Goal: Task Accomplishment & Management: Use online tool/utility

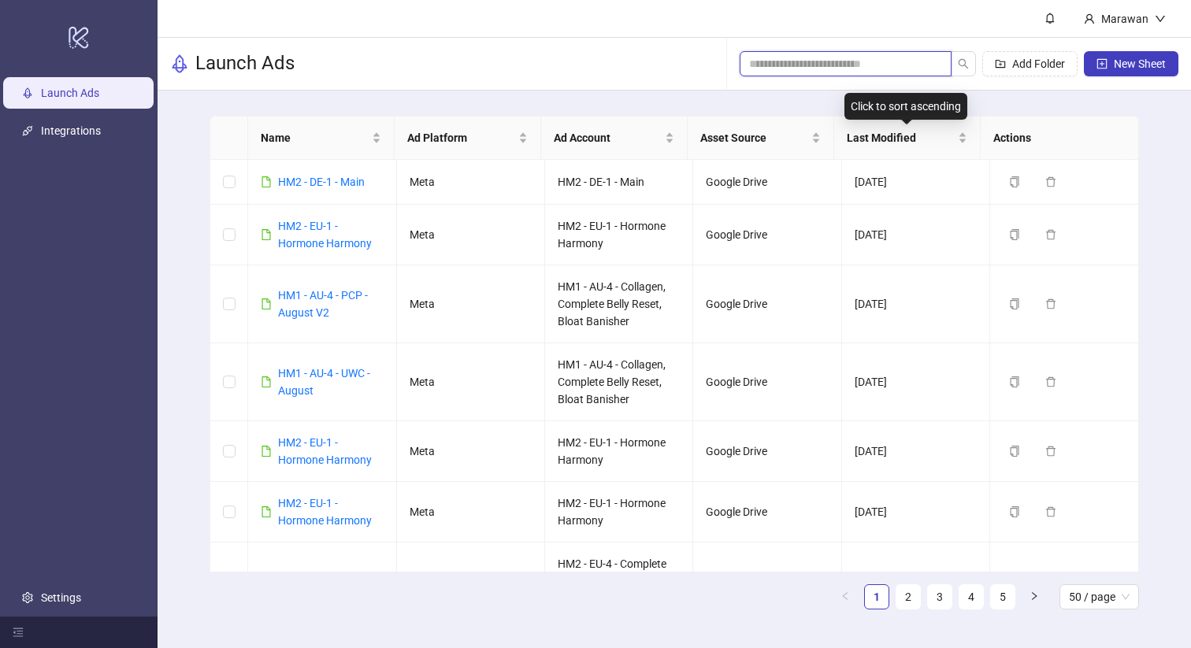
click at [866, 64] on input "search" at bounding box center [839, 63] width 180 height 17
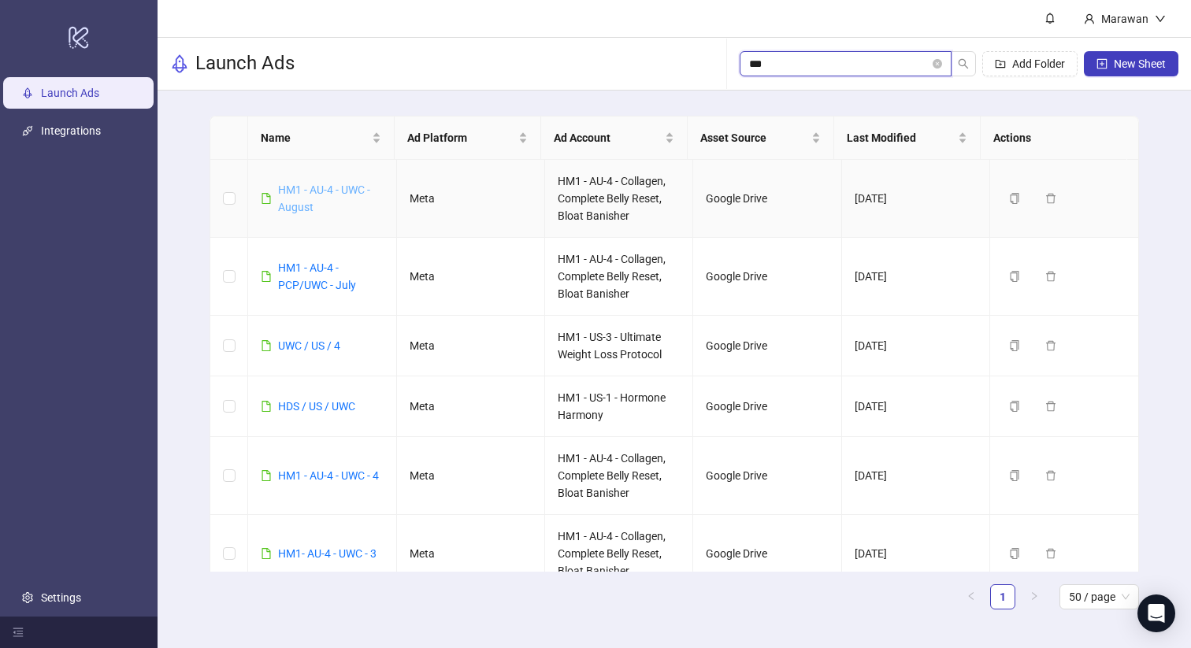
type input "***"
click at [326, 195] on link "HM1 - AU-4 - UWC - August" at bounding box center [324, 198] width 92 height 30
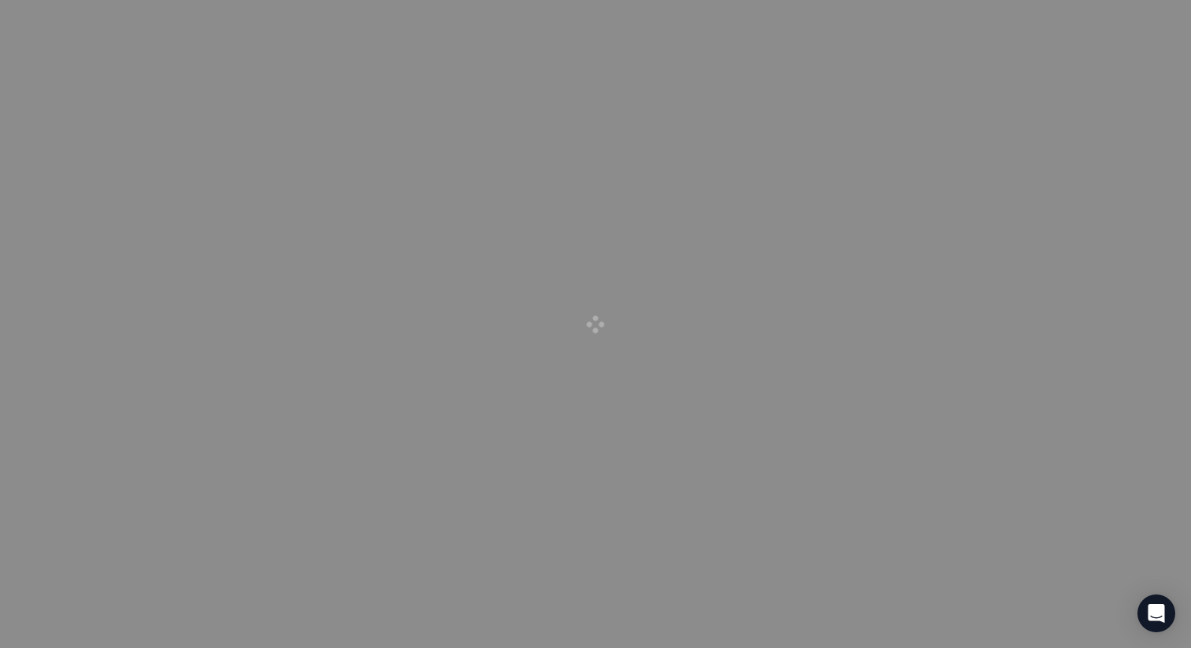
click at [331, 192] on div at bounding box center [595, 324] width 1191 height 648
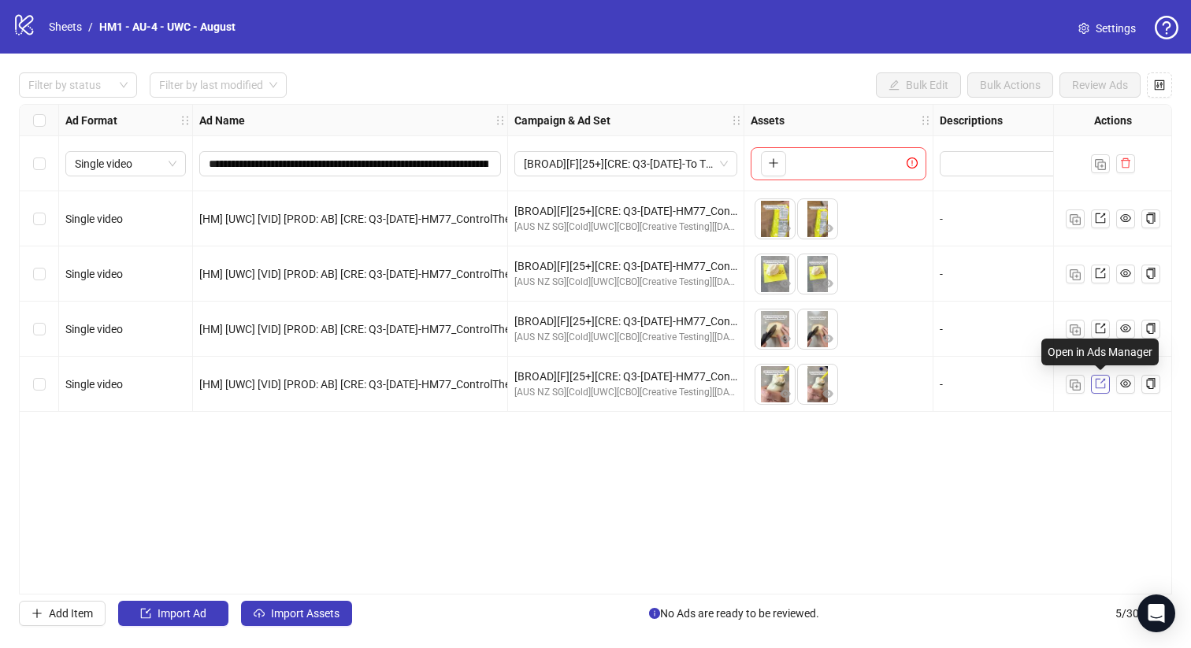
click at [1098, 384] on icon "export" at bounding box center [1100, 383] width 11 height 11
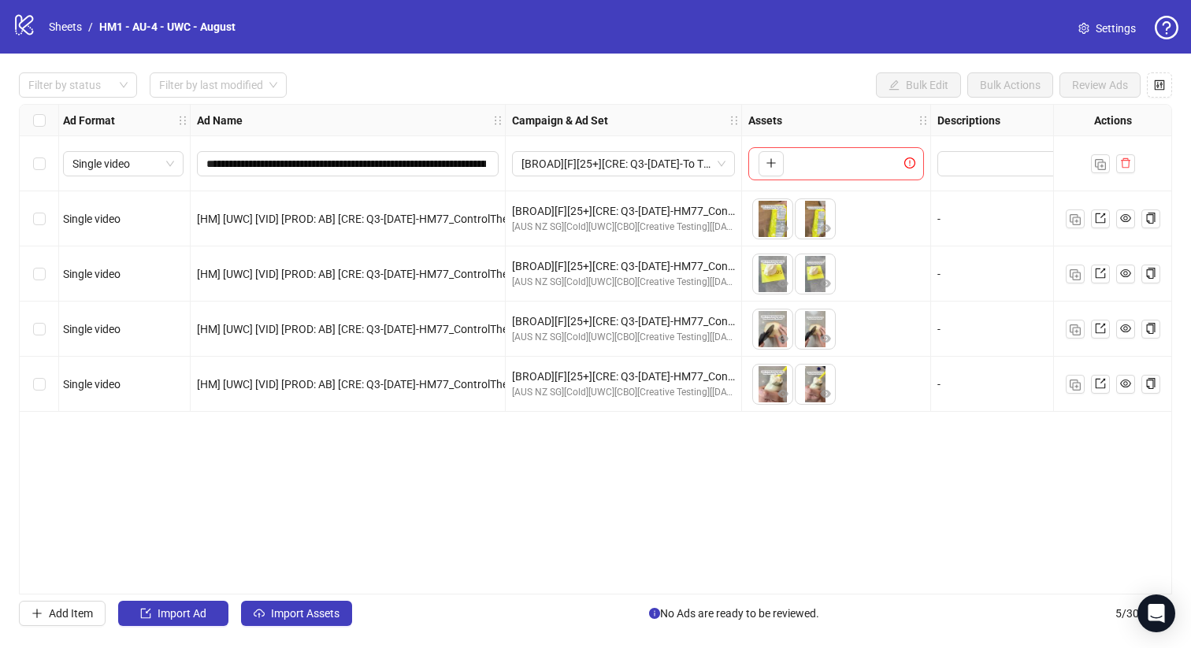
scroll to position [0, 502]
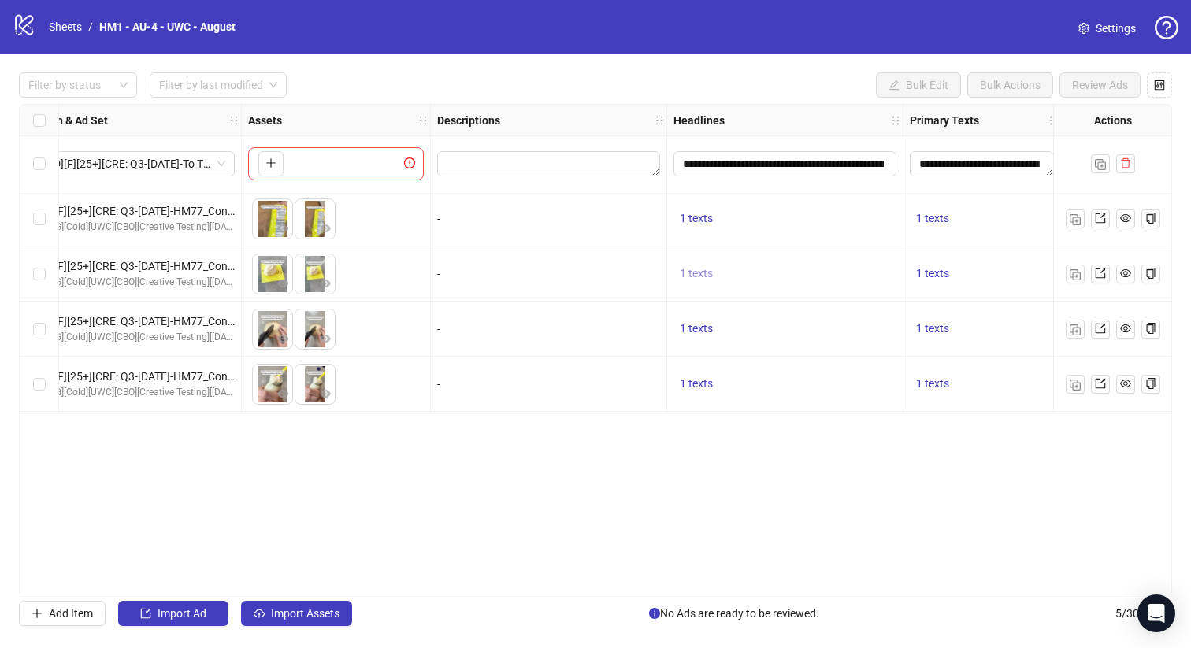
click at [699, 275] on span "1 texts" at bounding box center [696, 273] width 33 height 13
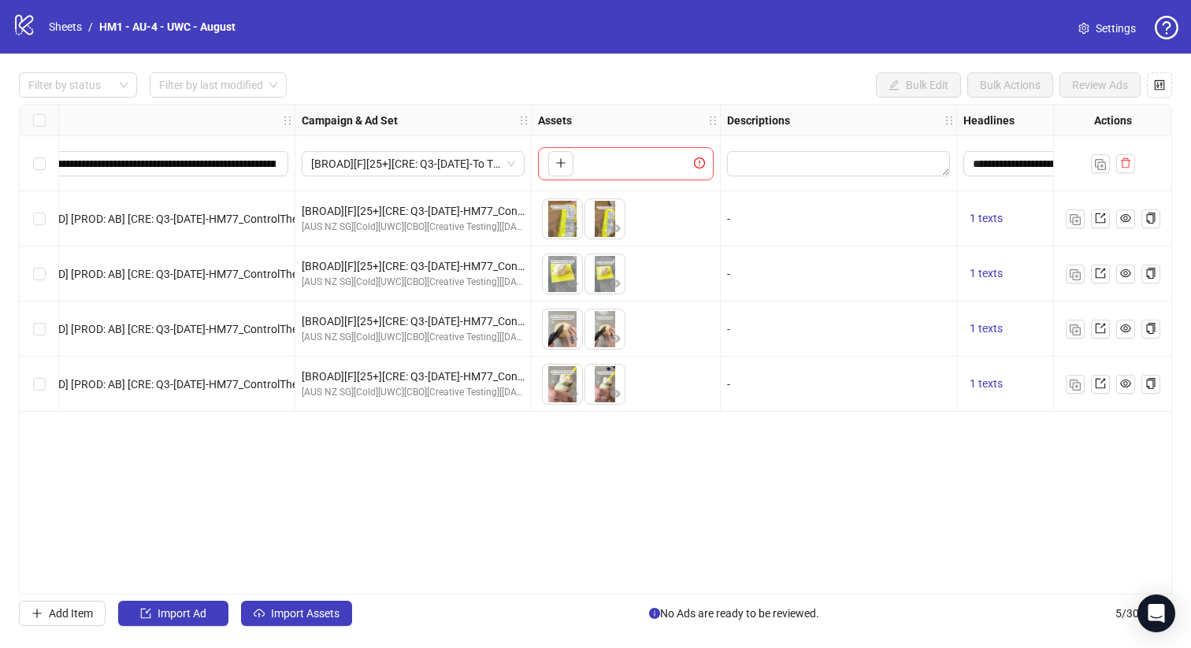
scroll to position [0, 0]
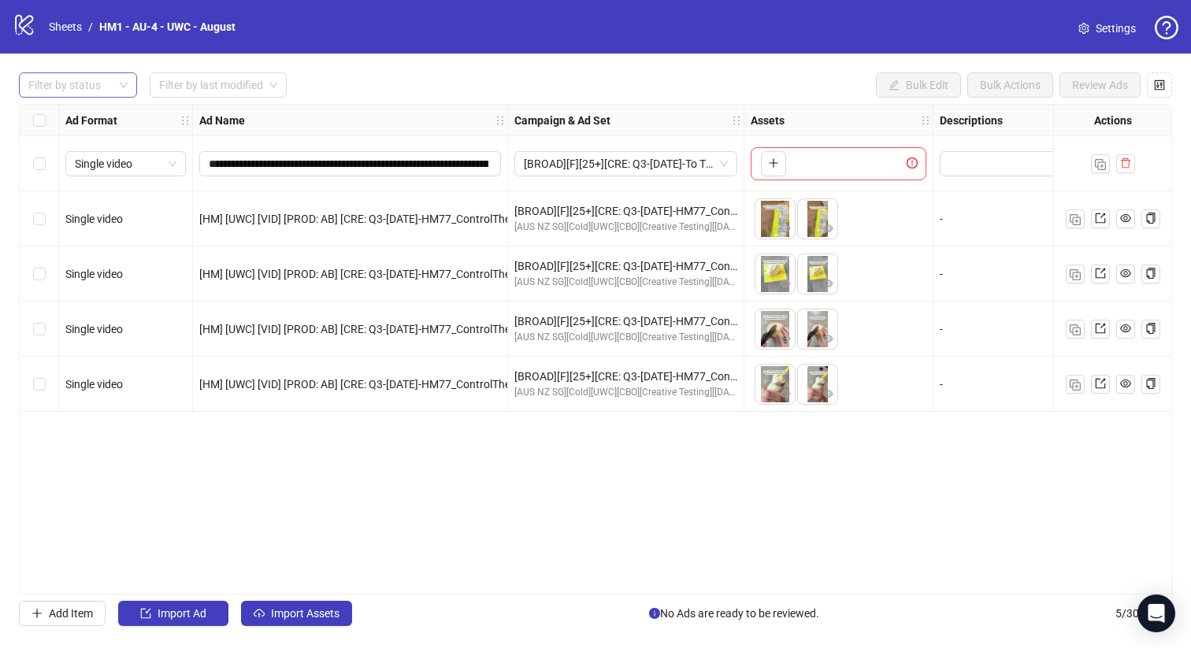
click at [120, 87] on div "Filter by status" at bounding box center [78, 84] width 118 height 25
click at [101, 112] on div "Draft" at bounding box center [78, 117] width 93 height 17
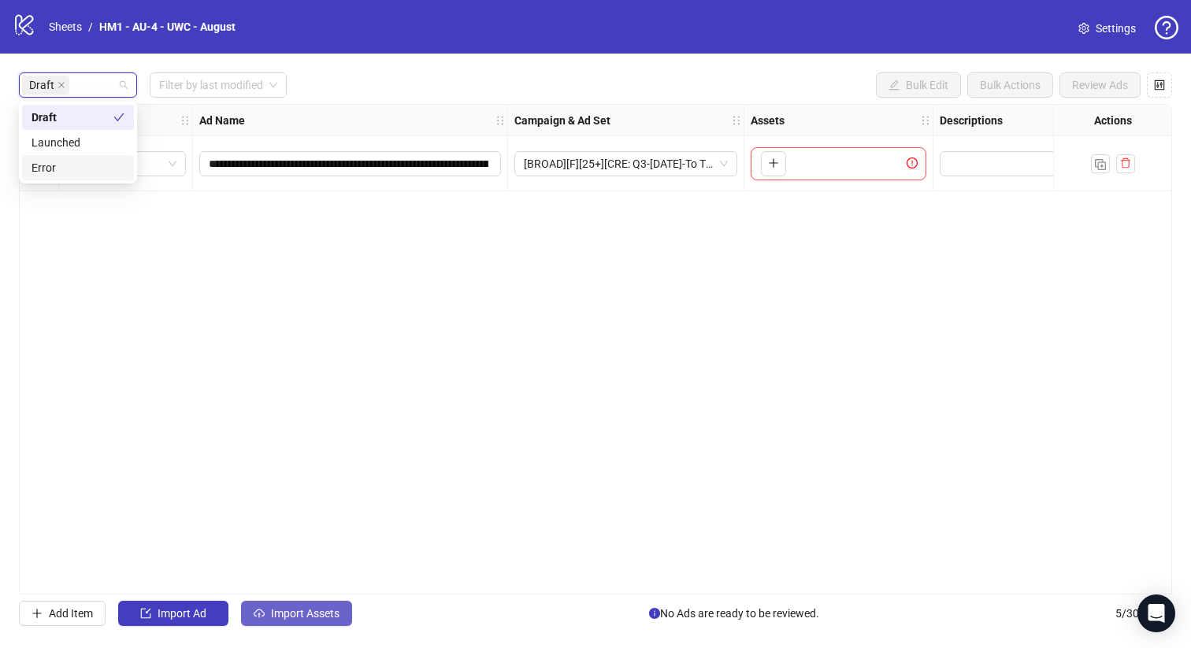
click at [332, 625] on button "Import Assets" at bounding box center [296, 613] width 111 height 25
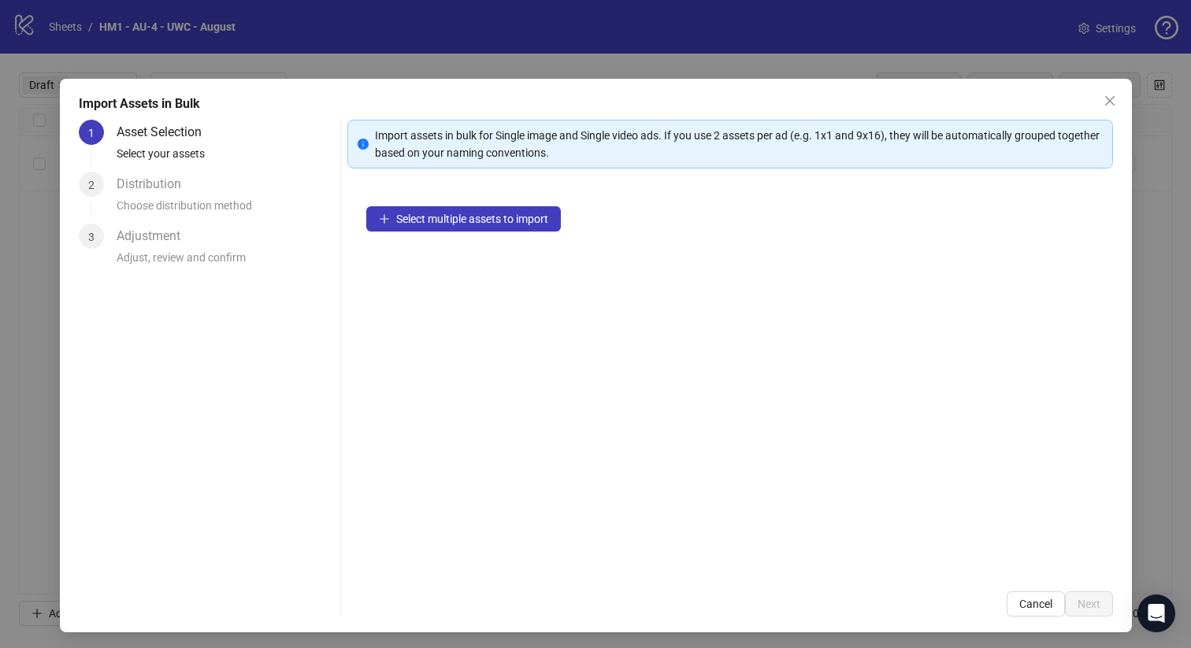
drag, startPoint x: 332, startPoint y: 625, endPoint x: 360, endPoint y: 588, distance: 45.5
click at [332, 621] on div "Import Assets in Bulk 1 Asset Selection Select your assets 2 Distribution Choos…" at bounding box center [596, 356] width 1072 height 554
drag, startPoint x: 521, startPoint y: 202, endPoint x: 517, endPoint y: 212, distance: 10.2
click at [520, 207] on div "Select multiple assets to import" at bounding box center [729, 379] width 765 height 385
click at [515, 217] on span "Select multiple assets to import" at bounding box center [472, 219] width 152 height 13
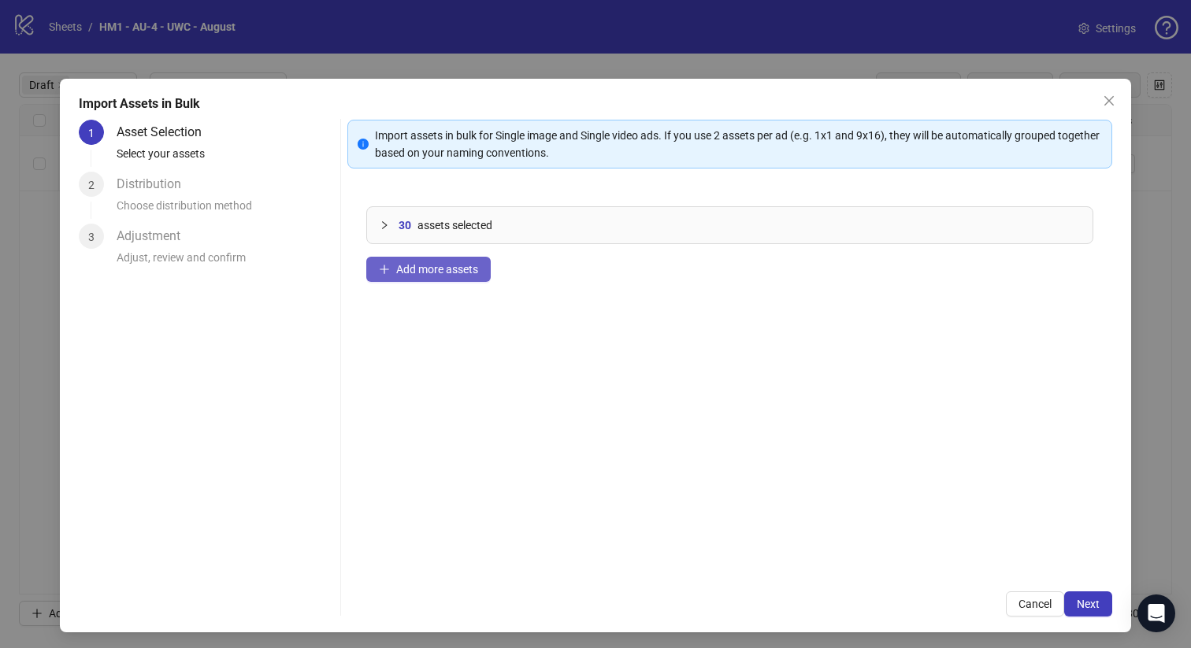
click at [410, 269] on span "Add more assets" at bounding box center [437, 269] width 82 height 13
click at [1082, 602] on span "Next" at bounding box center [1088, 604] width 23 height 13
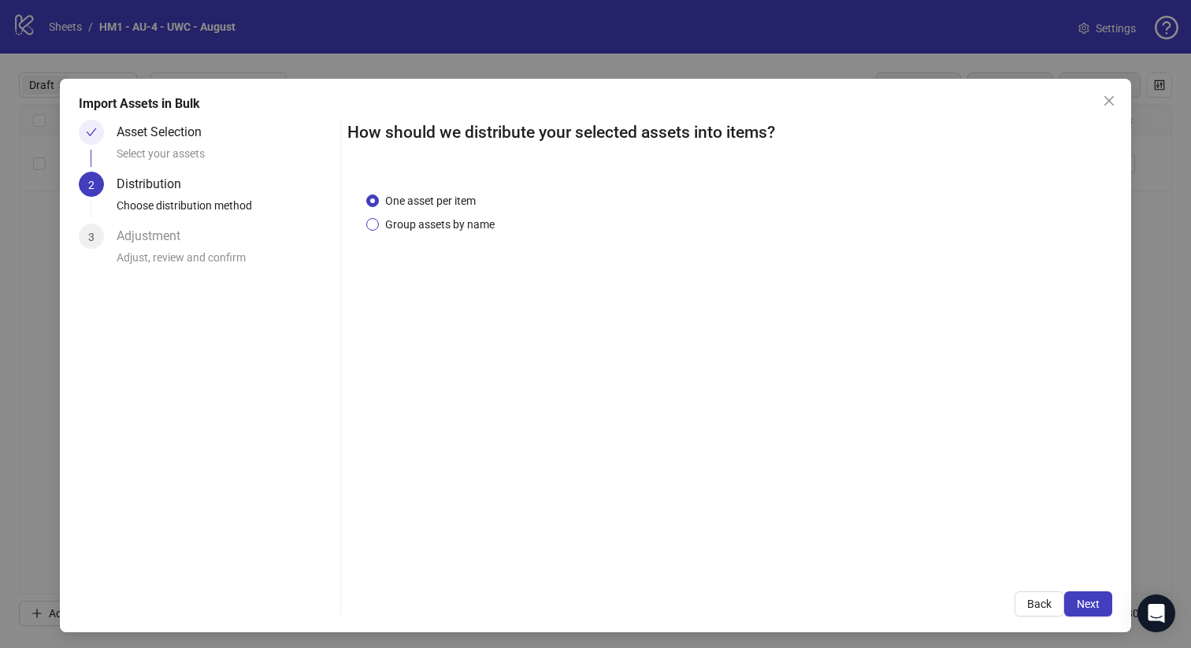
click at [428, 228] on span "Group assets by name" at bounding box center [440, 224] width 122 height 17
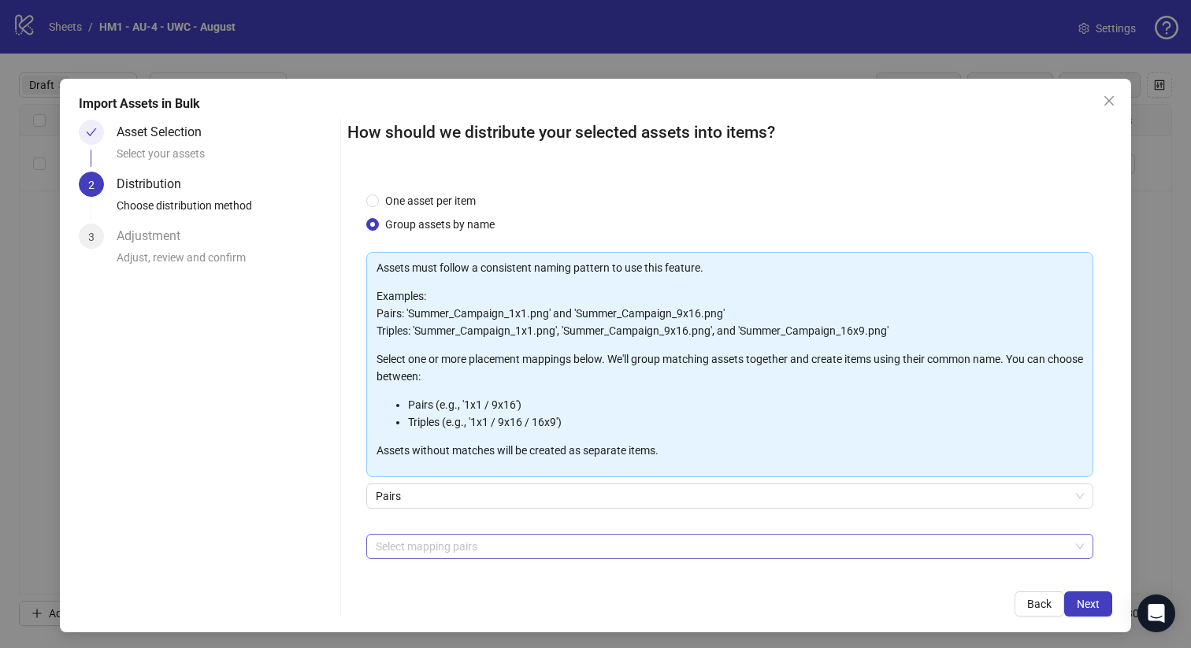
click at [446, 543] on div at bounding box center [721, 547] width 705 height 22
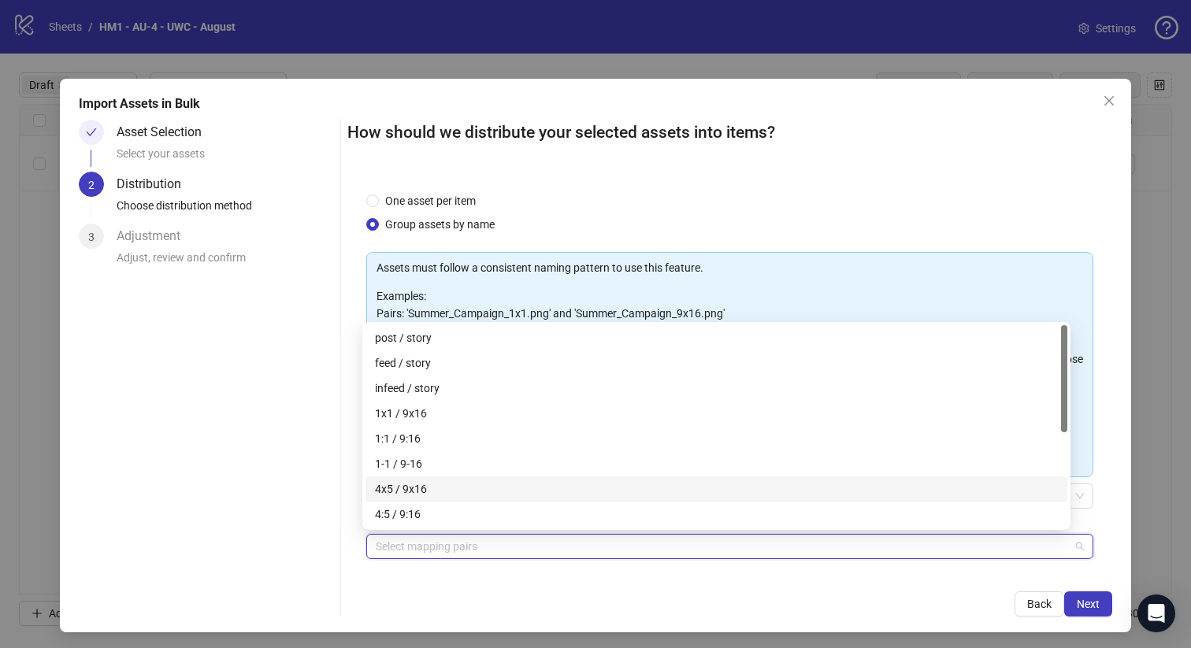
click at [426, 485] on div "4x5 / 9x16" at bounding box center [716, 488] width 683 height 17
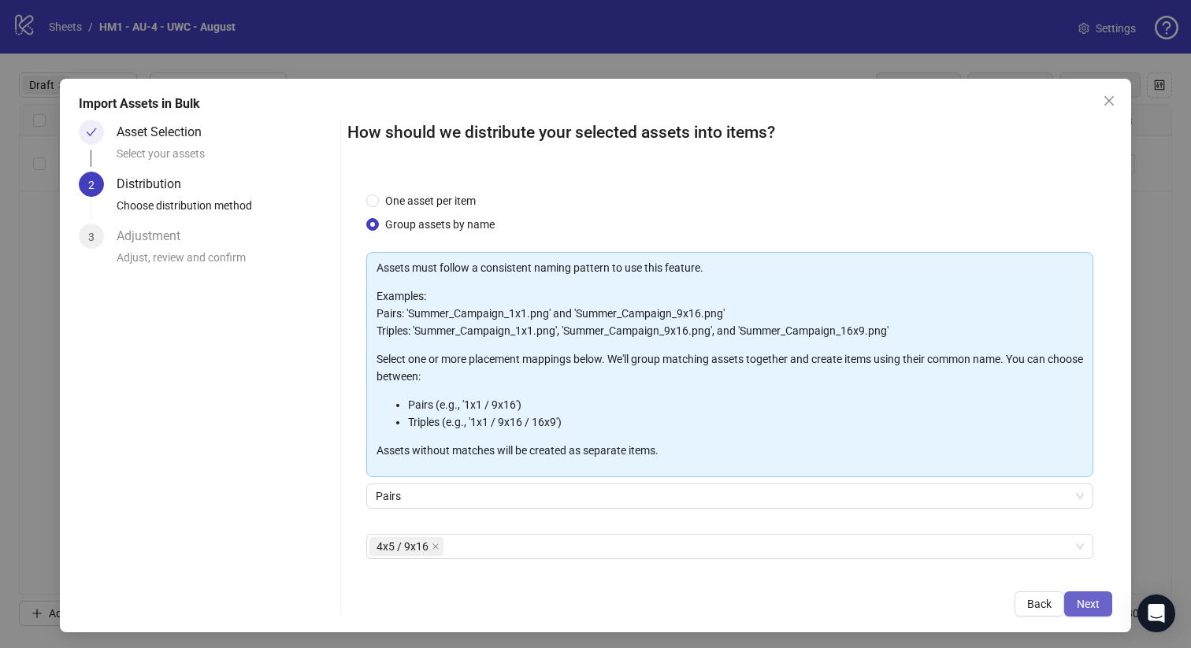
click at [1082, 602] on span "Next" at bounding box center [1088, 604] width 23 height 13
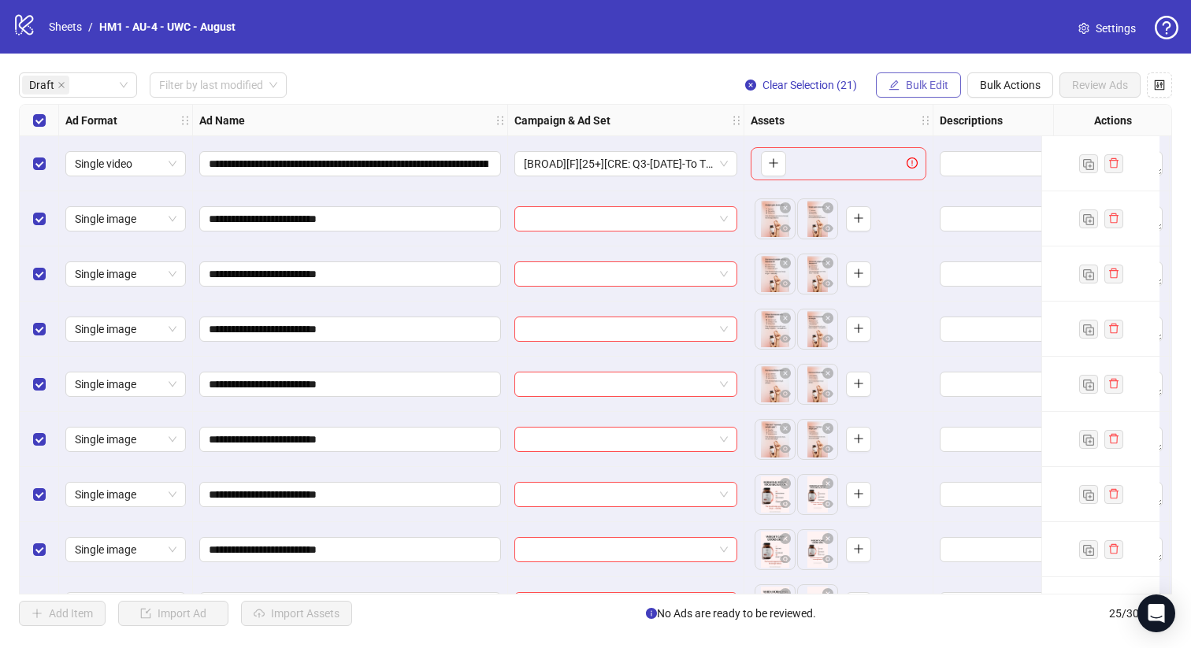
click at [906, 83] on span "Bulk Edit" at bounding box center [927, 85] width 43 height 13
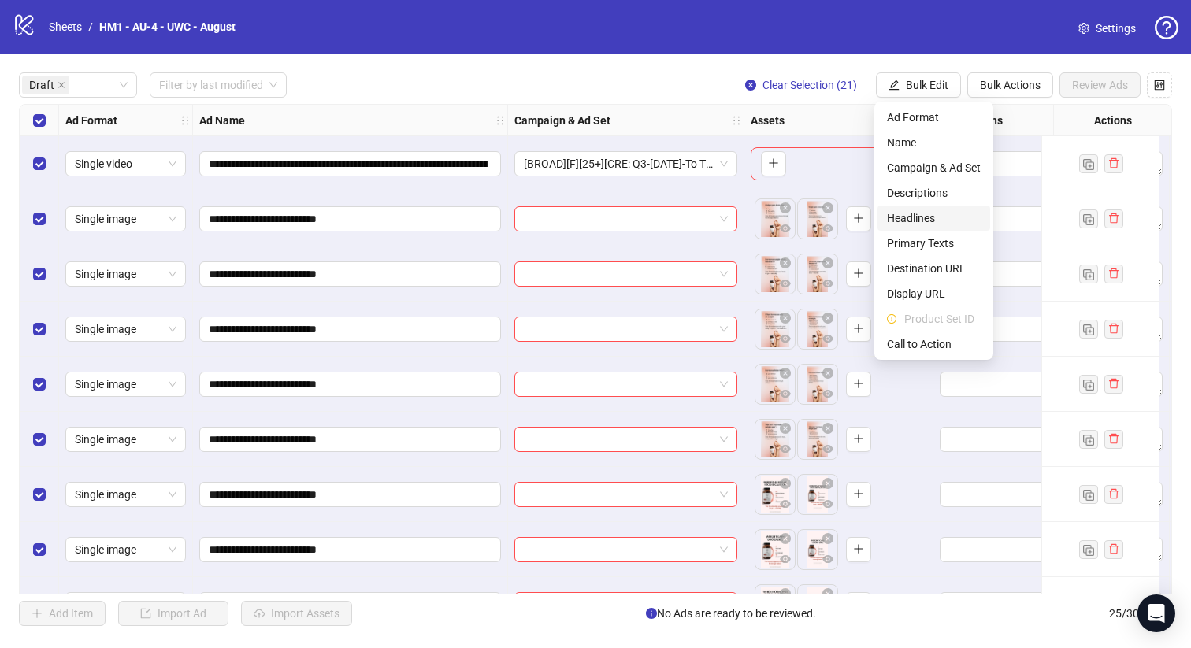
click at [934, 208] on li "Headlines" at bounding box center [933, 218] width 113 height 25
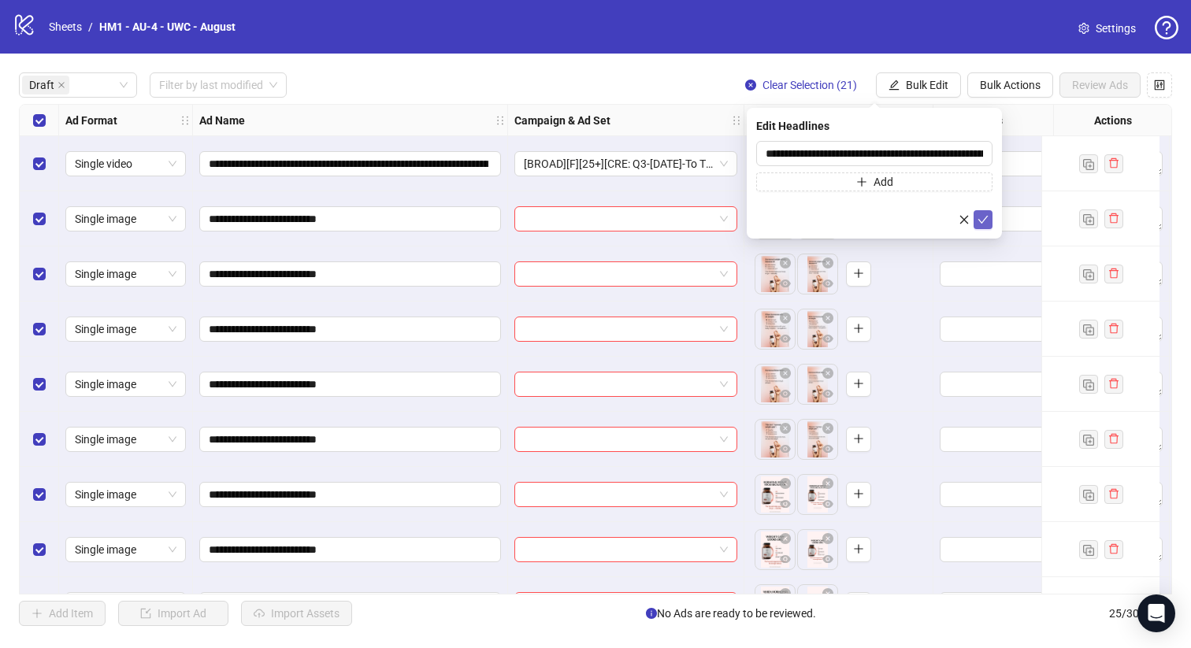
click at [975, 217] on button "submit" at bounding box center [982, 219] width 19 height 19
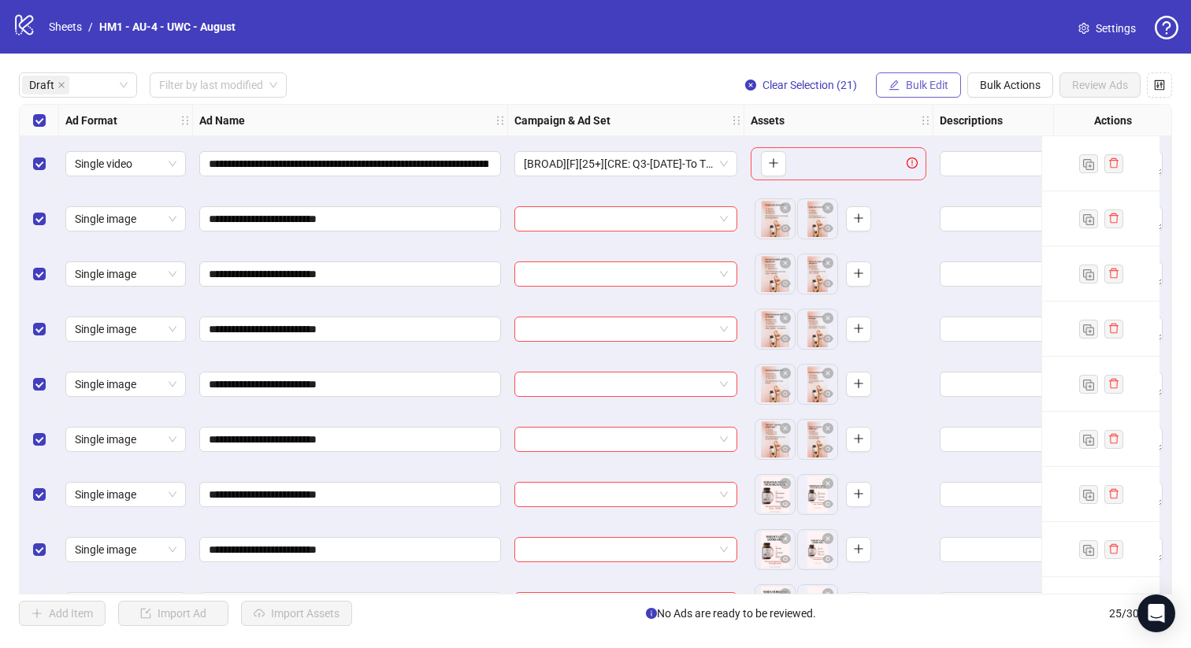
click at [932, 93] on button "Bulk Edit" at bounding box center [918, 84] width 85 height 25
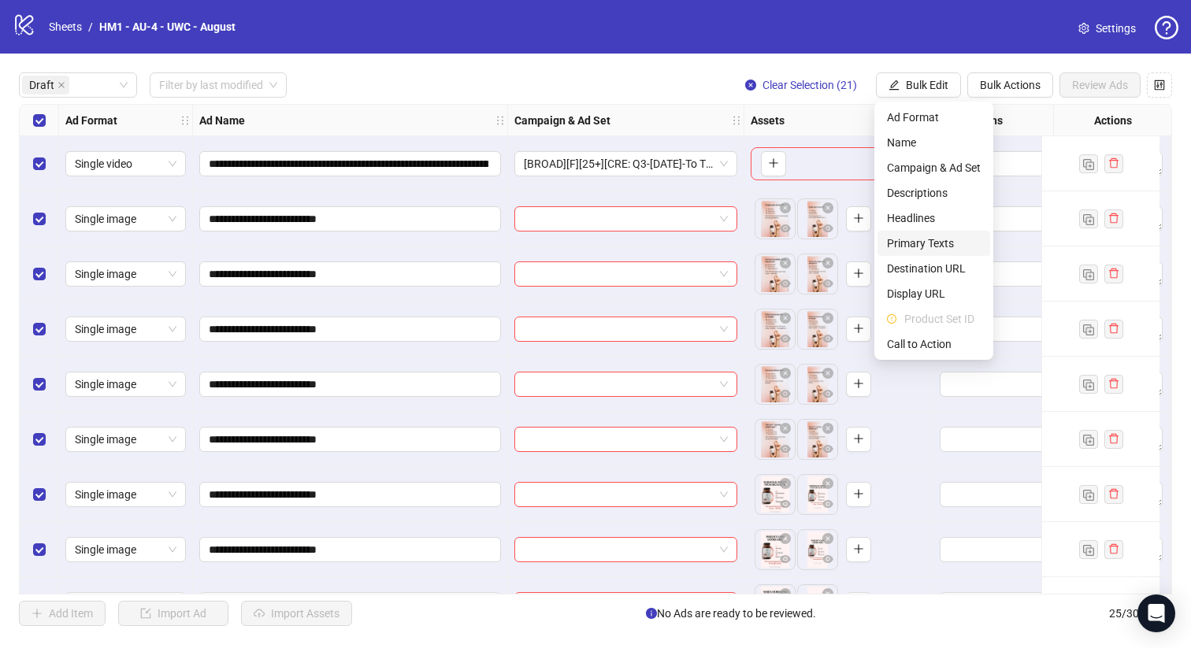
click at [947, 243] on span "Primary Texts" at bounding box center [934, 243] width 94 height 17
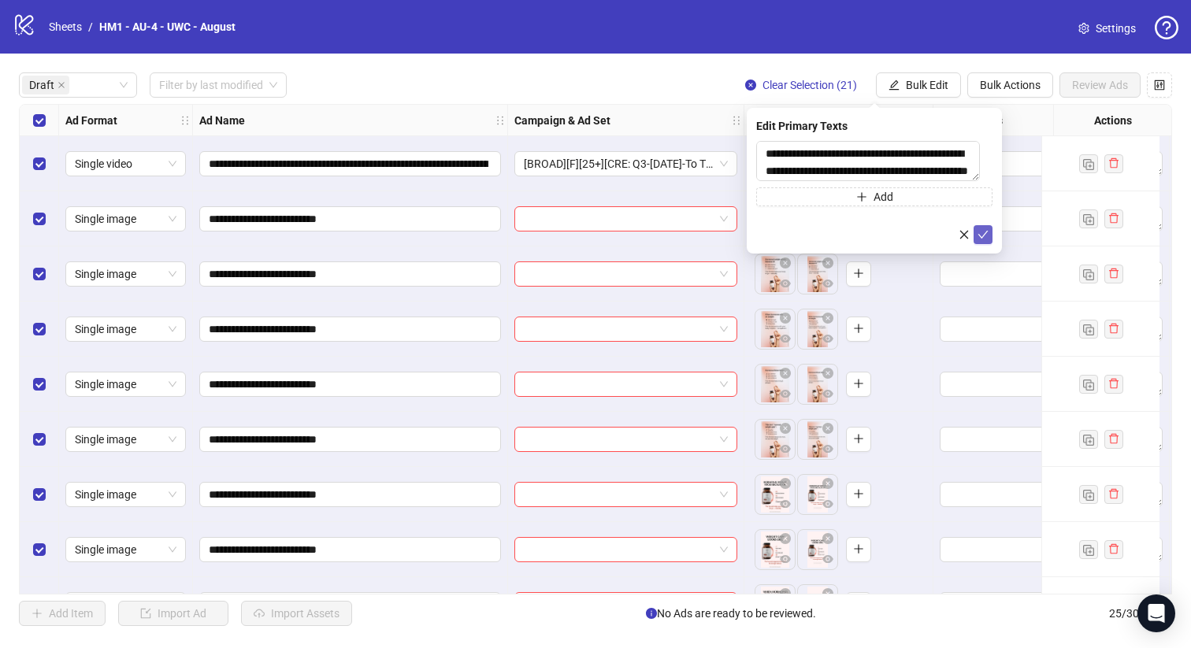
click at [986, 239] on icon "check" at bounding box center [982, 234] width 11 height 11
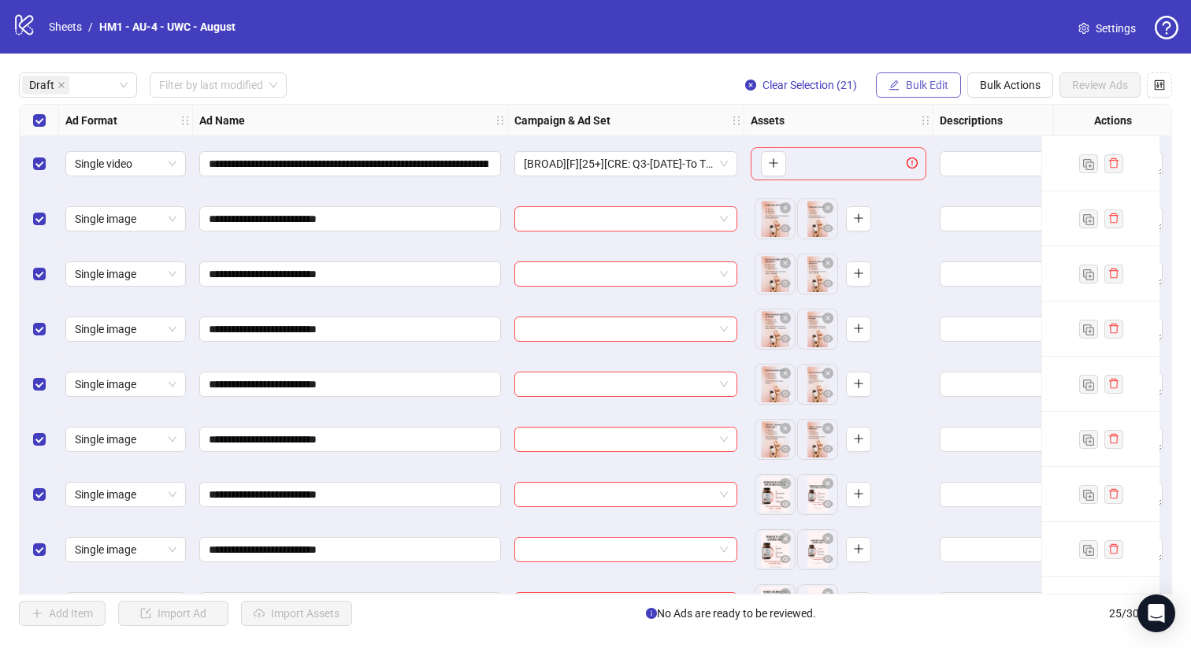
click at [931, 87] on span "Bulk Edit" at bounding box center [927, 85] width 43 height 13
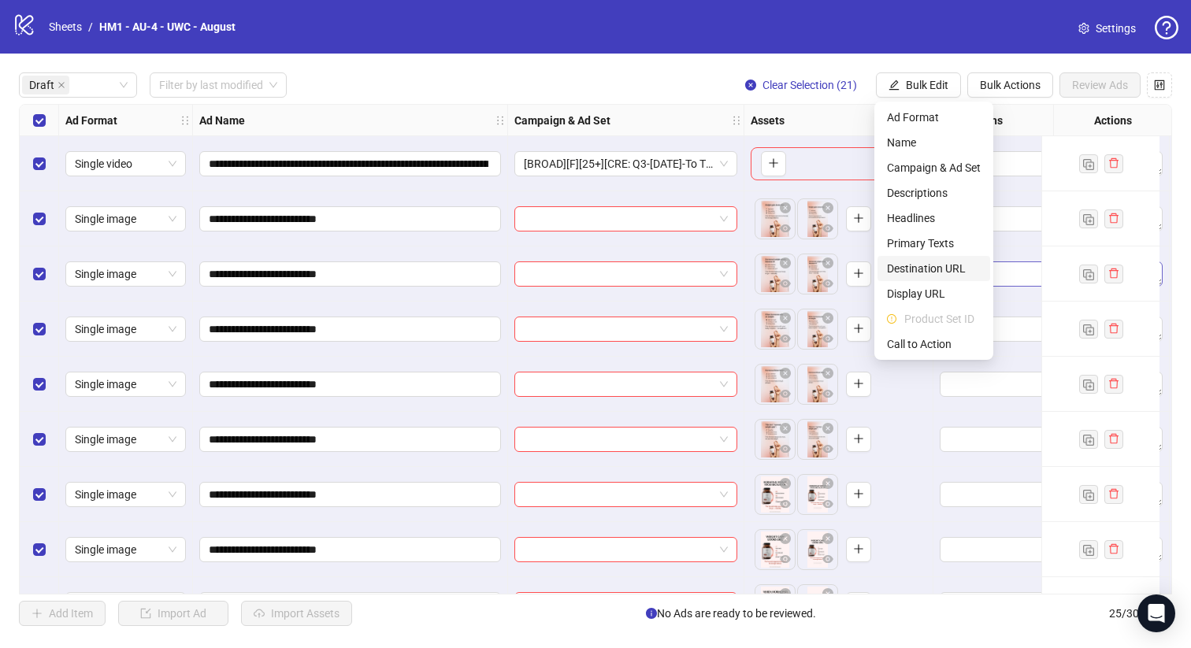
click at [941, 273] on span "Destination URL" at bounding box center [934, 268] width 94 height 17
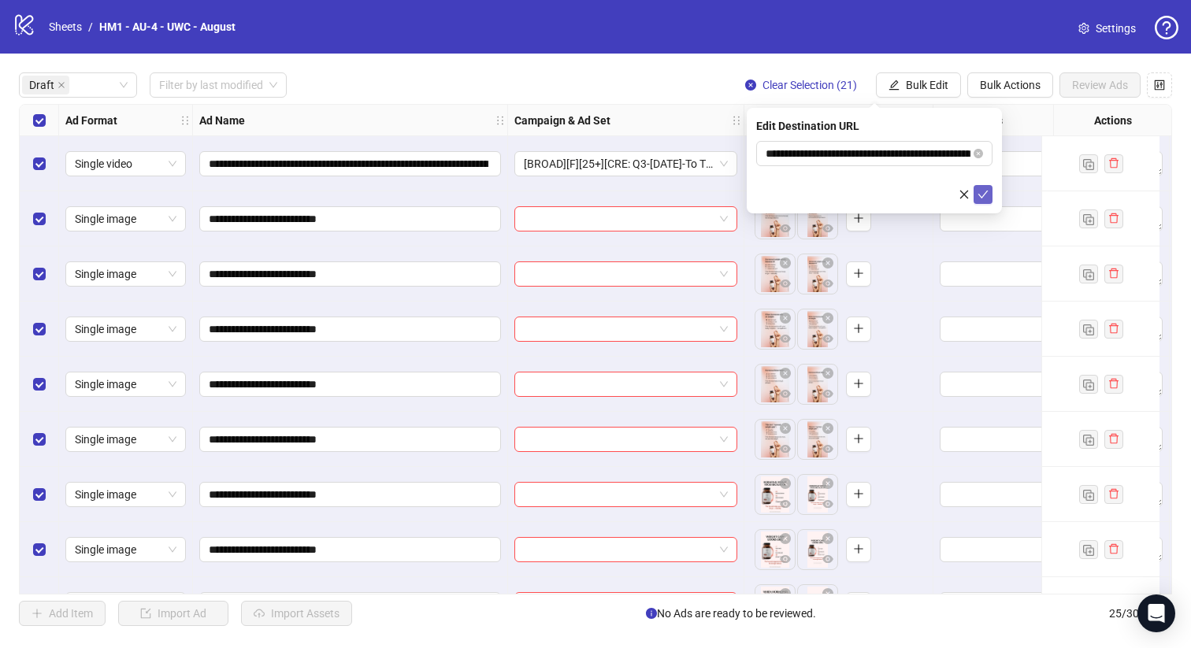
click at [984, 195] on icon "check" at bounding box center [982, 194] width 11 height 11
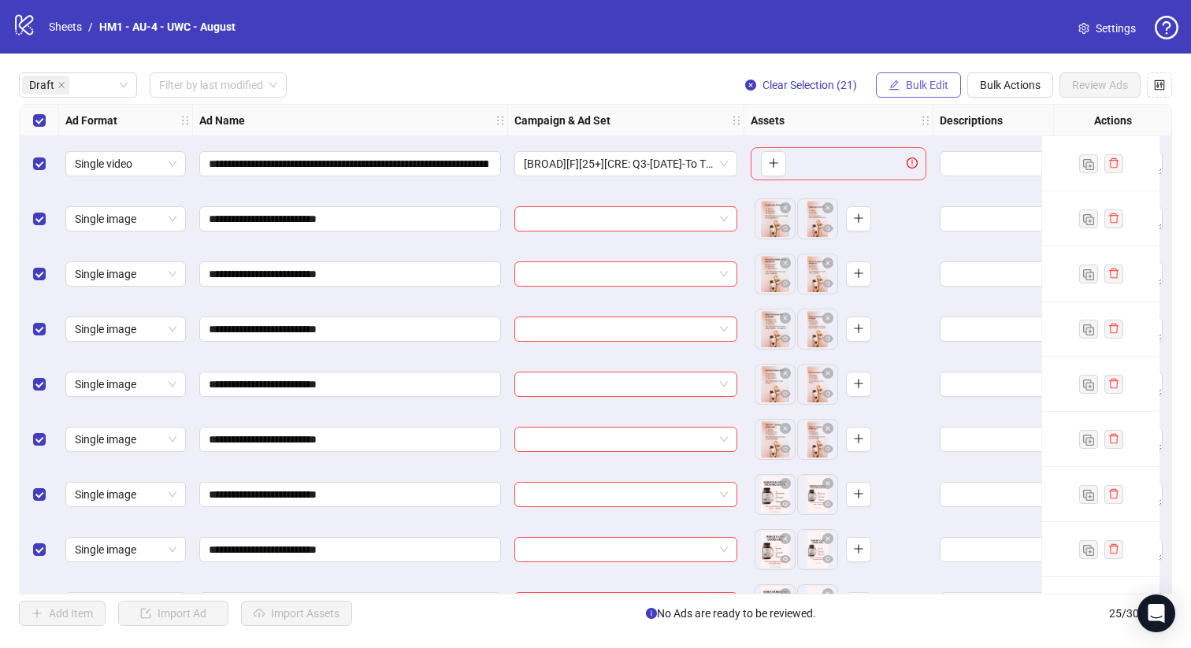
click at [922, 90] on span "Bulk Edit" at bounding box center [927, 85] width 43 height 13
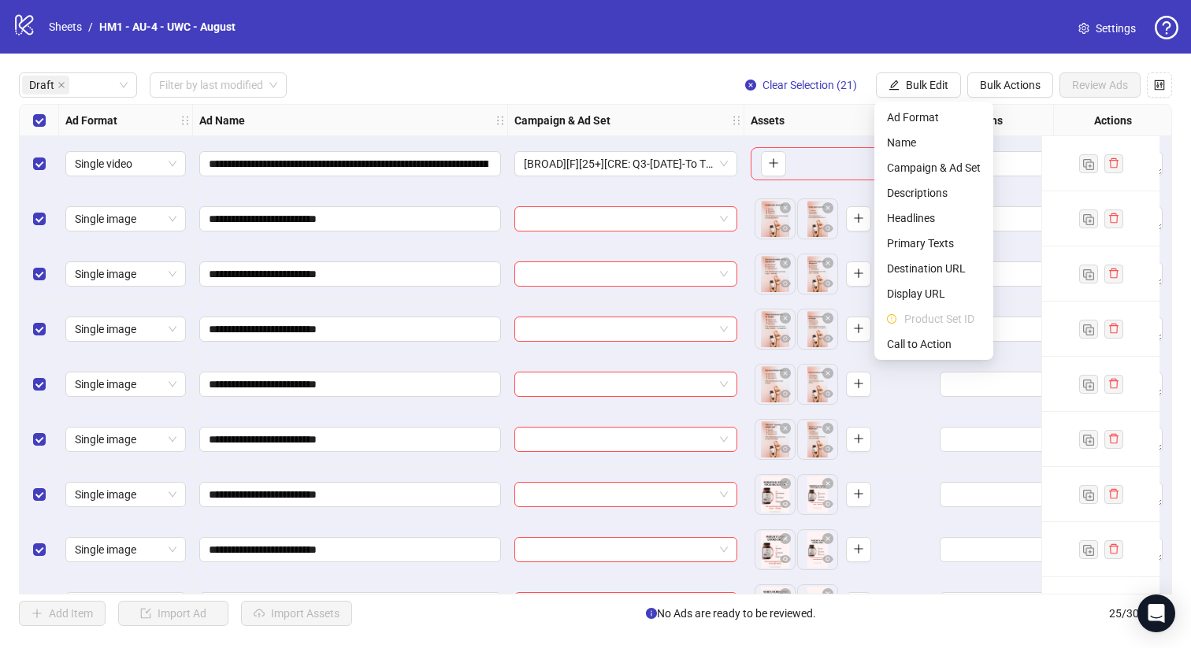
click at [932, 339] on span "Call to Action" at bounding box center [934, 343] width 94 height 17
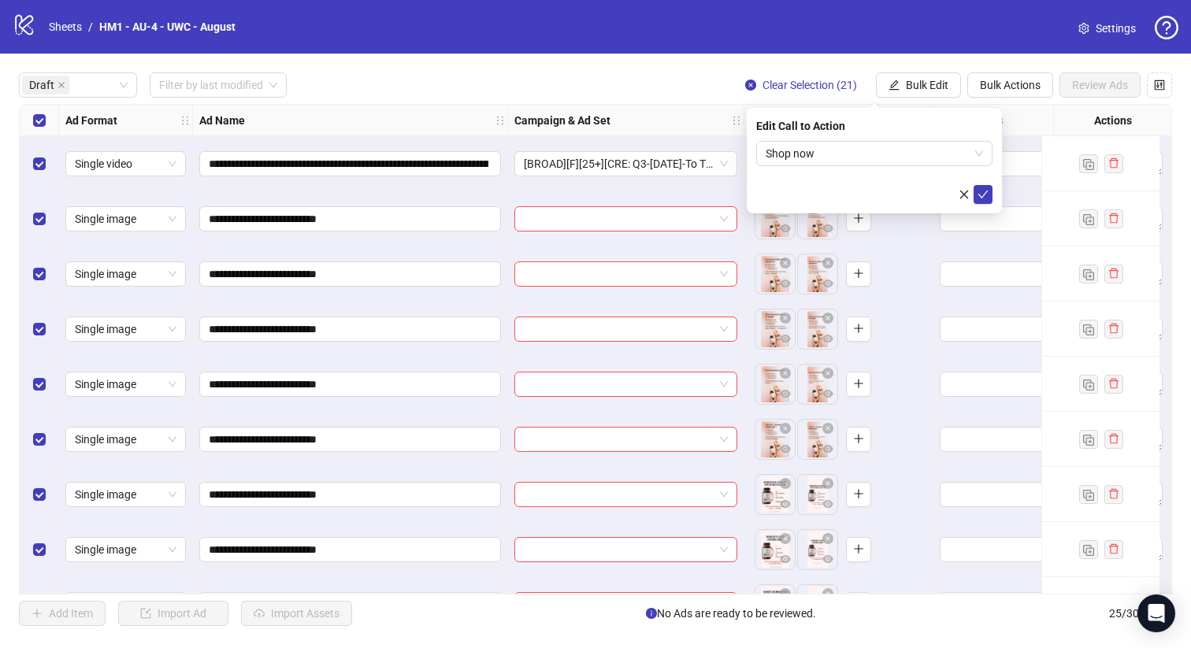
drag, startPoint x: 982, startPoint y: 193, endPoint x: 851, endPoint y: 198, distance: 130.8
click at [982, 194] on icon "check" at bounding box center [982, 194] width 11 height 11
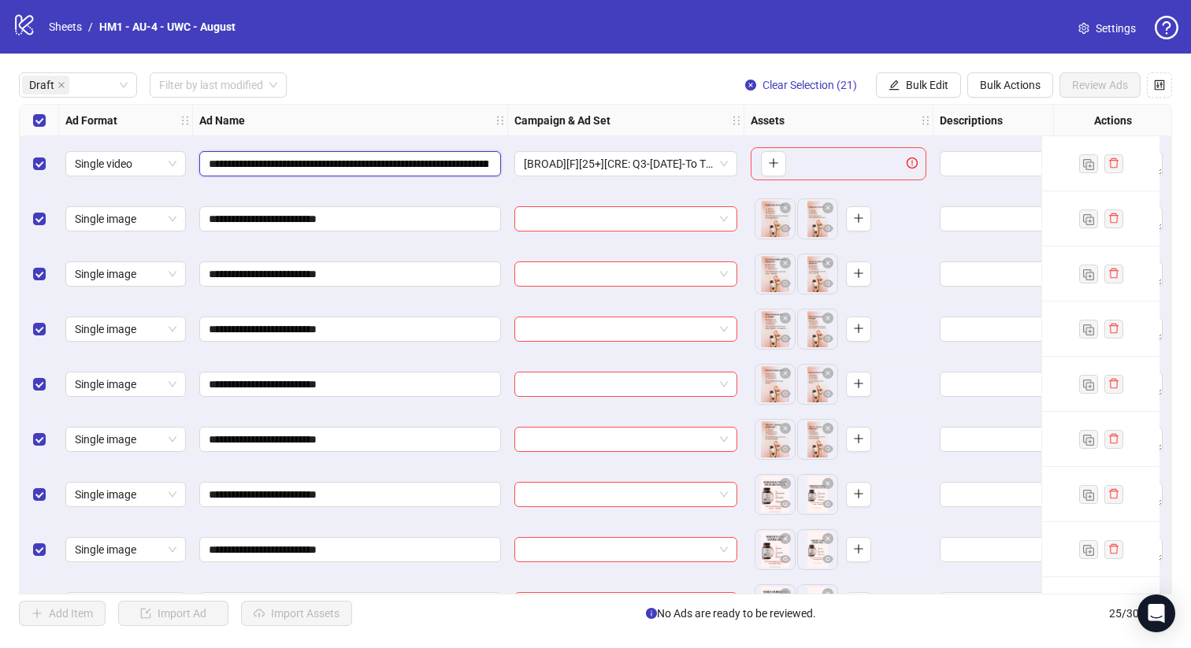
click at [246, 157] on input "**********" at bounding box center [349, 163] width 280 height 17
drag, startPoint x: 298, startPoint y: 161, endPoint x: 291, endPoint y: 168, distance: 10.1
click at [291, 168] on input "**********" at bounding box center [349, 163] width 280 height 17
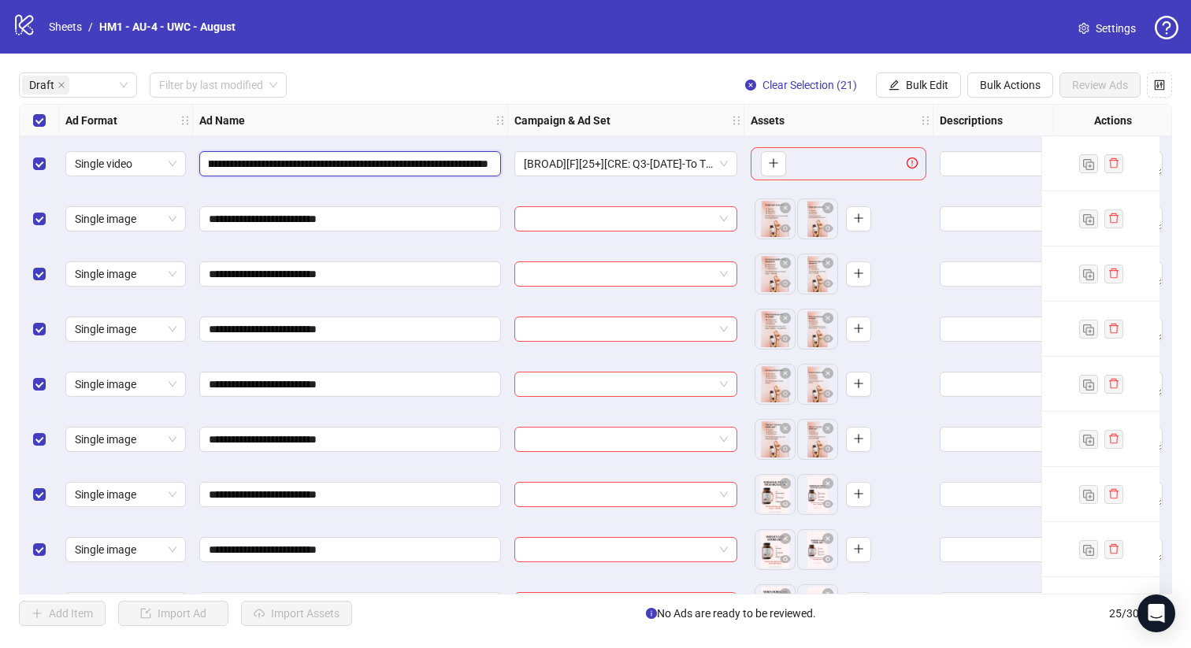
drag, startPoint x: 239, startPoint y: 162, endPoint x: 662, endPoint y: 183, distance: 422.6
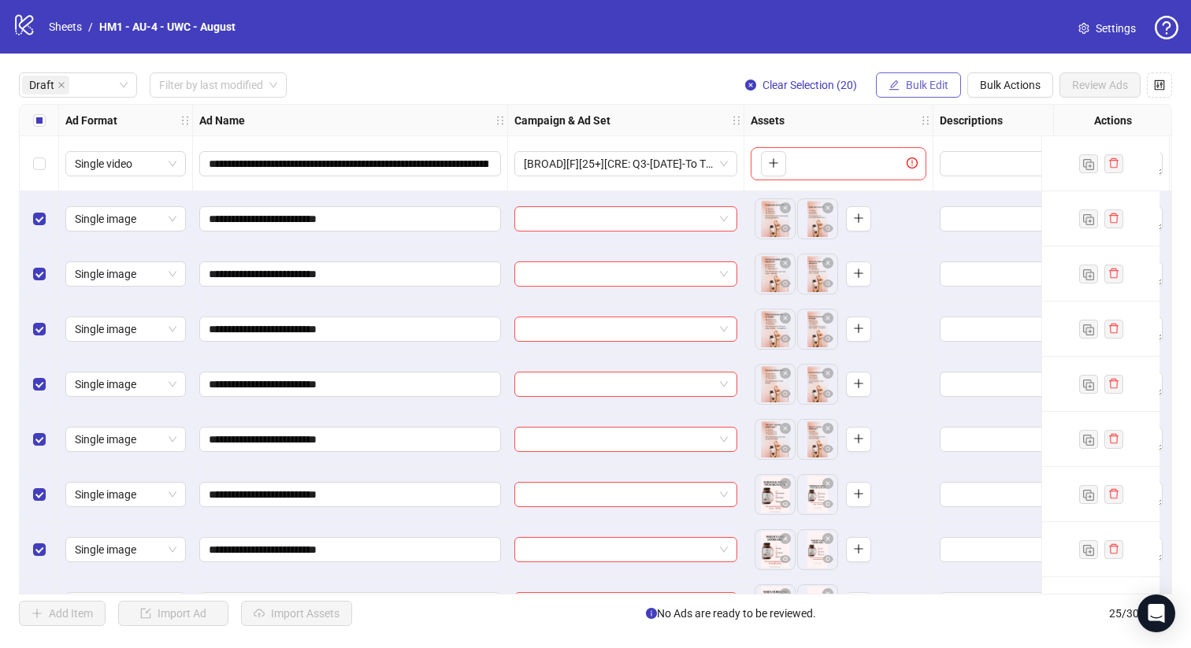
click at [917, 80] on span "Bulk Edit" at bounding box center [927, 85] width 43 height 13
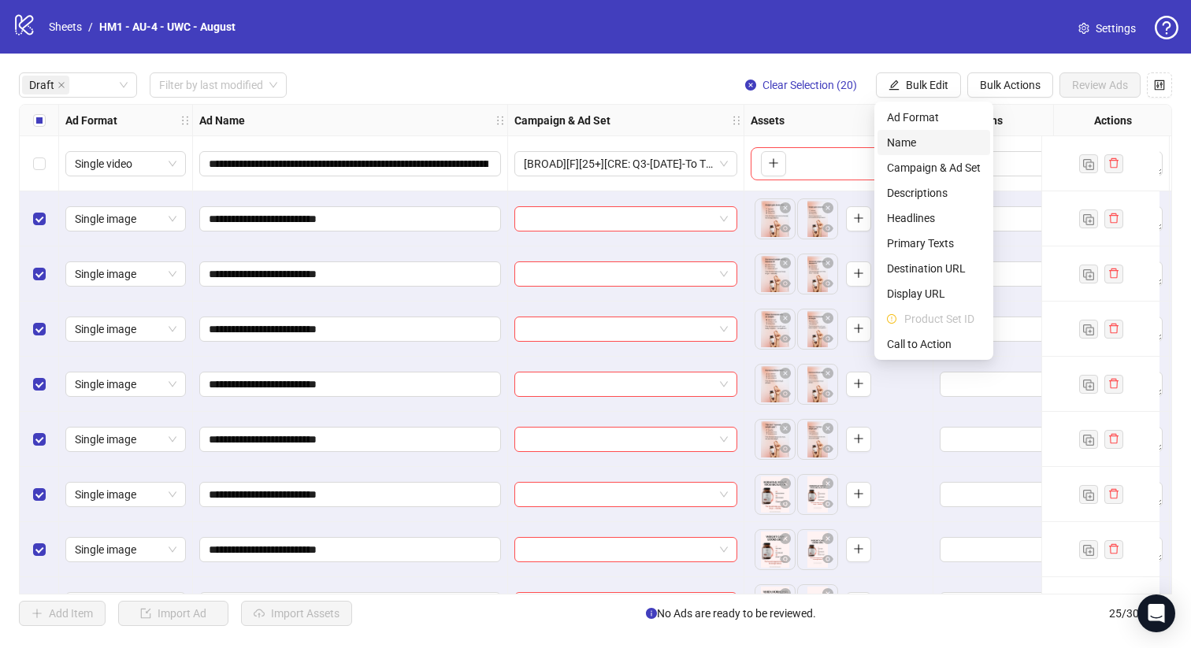
click at [920, 151] on li "Name" at bounding box center [933, 142] width 113 height 25
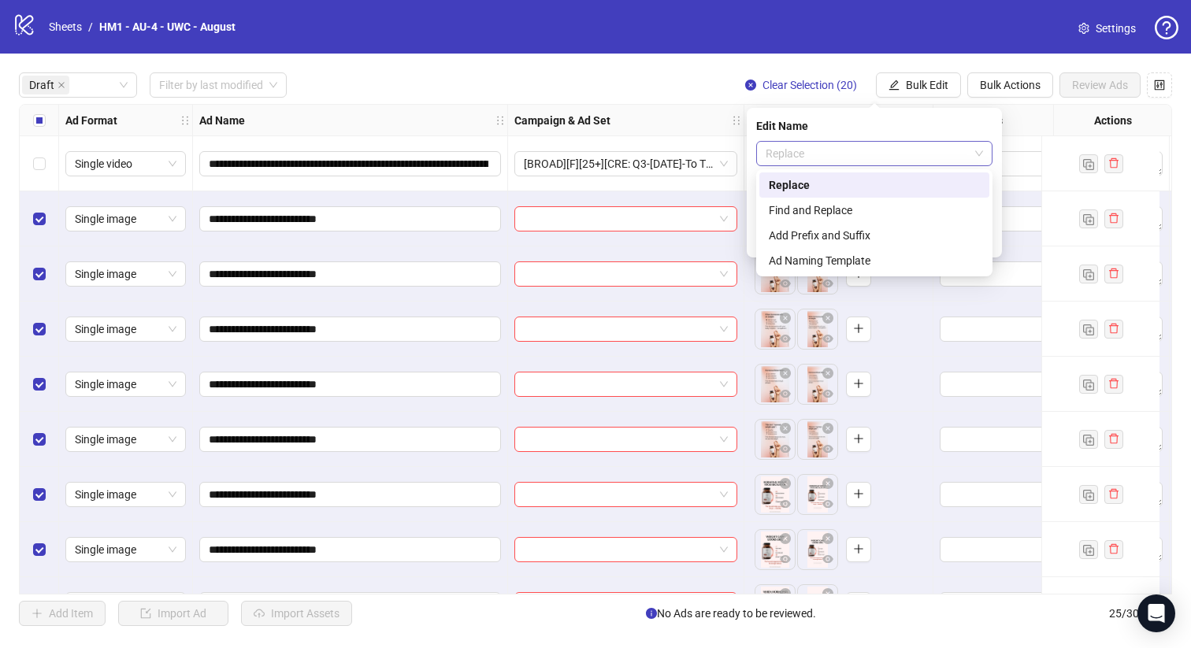
click at [884, 160] on span "Replace" at bounding box center [873, 154] width 217 height 24
click at [862, 228] on div "Add Prefix and Suffix" at bounding box center [874, 235] width 211 height 17
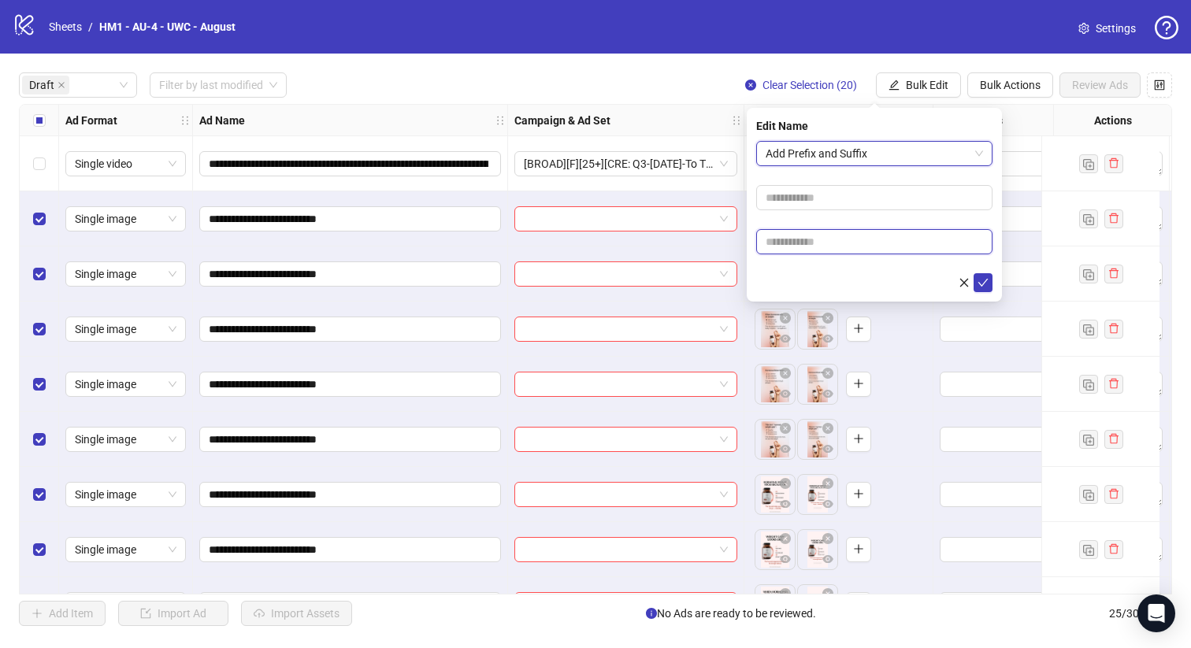
click at [842, 232] on input "text" at bounding box center [874, 241] width 236 height 25
paste input "**********"
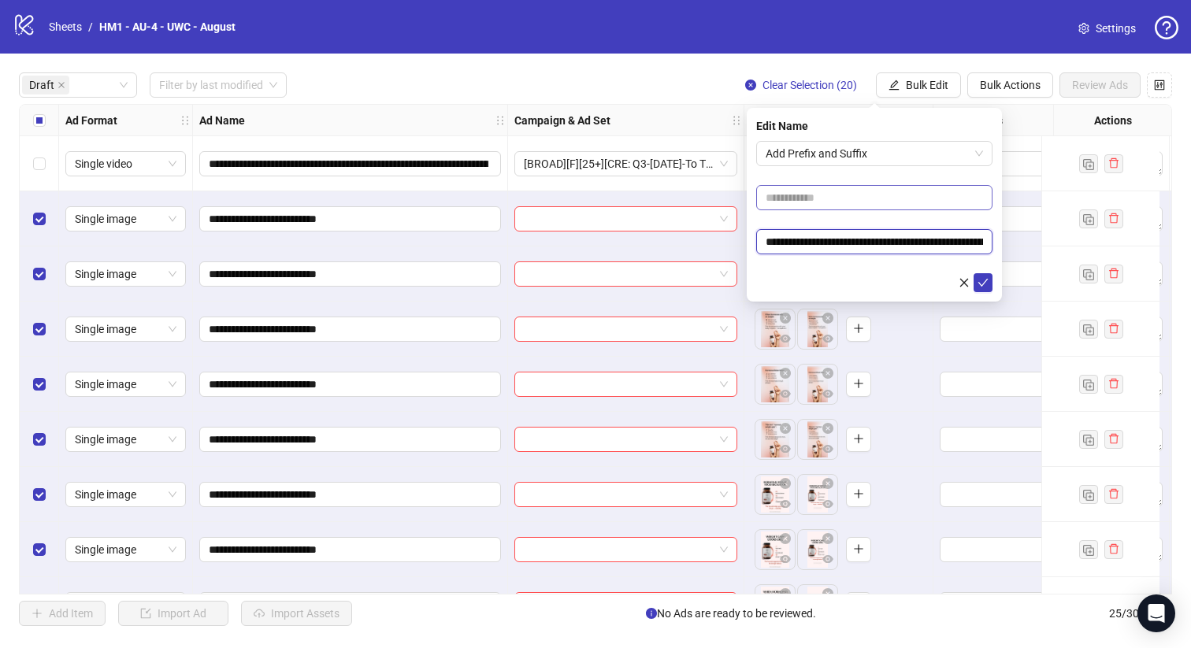
scroll to position [0, 244]
type input "**********"
click at [858, 196] on input "text" at bounding box center [874, 197] width 236 height 25
type input "**********"
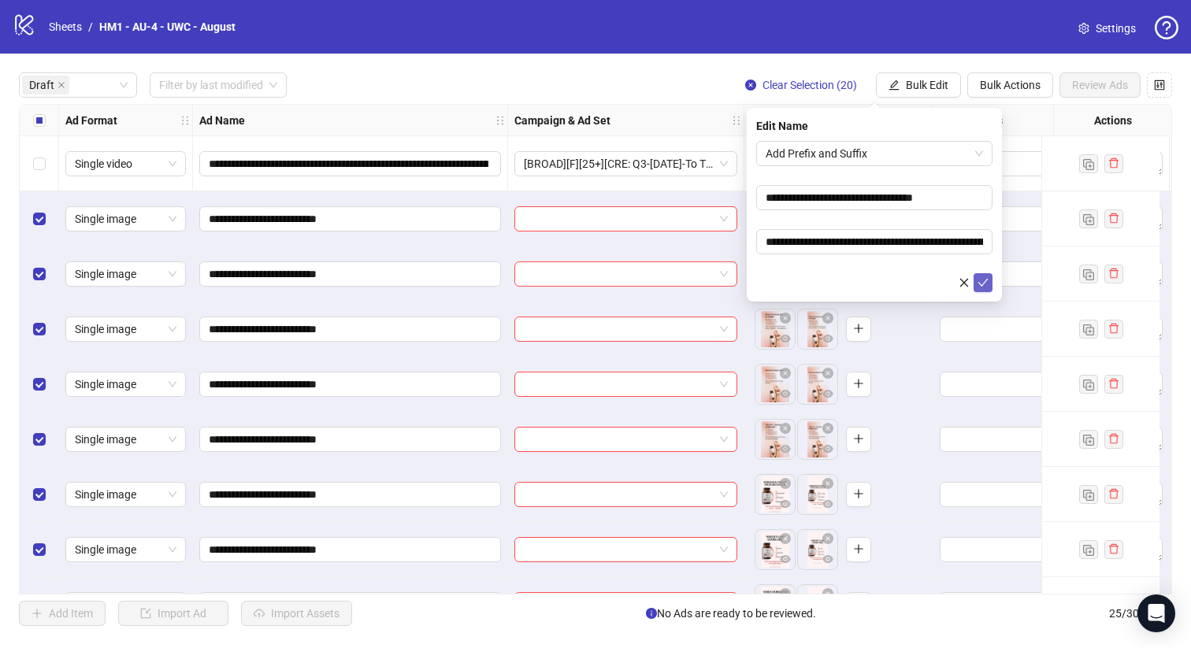
click at [984, 285] on icon "check" at bounding box center [982, 282] width 11 height 11
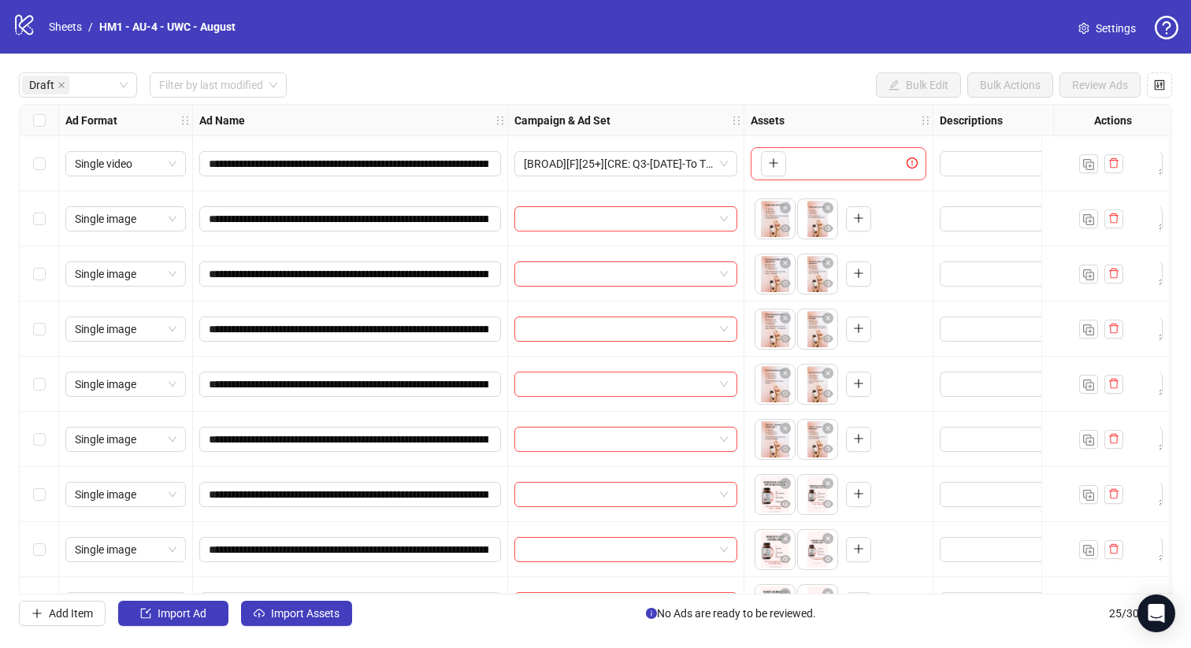
click at [29, 447] on div "Select row 6" at bounding box center [39, 439] width 39 height 55
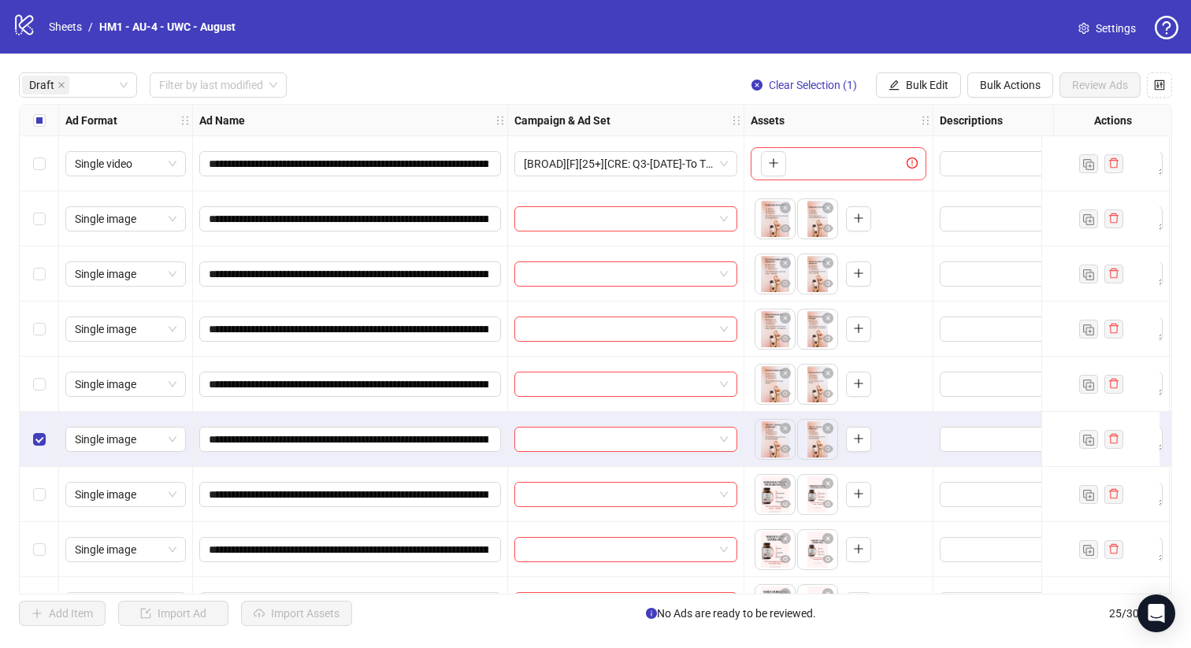
click at [54, 378] on div "Select row 5" at bounding box center [39, 384] width 39 height 55
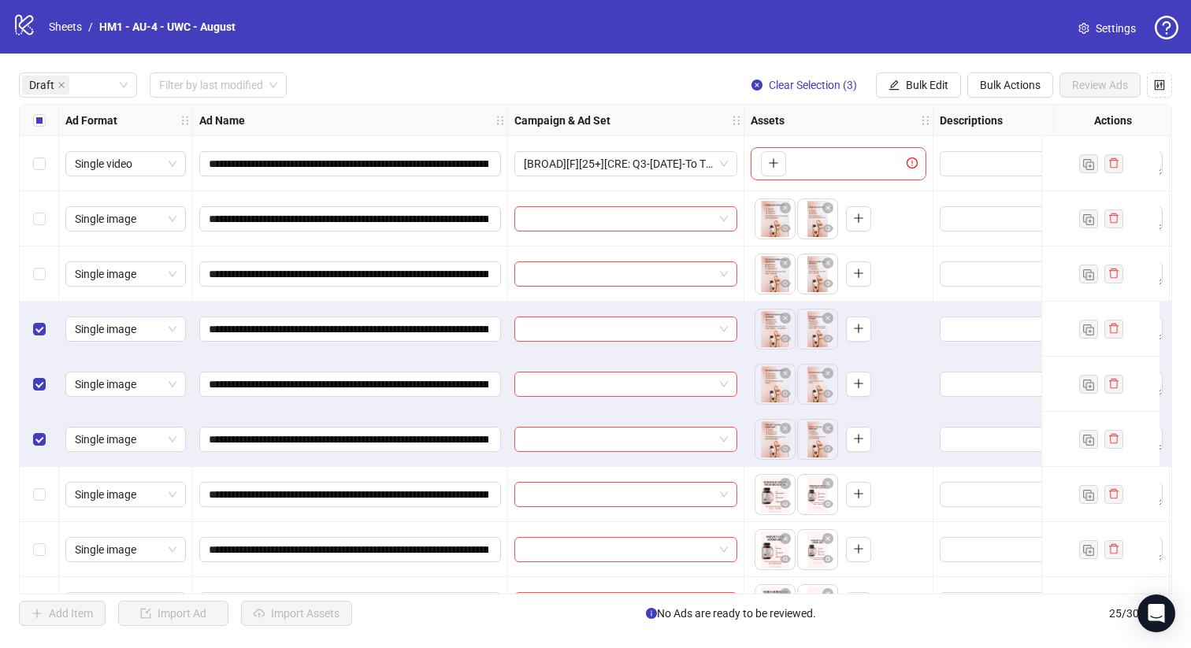
click at [39, 285] on div "Select row 3" at bounding box center [39, 273] width 39 height 55
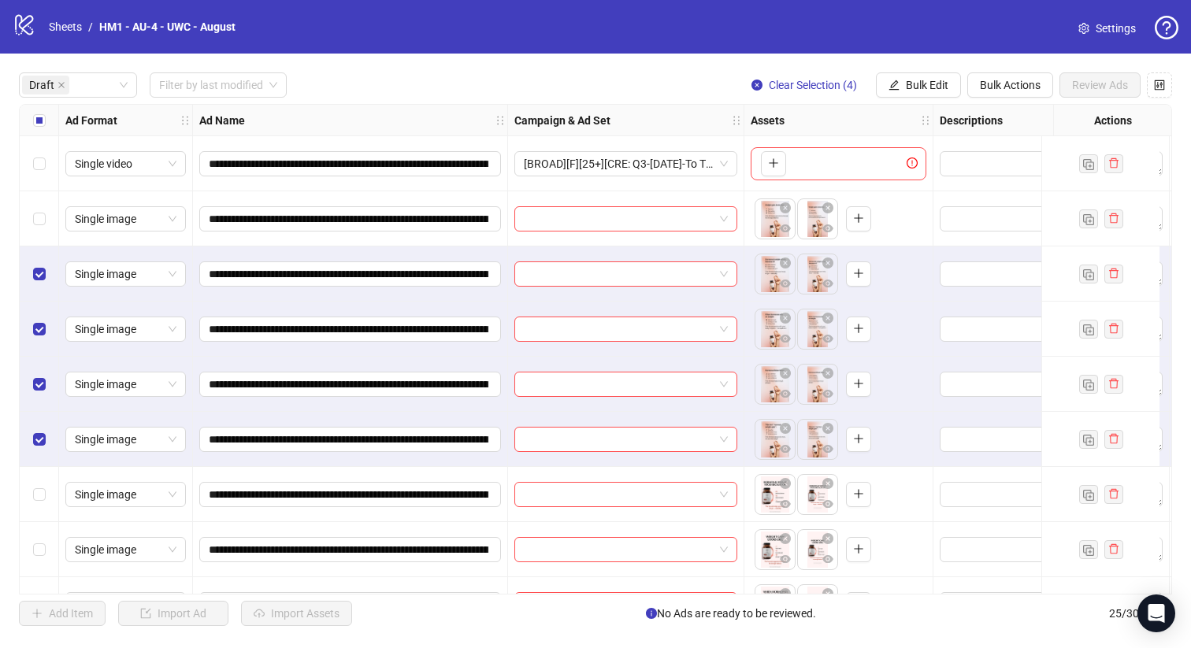
click at [40, 228] on div "Select row 2" at bounding box center [39, 218] width 39 height 55
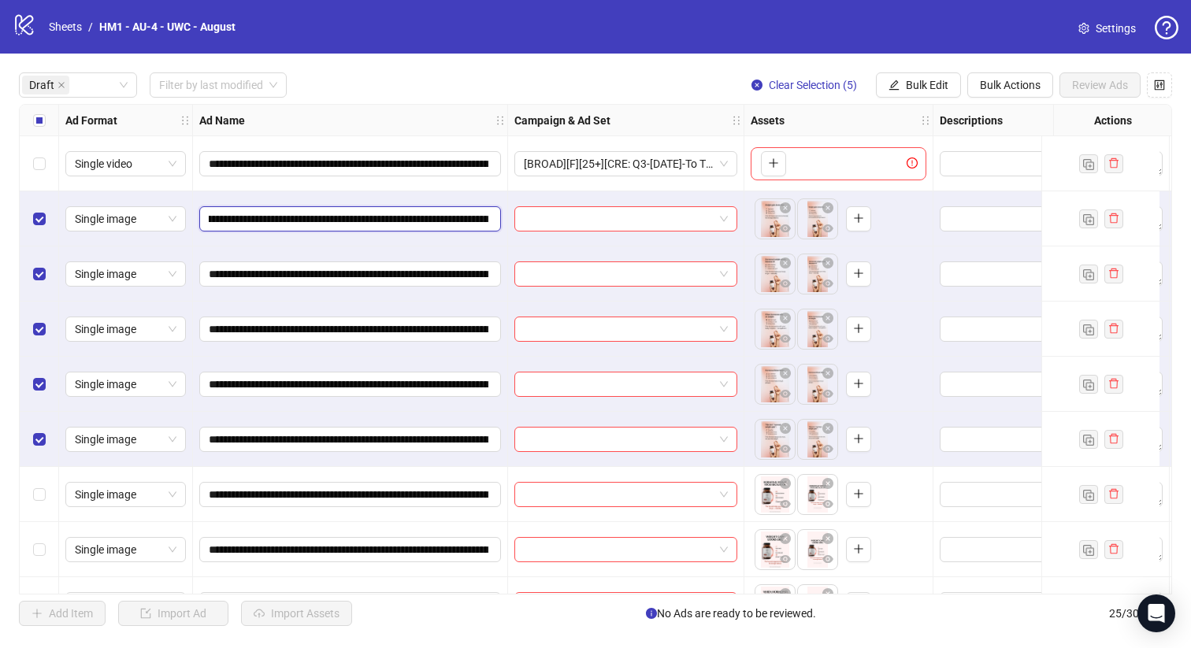
scroll to position [0, 256]
drag, startPoint x: 402, startPoint y: 217, endPoint x: 272, endPoint y: 213, distance: 130.8
click at [274, 213] on input "**********" at bounding box center [349, 218] width 280 height 17
click at [928, 86] on span "Bulk Edit" at bounding box center [927, 85] width 43 height 13
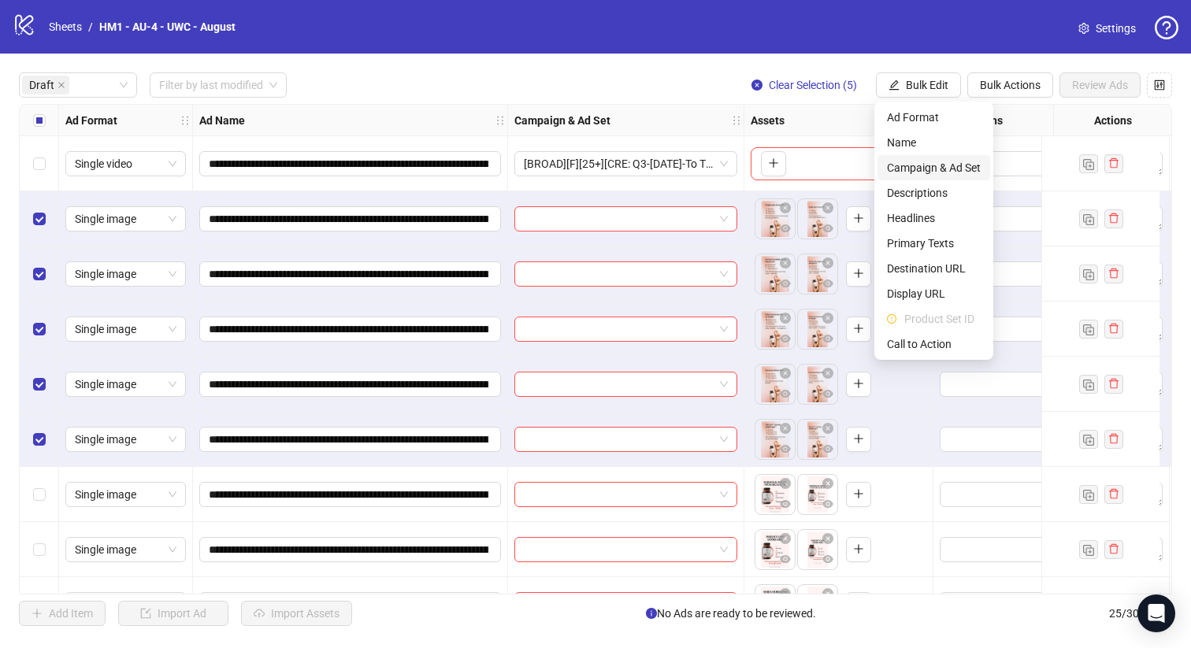
click at [967, 168] on span "Campaign & Ad Set" at bounding box center [934, 167] width 94 height 17
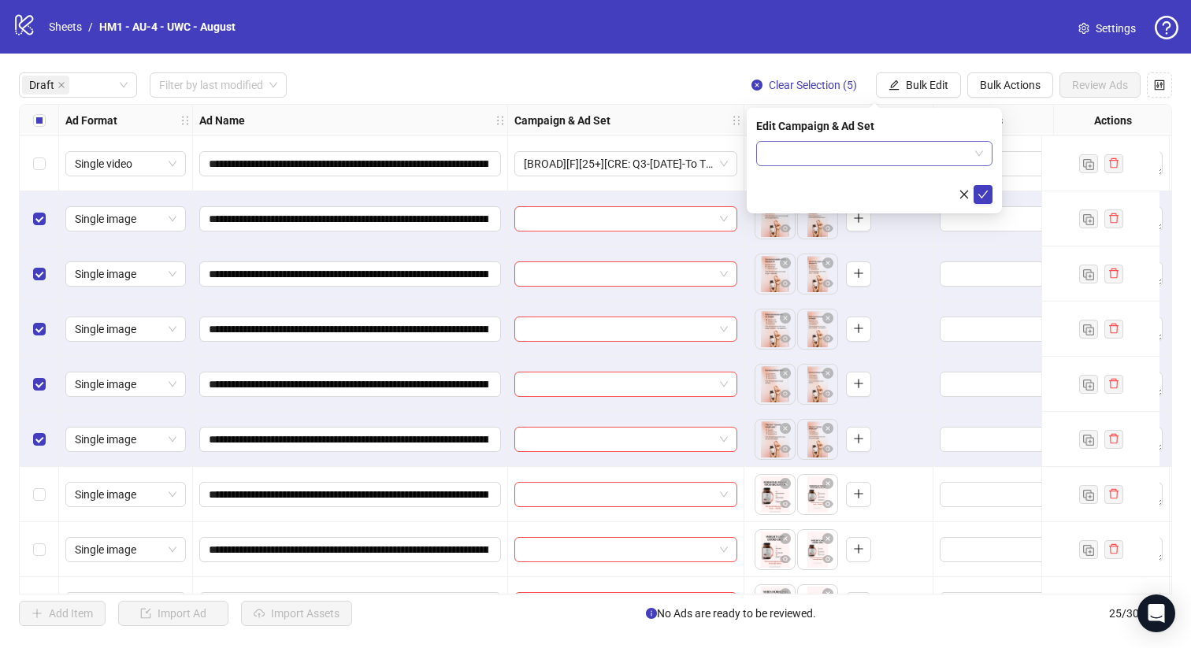
click at [844, 157] on input "search" at bounding box center [866, 154] width 203 height 24
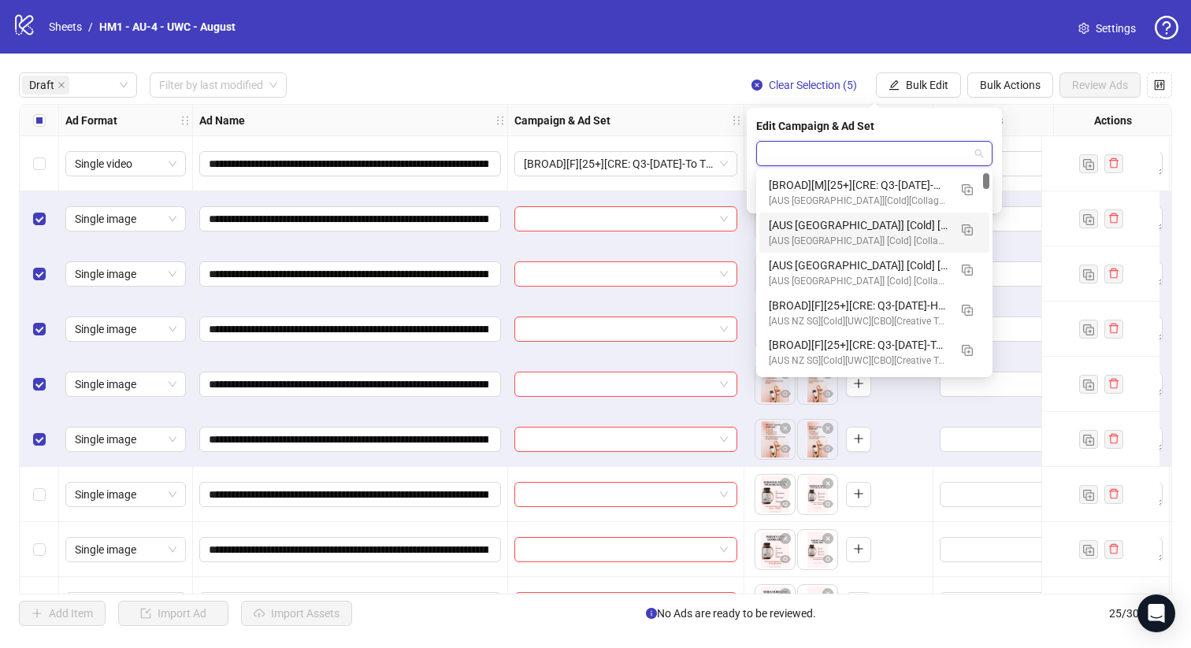
scroll to position [69, 0]
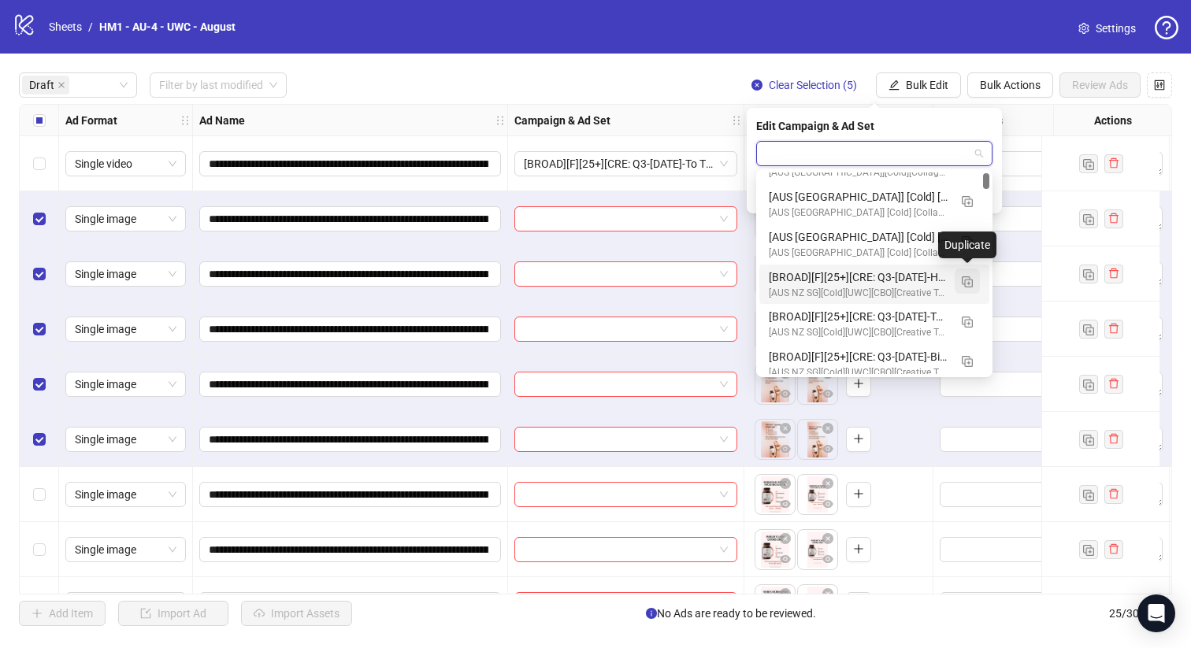
click at [969, 281] on img "button" at bounding box center [967, 281] width 11 height 11
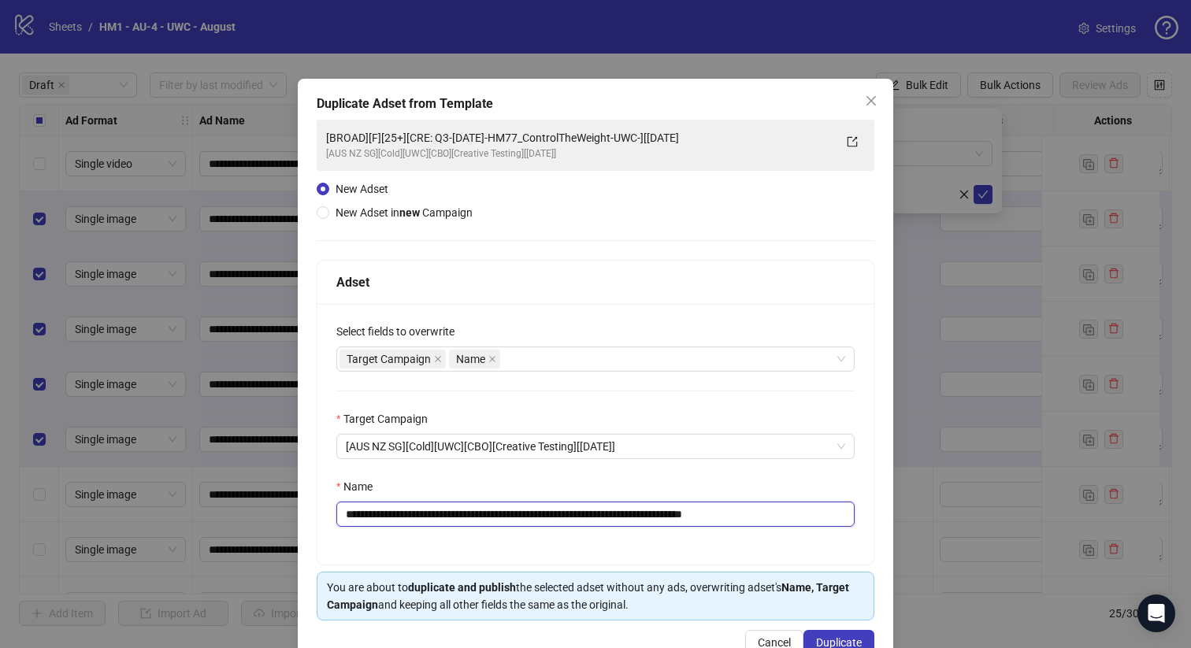
drag, startPoint x: 686, startPoint y: 519, endPoint x: 452, endPoint y: 517, distance: 233.9
click at [452, 517] on input "**********" at bounding box center [595, 514] width 518 height 25
paste input "text"
click at [584, 514] on input "**********" at bounding box center [595, 514] width 518 height 25
click at [396, 517] on input "**********" at bounding box center [595, 514] width 518 height 25
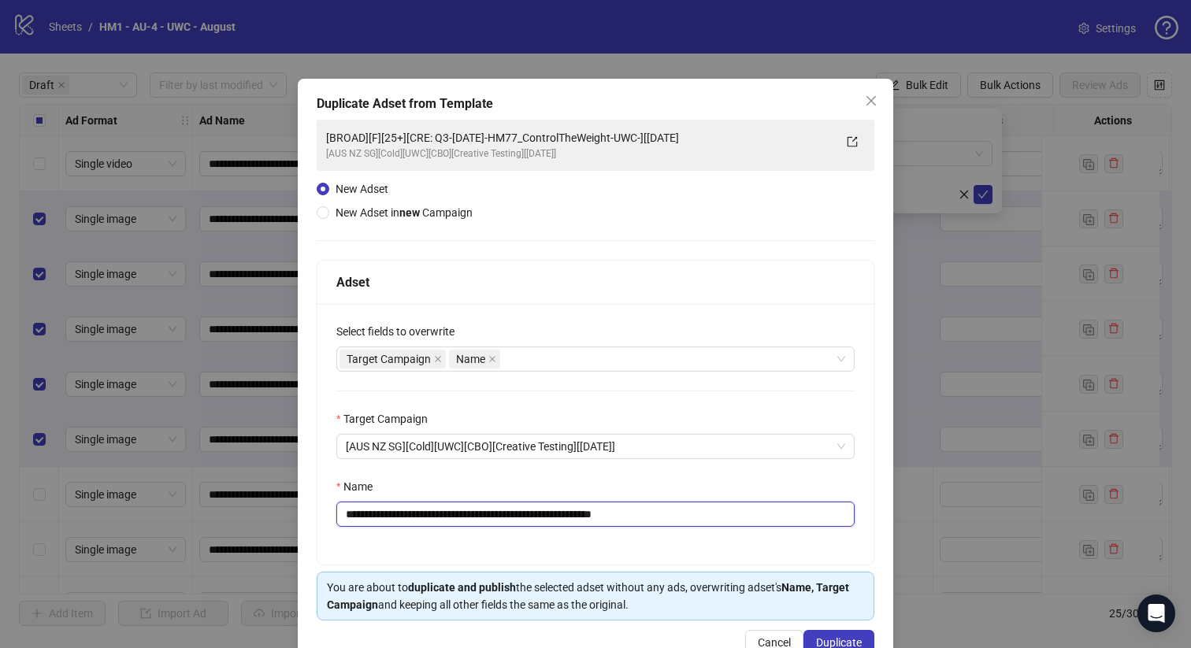
click at [384, 518] on input "**********" at bounding box center [595, 514] width 518 height 25
click at [427, 519] on input "**********" at bounding box center [595, 514] width 518 height 25
type input "**********"
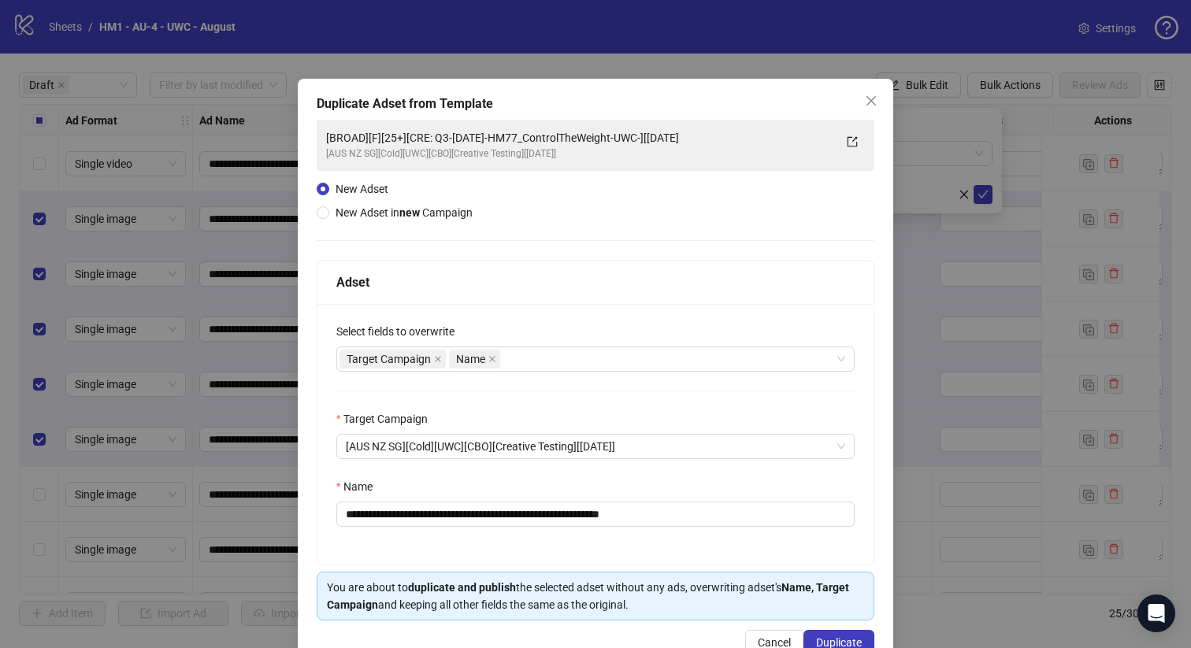
click at [604, 487] on div "Name" at bounding box center [595, 490] width 518 height 24
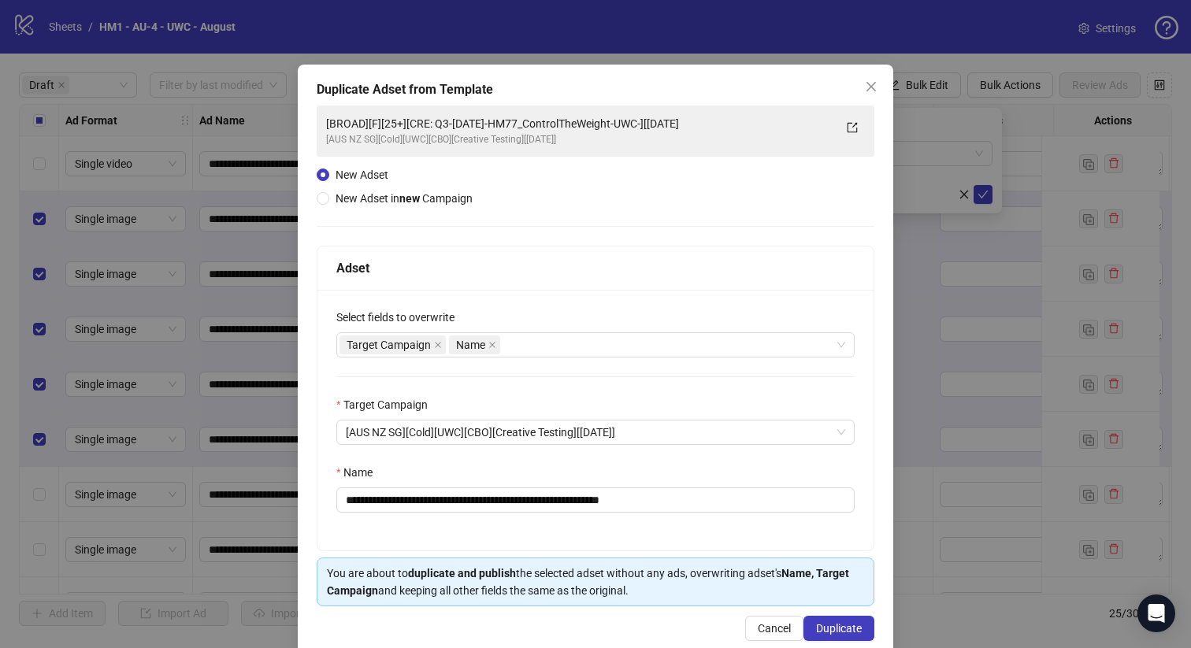
scroll to position [43, 0]
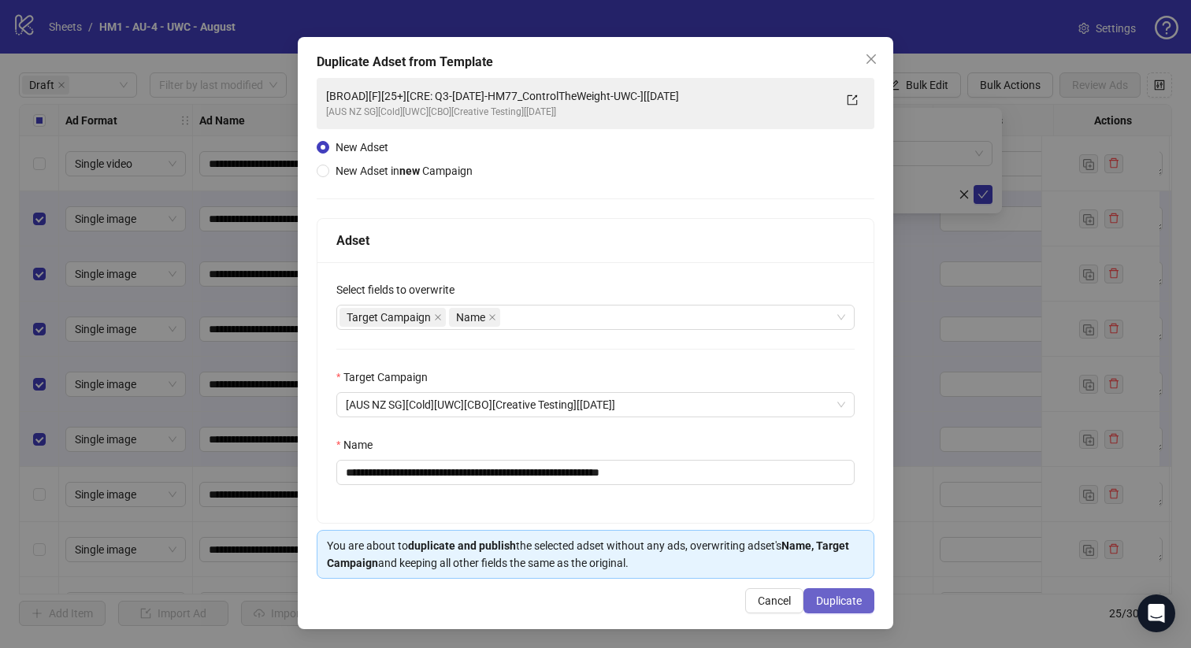
click at [824, 601] on span "Duplicate" at bounding box center [839, 601] width 46 height 13
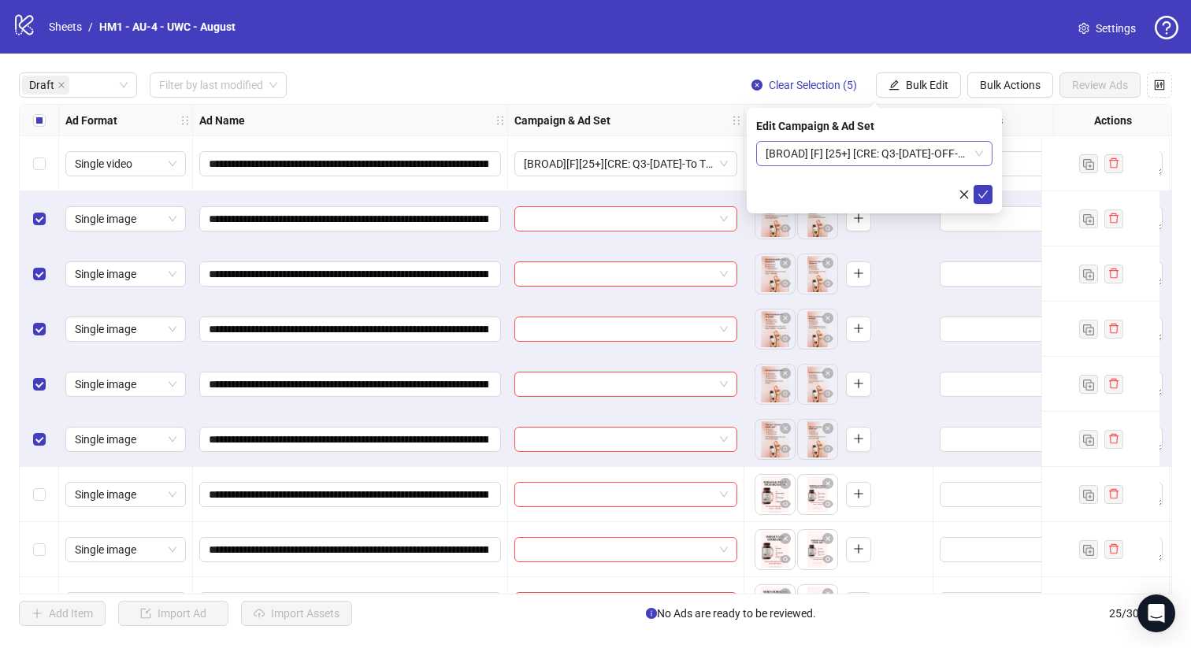
click at [890, 158] on span "[BROAD] [F] [25+] [CRE: Q3-[DATE]-OFF-UWC] [[DATE]]" at bounding box center [873, 154] width 217 height 24
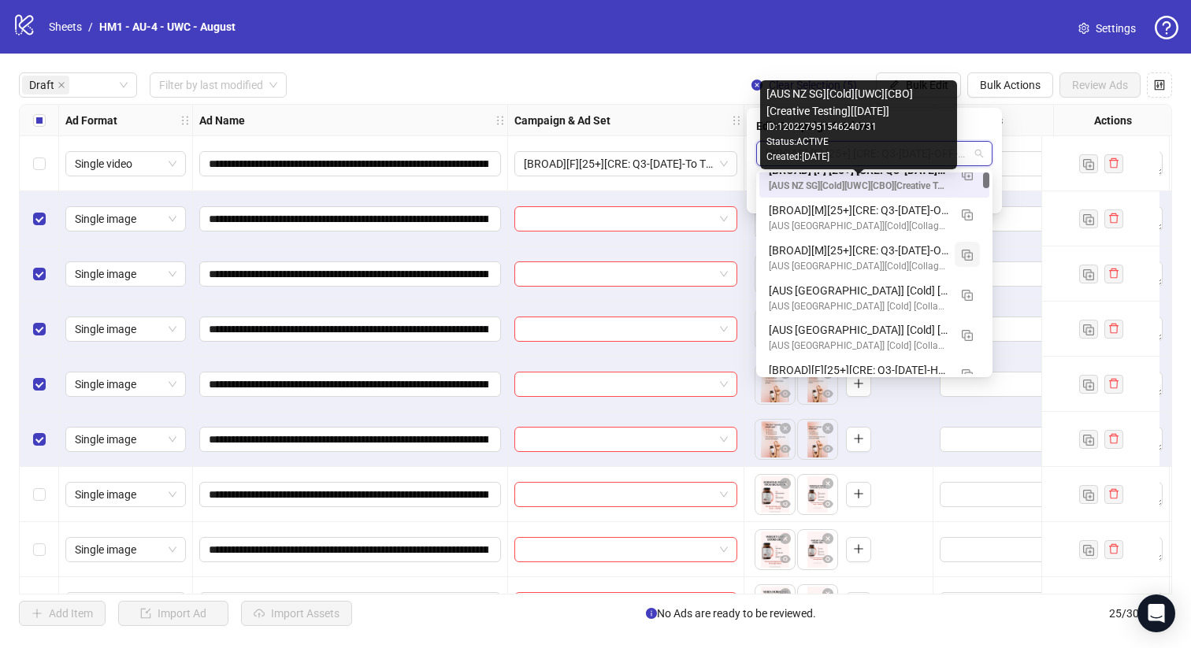
scroll to position [0, 0]
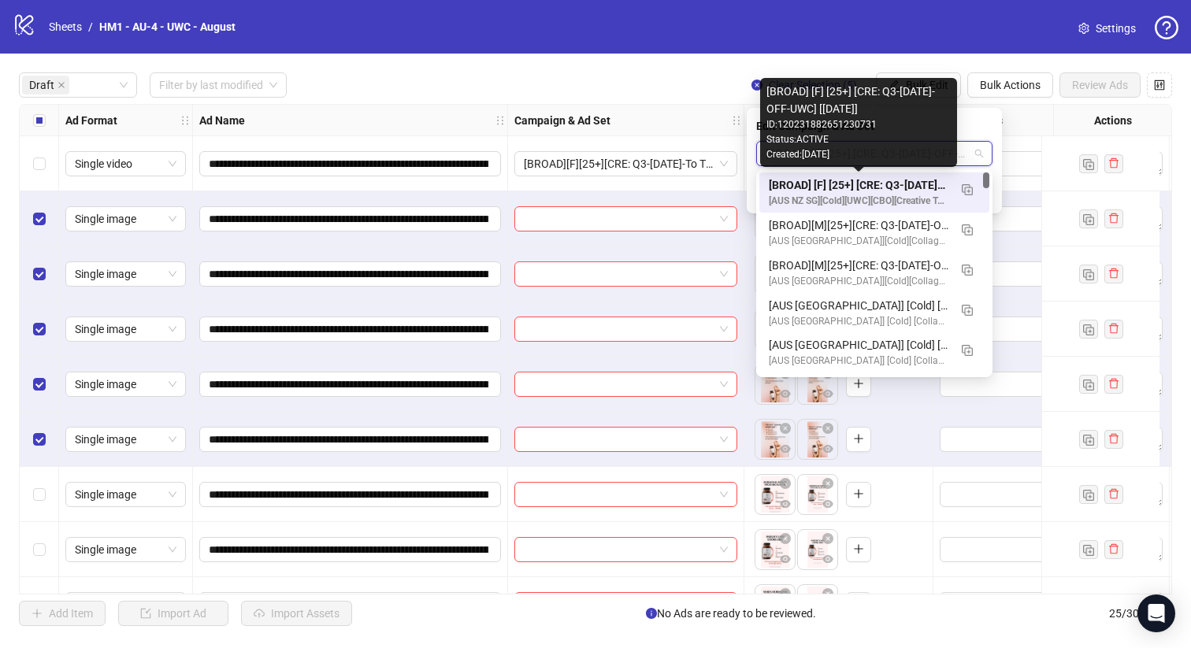
click at [873, 176] on div "[BROAD] [F] [25+] [CRE: Q3-[DATE]-OFF-UWC] [[DATE]]" at bounding box center [859, 184] width 180 height 17
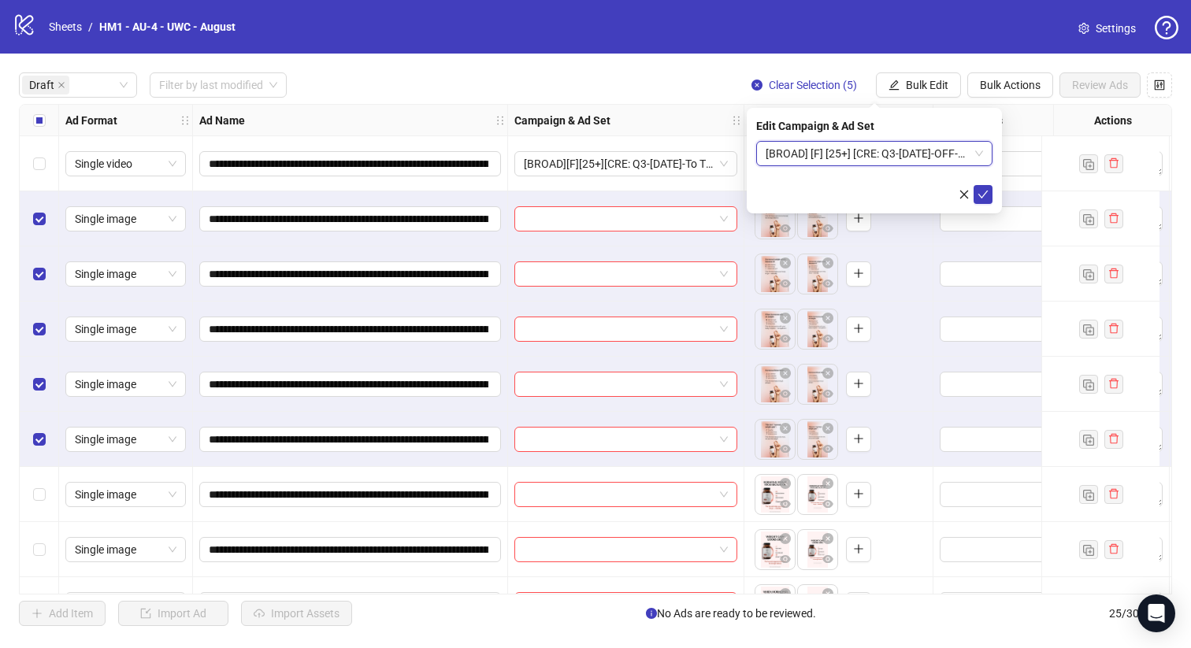
click at [965, 190] on icon "close" at bounding box center [963, 194] width 11 height 11
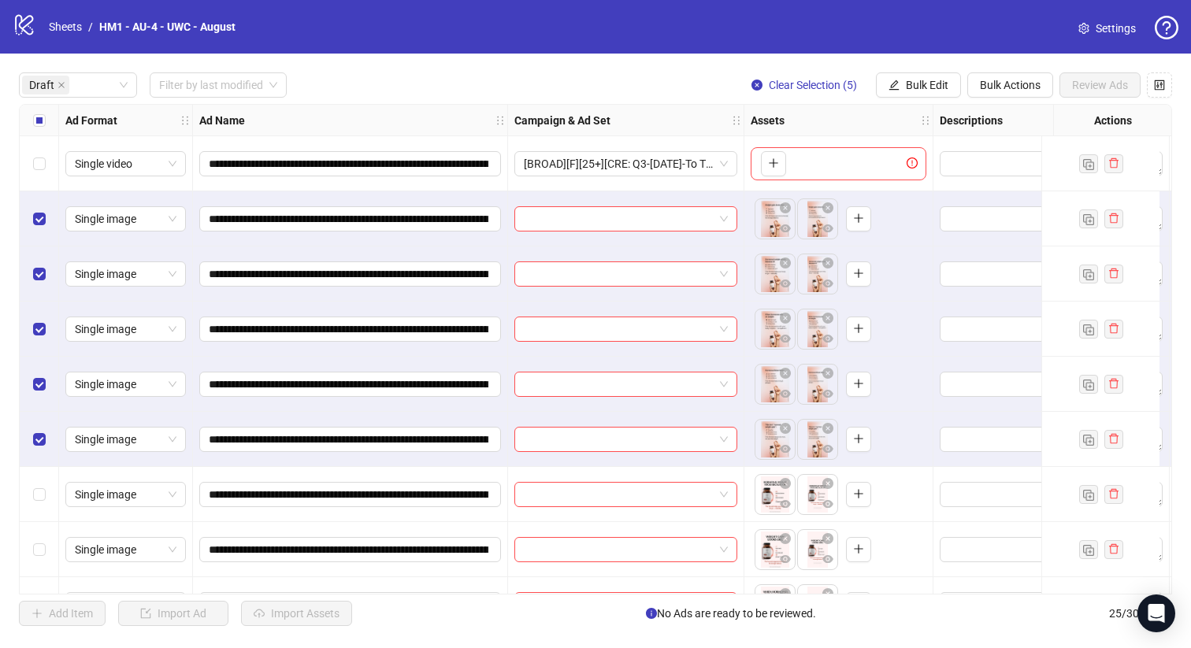
click at [871, 174] on div "To pick up a draggable item, press the space bar. While dragging, use the arrow…" at bounding box center [839, 163] width 176 height 33
click at [924, 98] on div "**********" at bounding box center [595, 349] width 1191 height 591
drag, startPoint x: 925, startPoint y: 90, endPoint x: 925, endPoint y: 115, distance: 25.2
click at [925, 90] on span "Bulk Edit" at bounding box center [927, 85] width 43 height 13
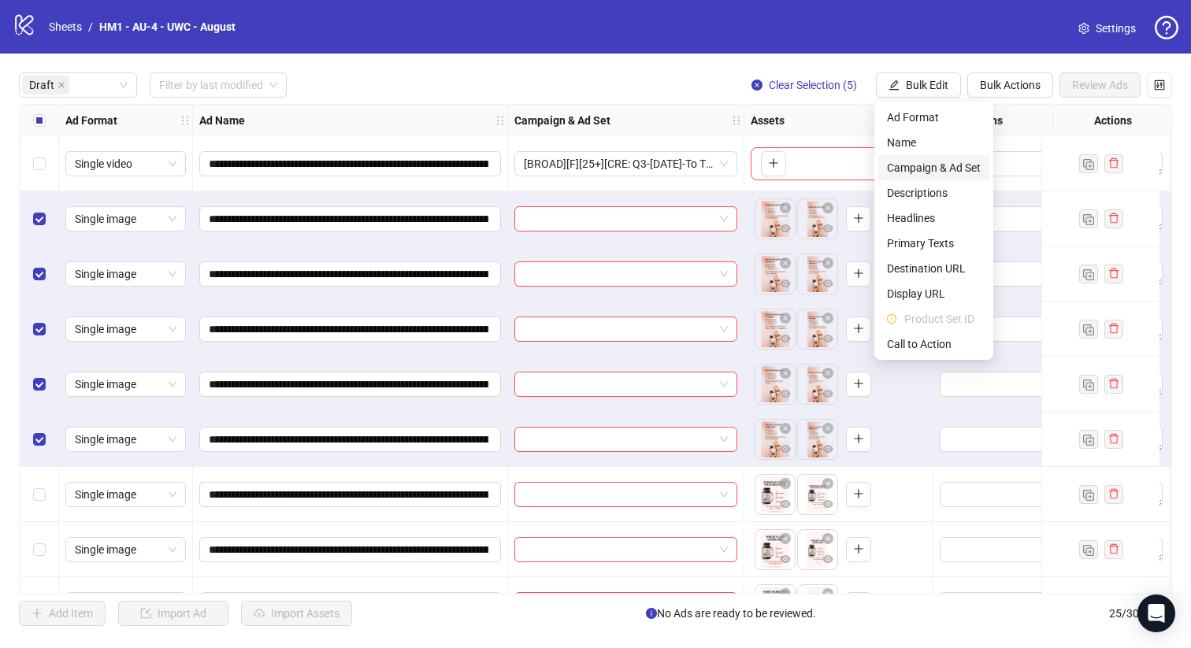
click at [943, 167] on span "Campaign & Ad Set" at bounding box center [934, 167] width 94 height 17
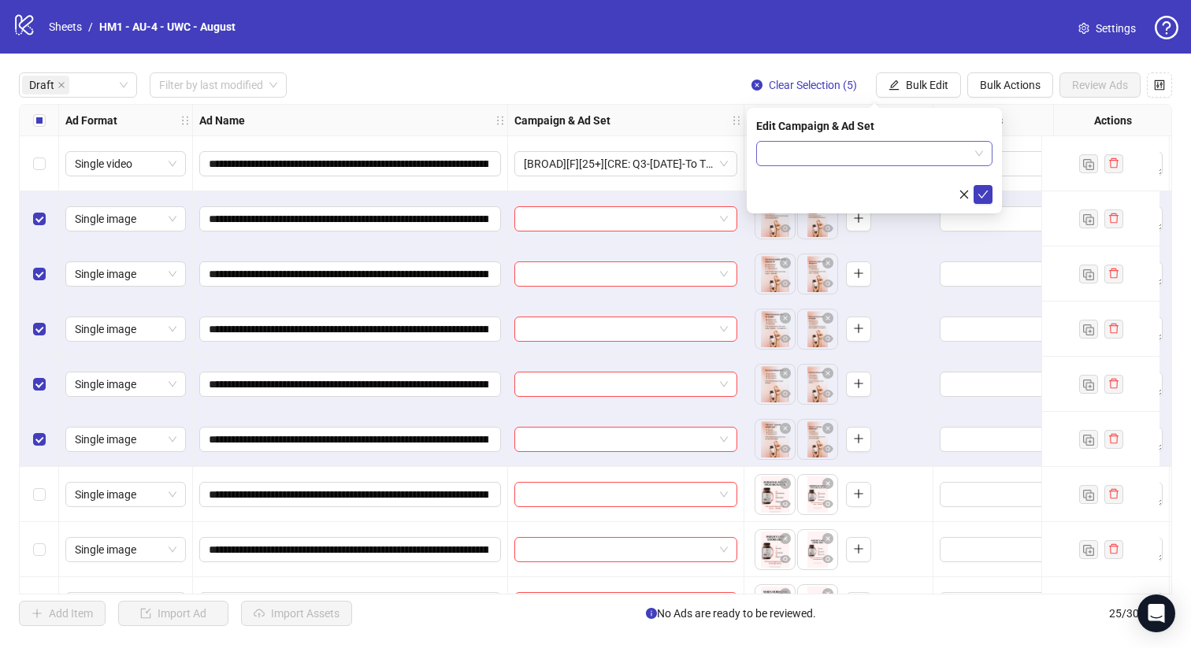
click at [917, 153] on input "search" at bounding box center [866, 154] width 203 height 24
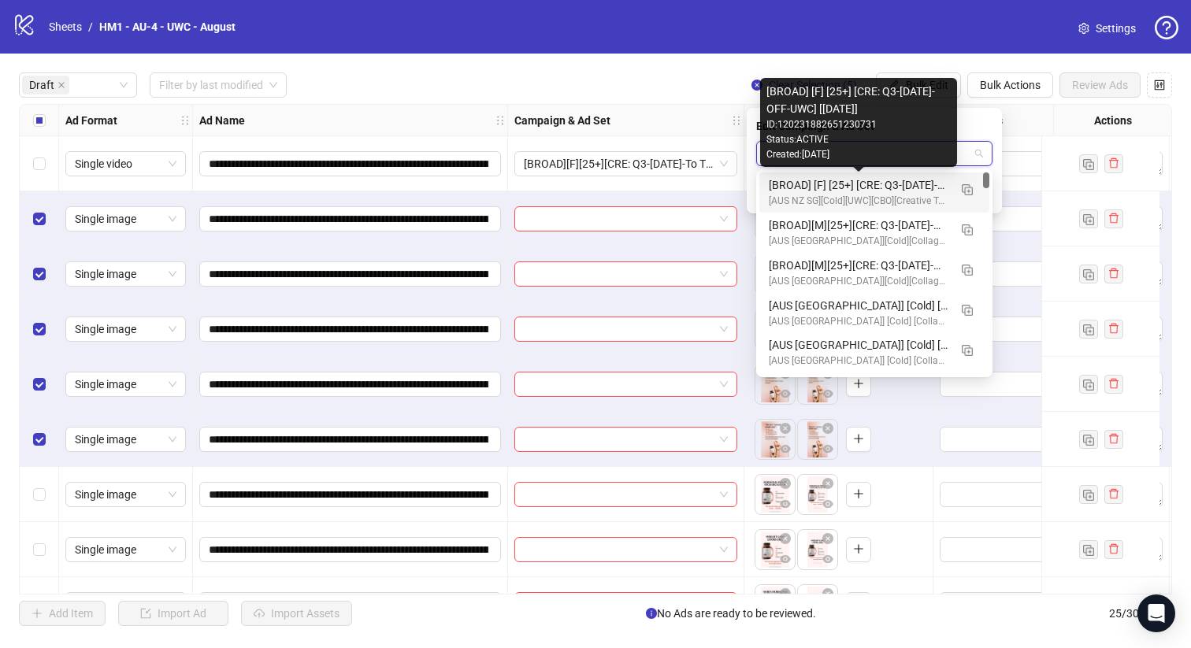
click at [924, 183] on div "[BROAD] [F] [25+] [CRE: Q3-[DATE]-OFF-UWC] [[DATE]]" at bounding box center [859, 184] width 180 height 17
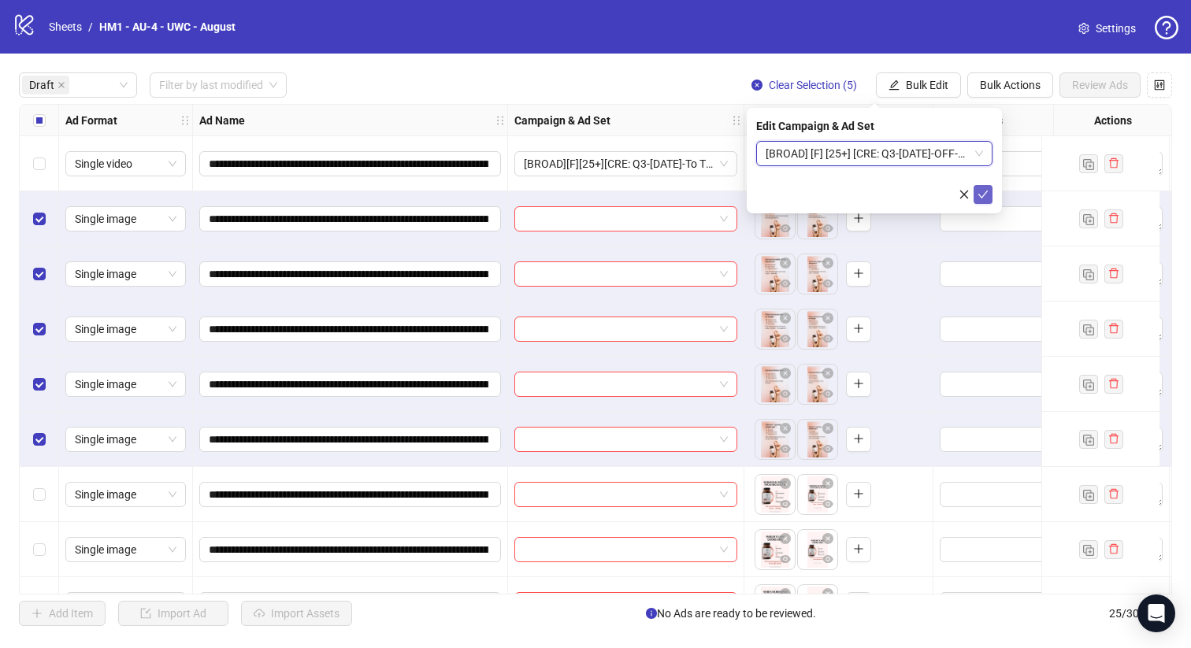
click at [984, 195] on icon "check" at bounding box center [983, 195] width 10 height 8
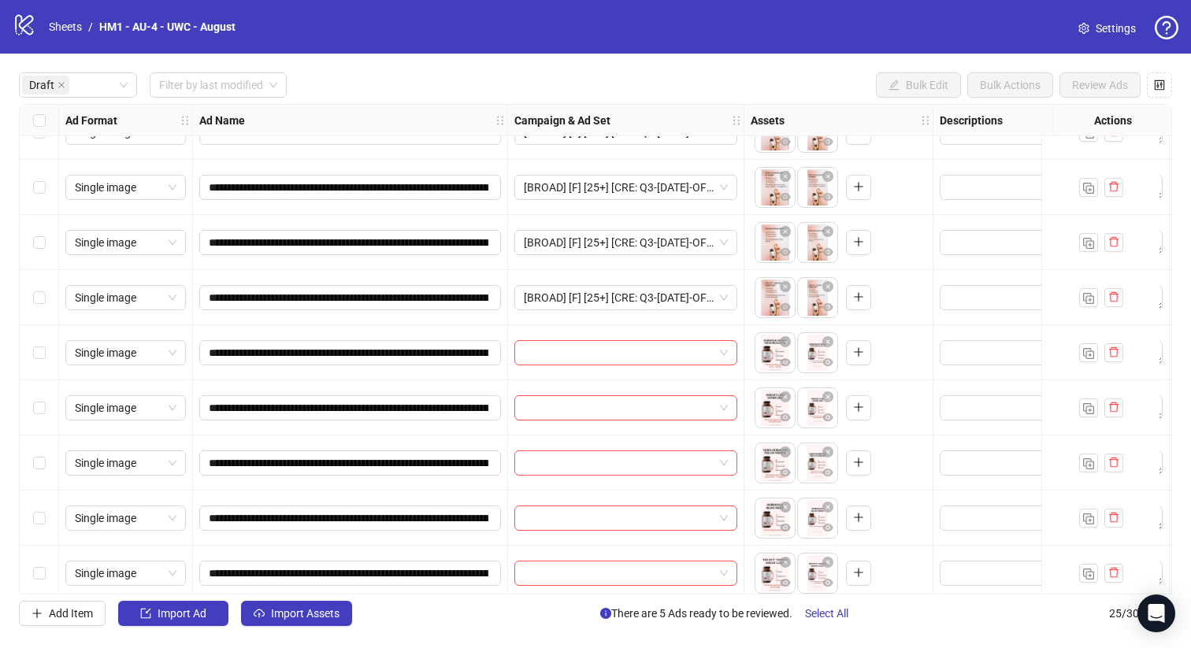
scroll to position [265, 0]
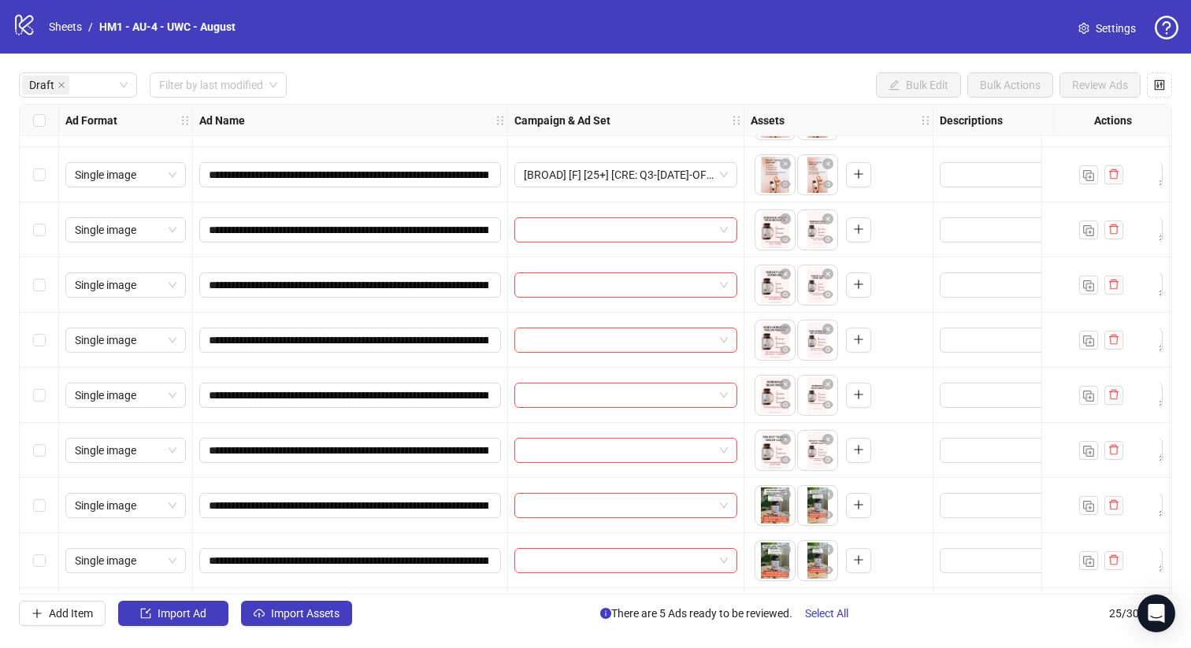
drag, startPoint x: 31, startPoint y: 454, endPoint x: 42, endPoint y: 421, distance: 34.9
click at [32, 454] on div "Select row 11" at bounding box center [39, 450] width 39 height 55
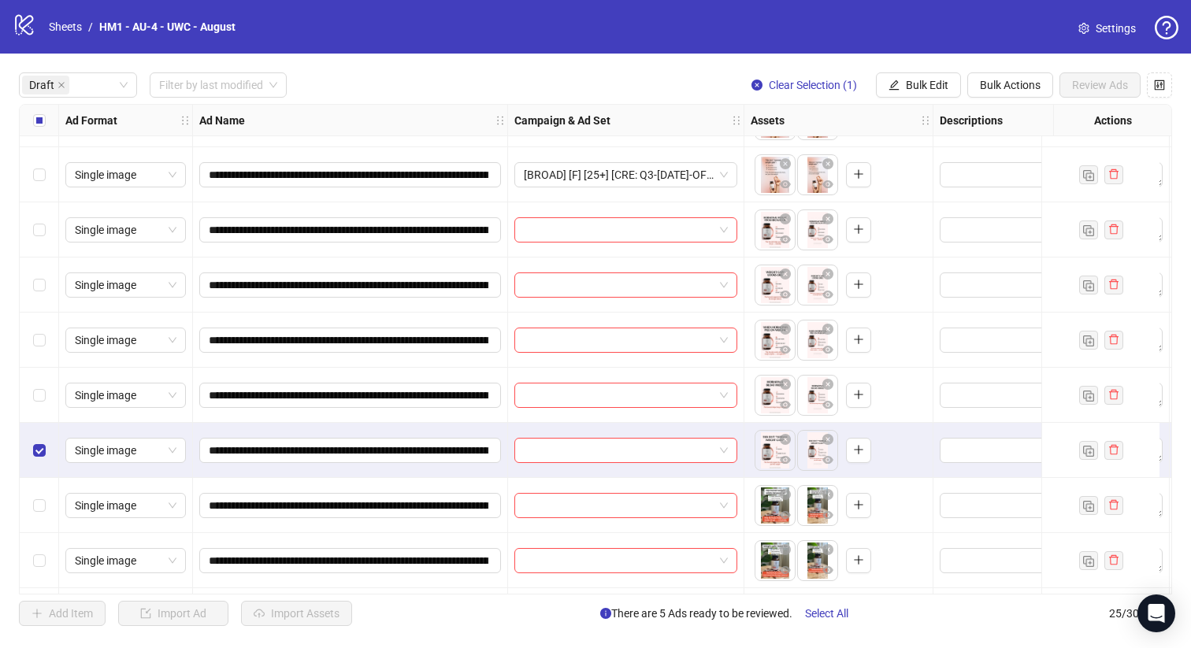
drag, startPoint x: 47, startPoint y: 376, endPoint x: 32, endPoint y: 329, distance: 48.8
click at [46, 376] on div "Select row 10" at bounding box center [39, 395] width 39 height 55
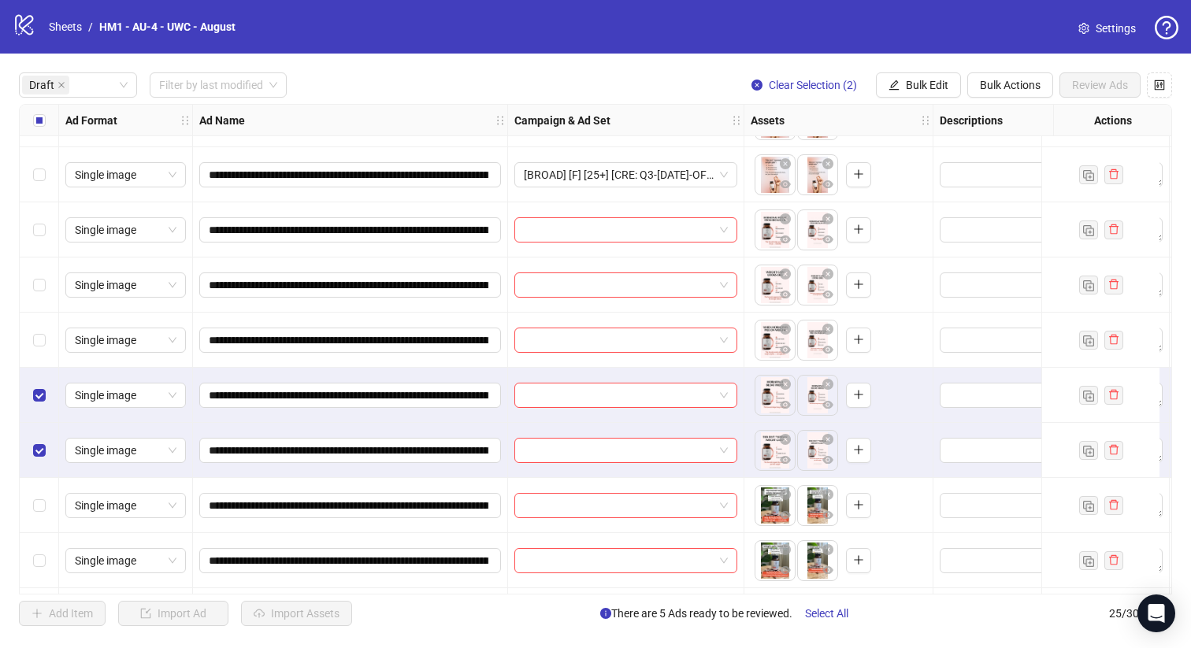
click at [32, 329] on div "Select row 9" at bounding box center [39, 340] width 39 height 55
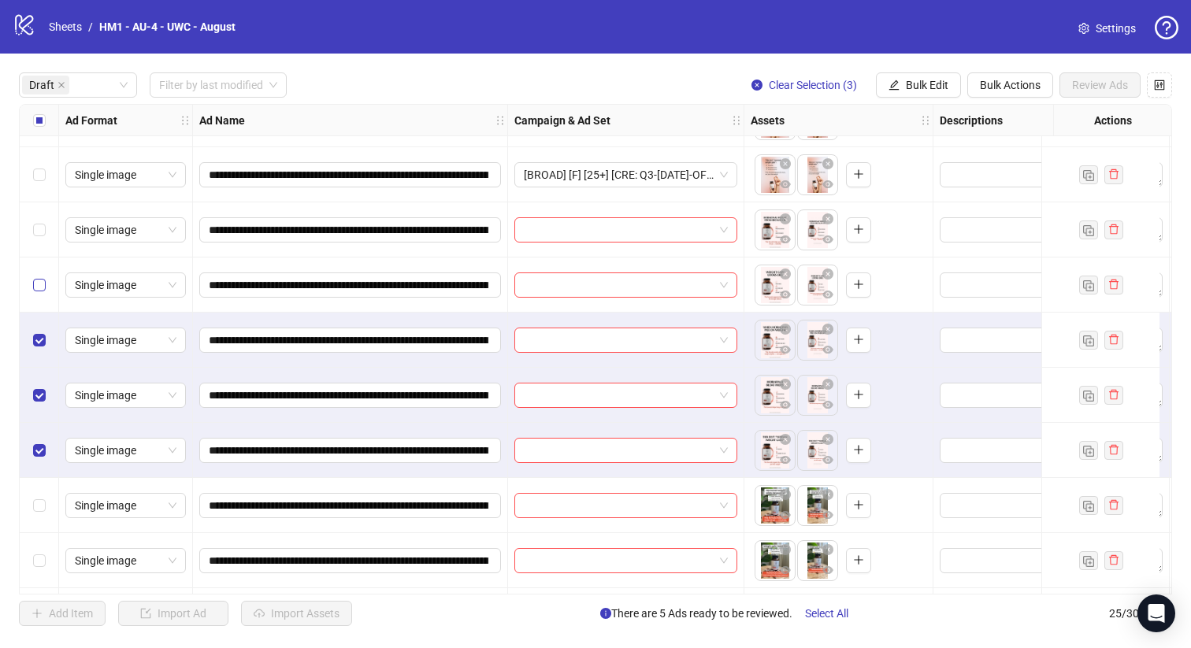
click at [34, 297] on div "Select row 8" at bounding box center [39, 285] width 39 height 55
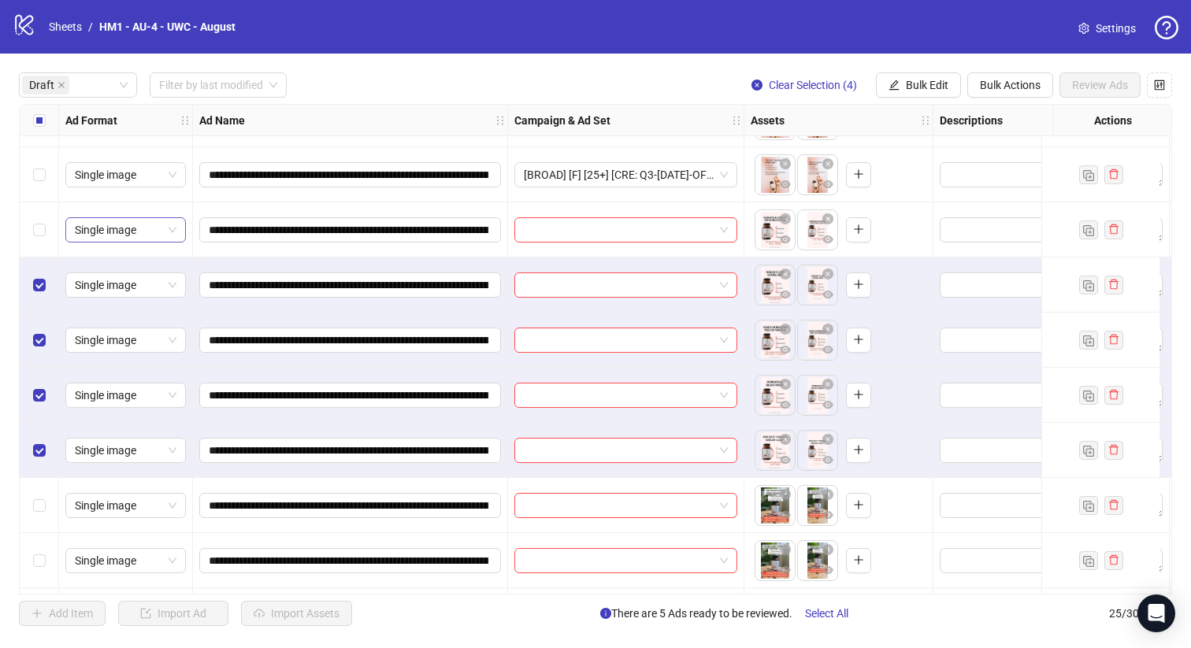
click at [40, 240] on div "Select row 7" at bounding box center [39, 229] width 39 height 55
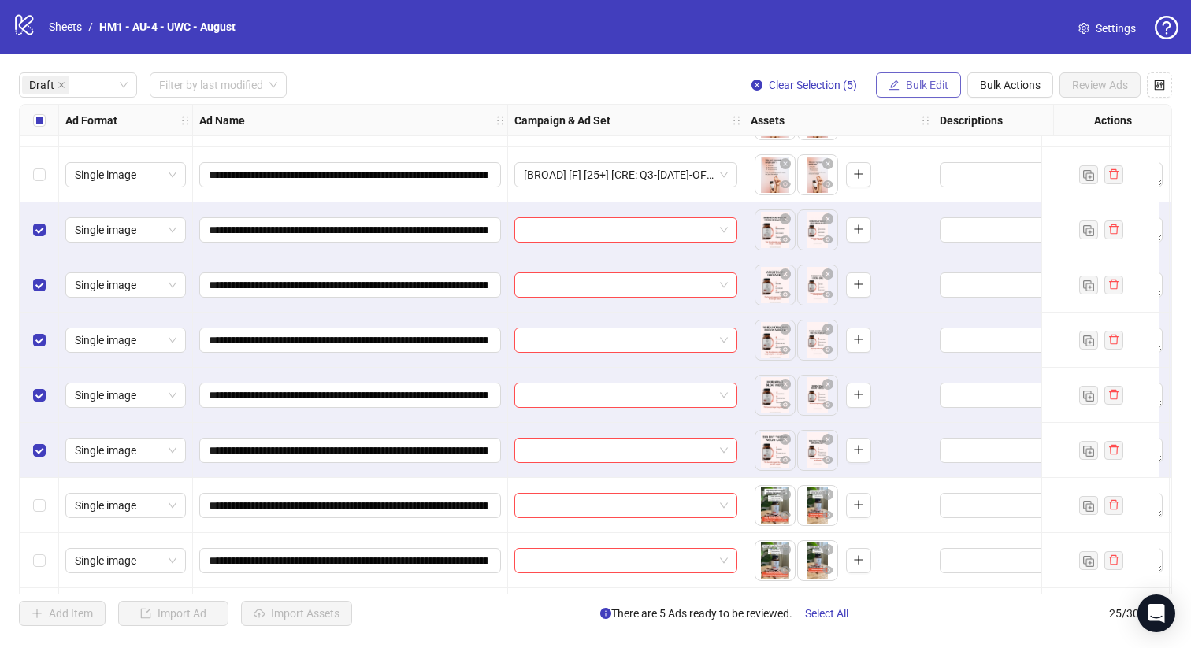
click at [915, 85] on span "Bulk Edit" at bounding box center [927, 85] width 43 height 13
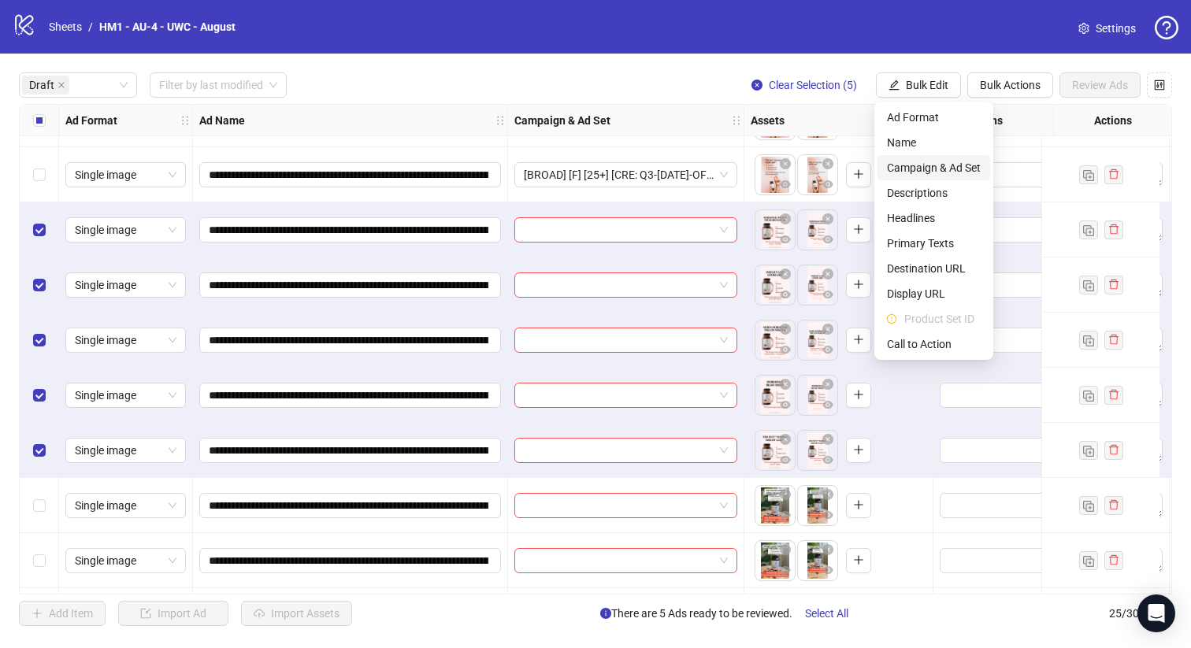
click at [954, 168] on span "Campaign & Ad Set" at bounding box center [934, 167] width 94 height 17
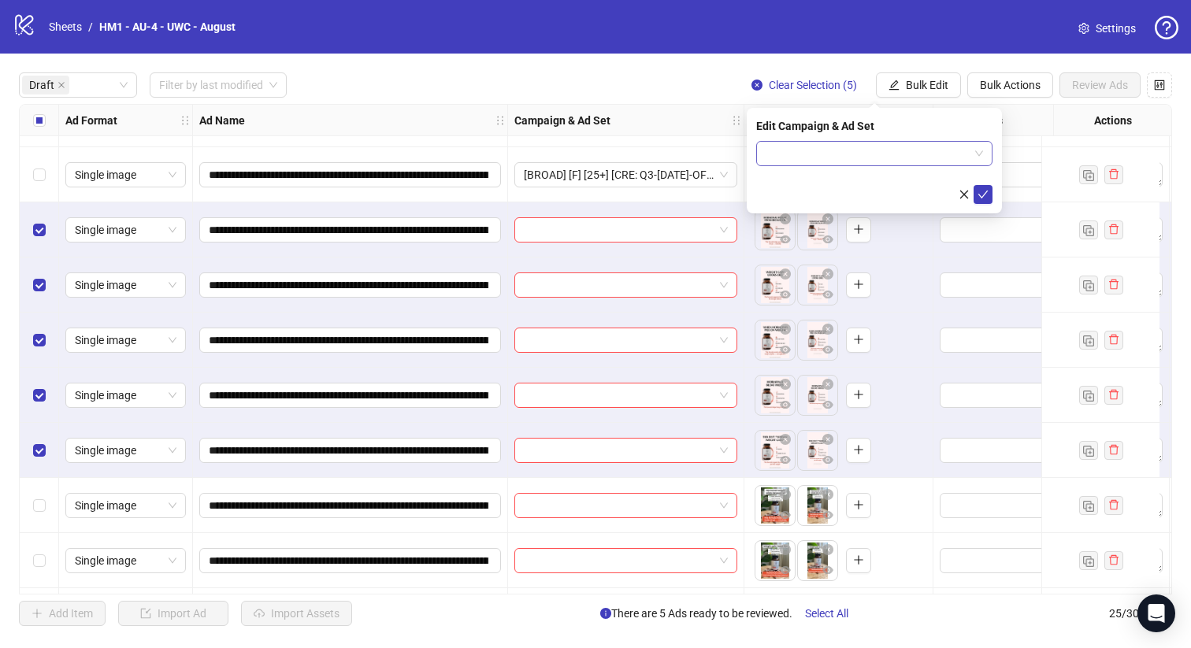
click at [842, 158] on input "search" at bounding box center [866, 154] width 203 height 24
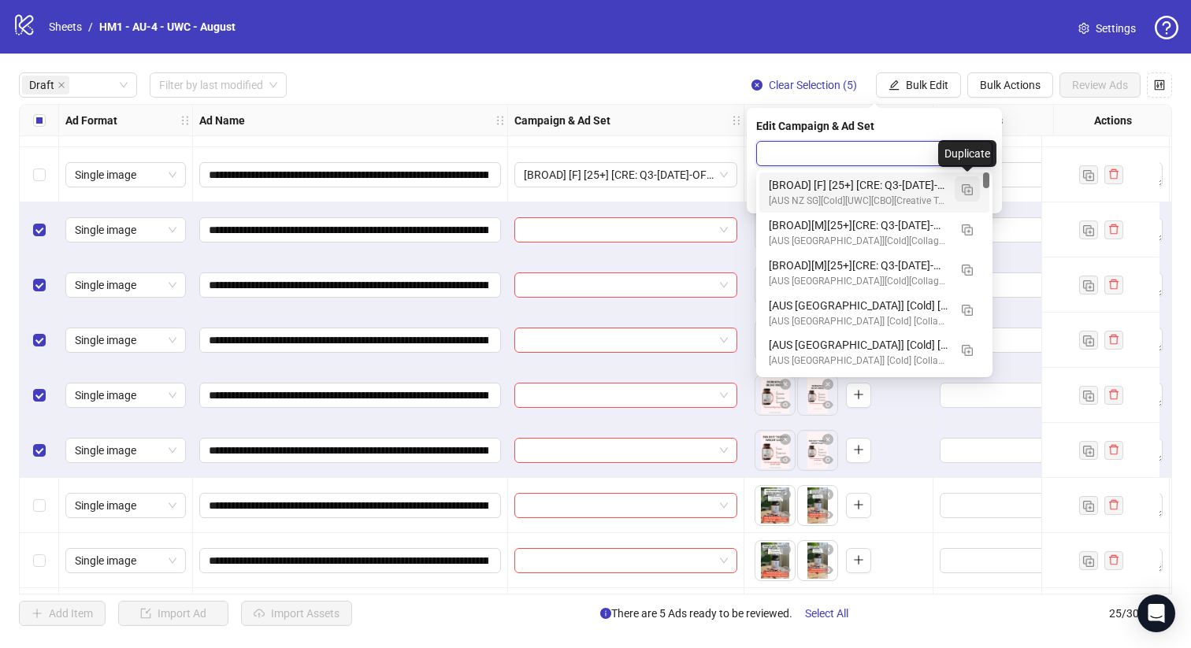
click at [968, 187] on img "button" at bounding box center [967, 189] width 11 height 11
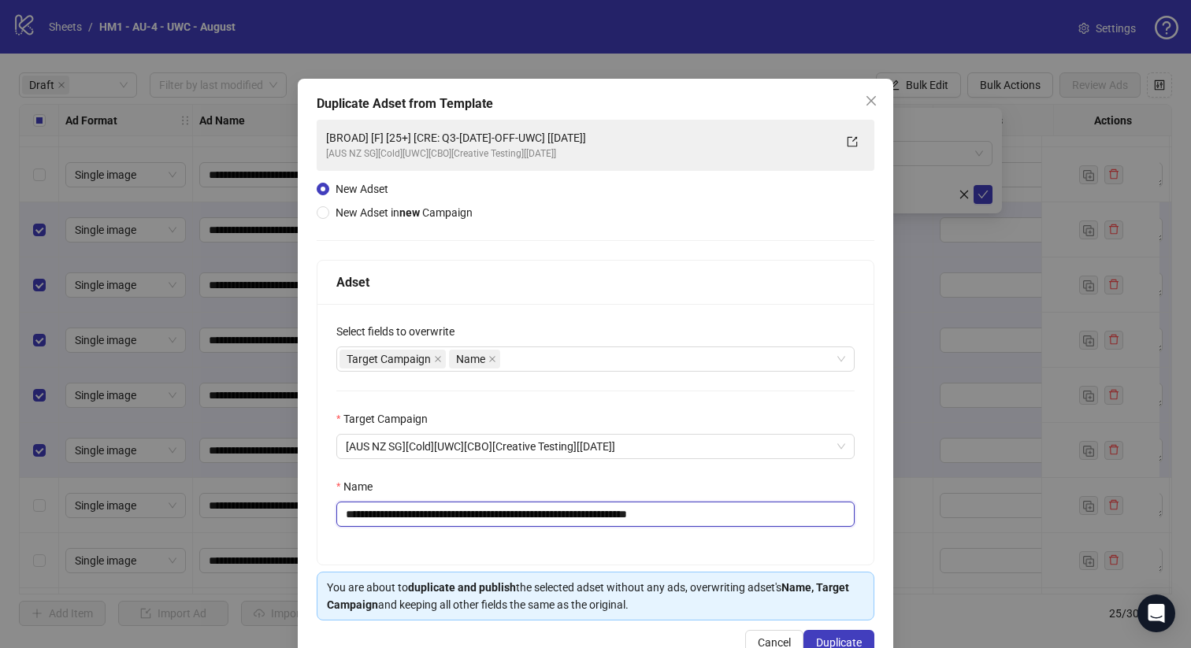
drag, startPoint x: 587, startPoint y: 517, endPoint x: 589, endPoint y: 528, distance: 10.4
click at [588, 517] on input "**********" at bounding box center [595, 514] width 518 height 25
click at [619, 516] on input "**********" at bounding box center [595, 514] width 518 height 25
click at [619, 515] on input "**********" at bounding box center [595, 514] width 518 height 25
click at [619, 514] on input "**********" at bounding box center [595, 514] width 518 height 25
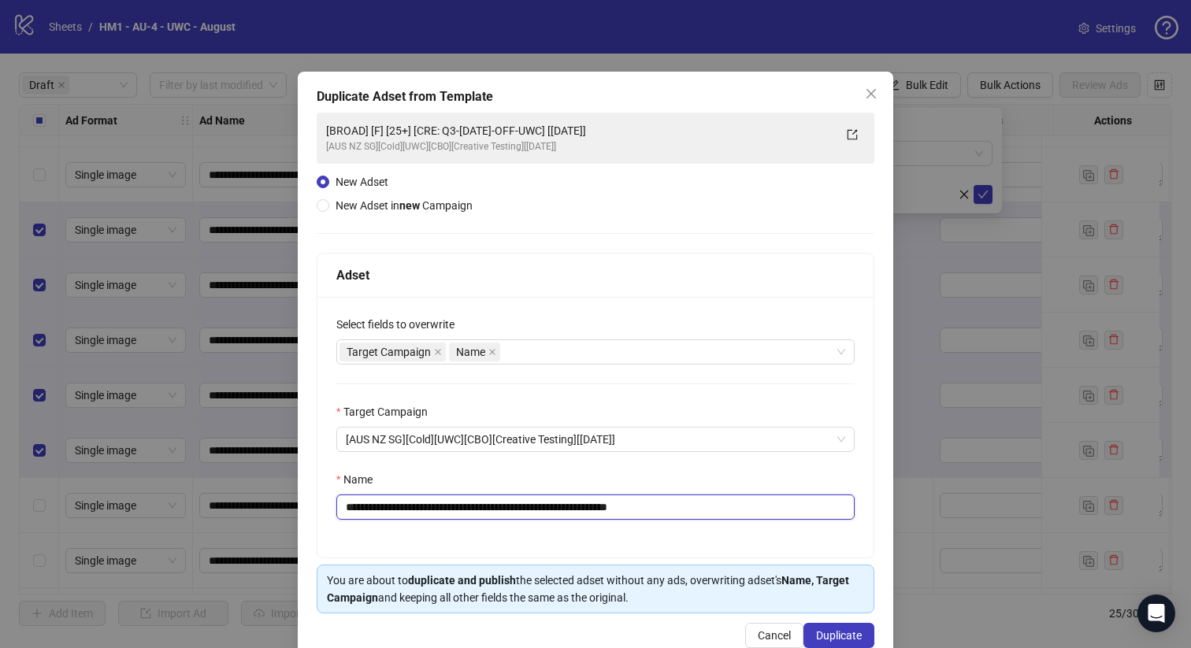
scroll to position [28, 0]
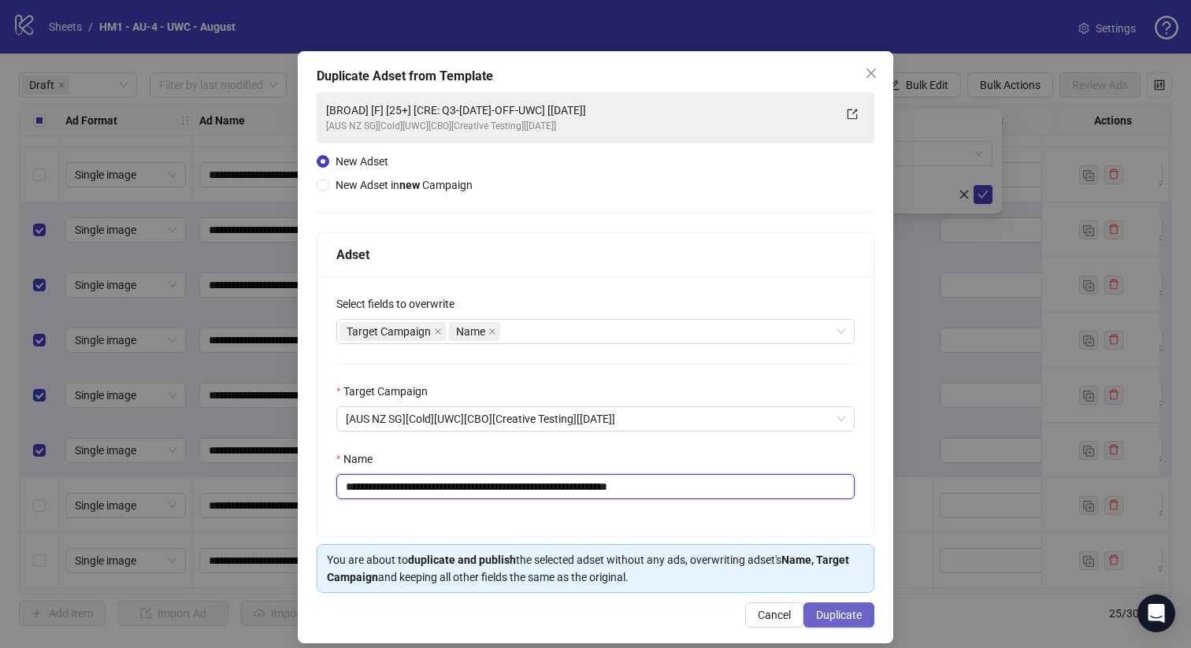
type input "**********"
click at [820, 621] on button "Duplicate" at bounding box center [838, 614] width 71 height 25
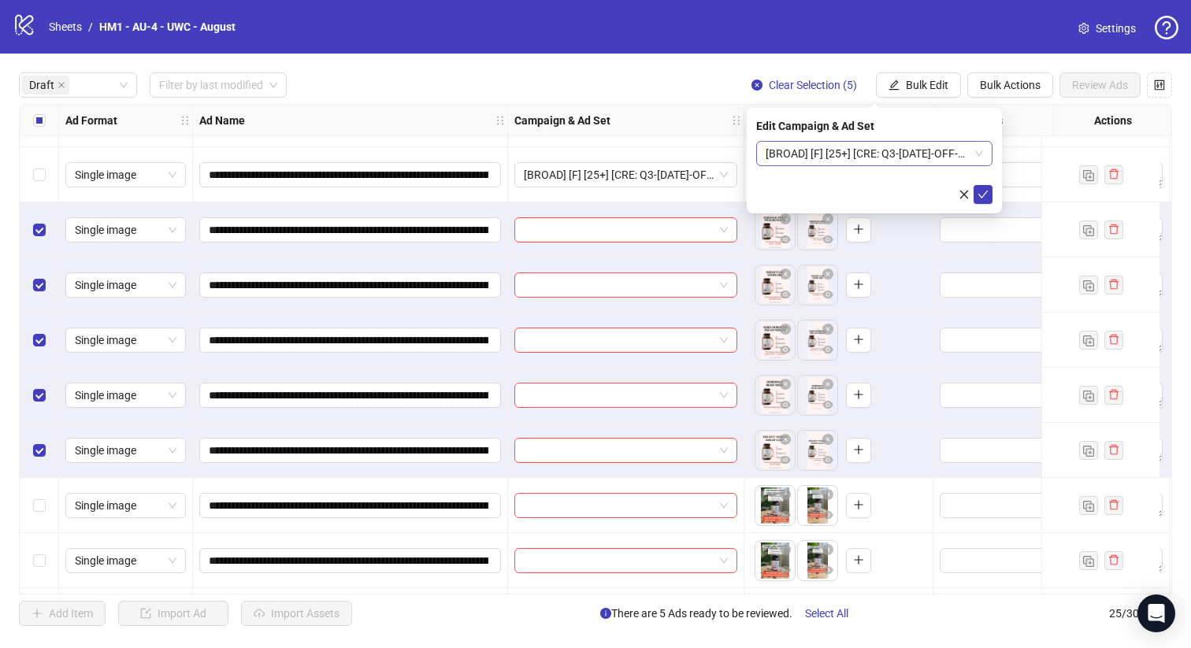
click at [900, 155] on span "[BROAD] [F] [25+] [CRE: Q3-[DATE]-OFF-UWC-2] [[DATE]]" at bounding box center [873, 154] width 217 height 24
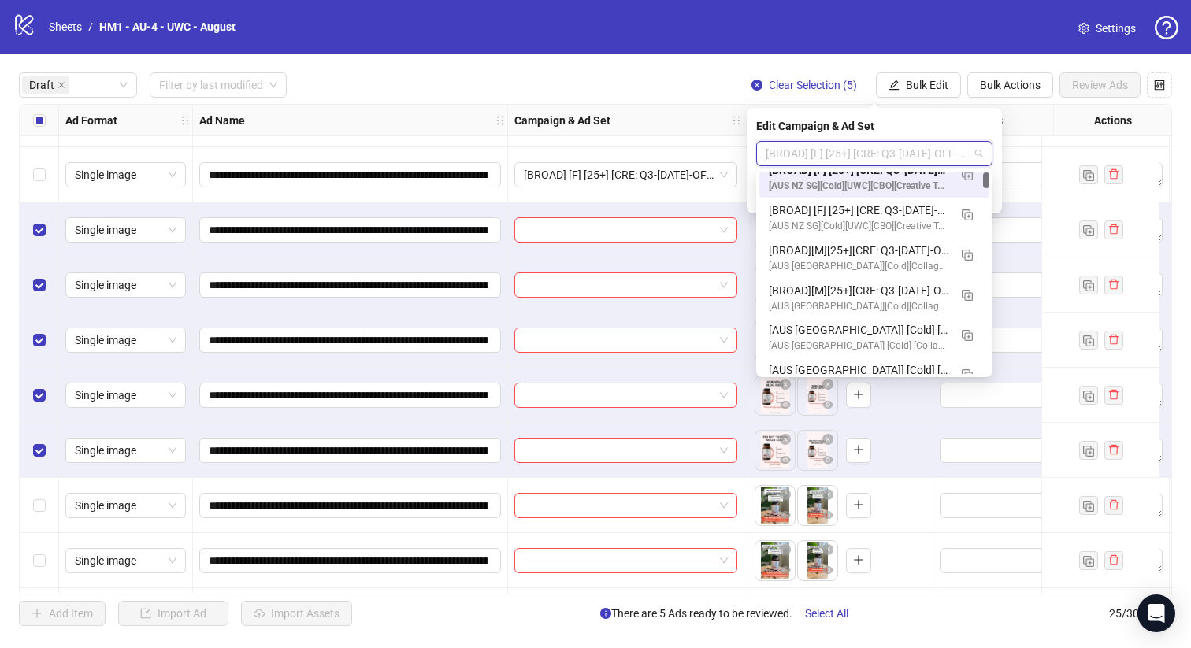
click at [896, 156] on span "[BROAD] [F] [25+] [CRE: Q3-[DATE]-OFF-UWC-2] [[DATE]]" at bounding box center [873, 154] width 217 height 24
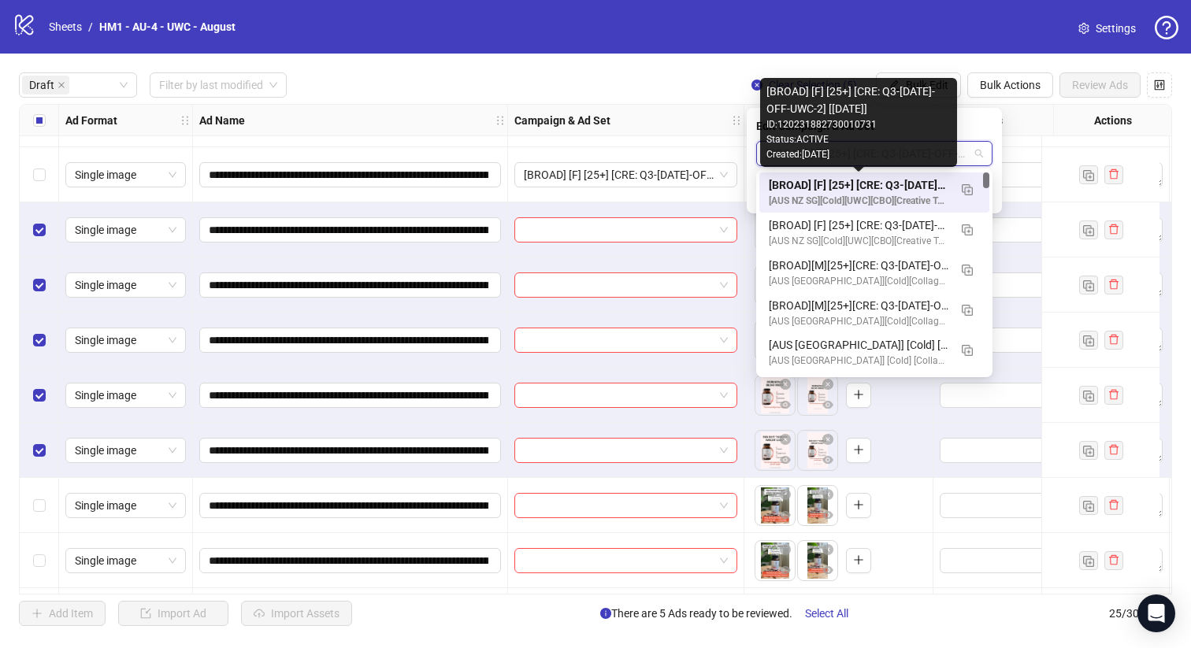
click at [888, 185] on div "[BROAD] [F] [25+] [CRE: Q3-[DATE]-OFF-UWC-2] [[DATE]]" at bounding box center [859, 184] width 180 height 17
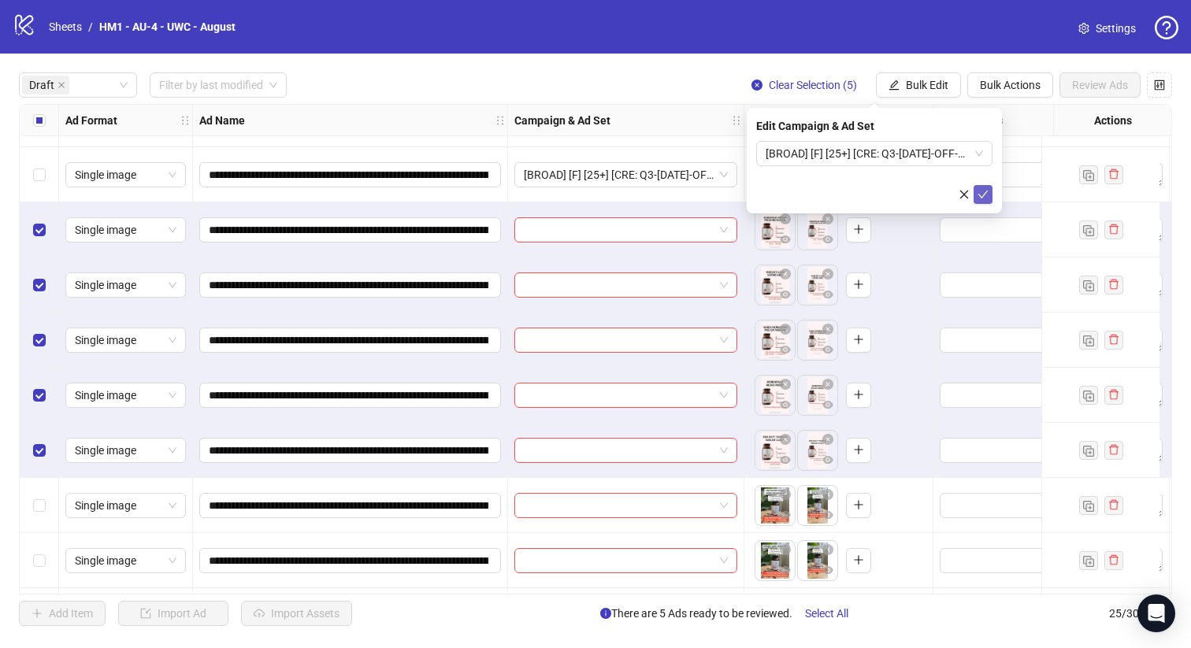
click at [984, 191] on icon "check" at bounding box center [982, 194] width 11 height 11
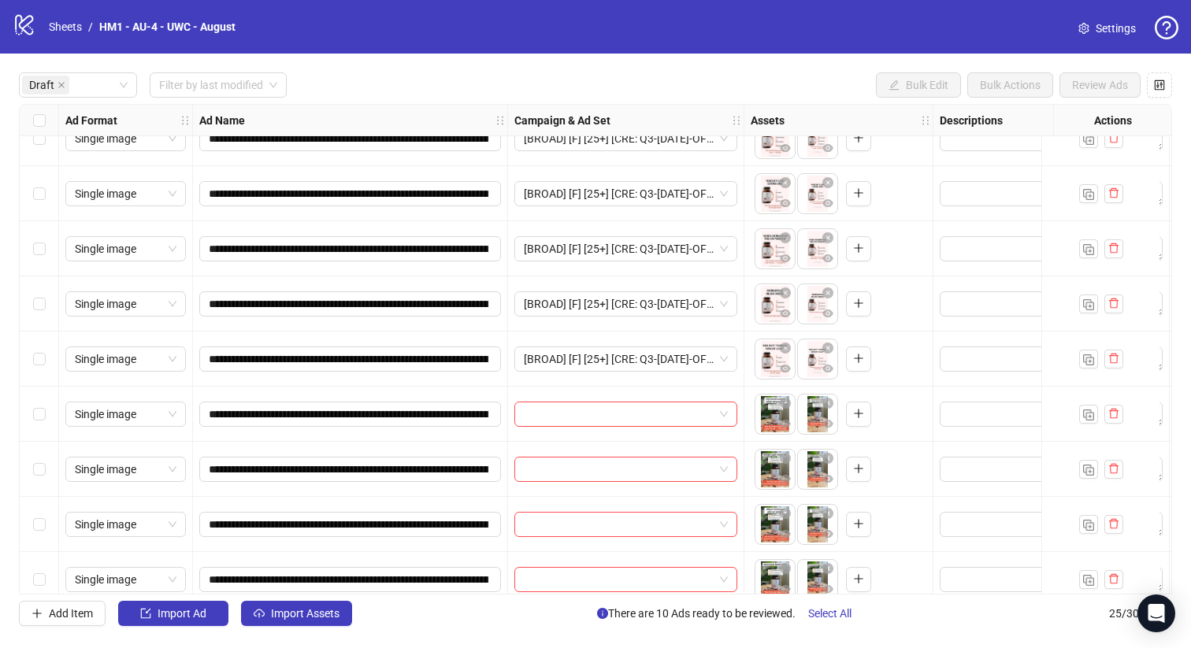
scroll to position [555, 0]
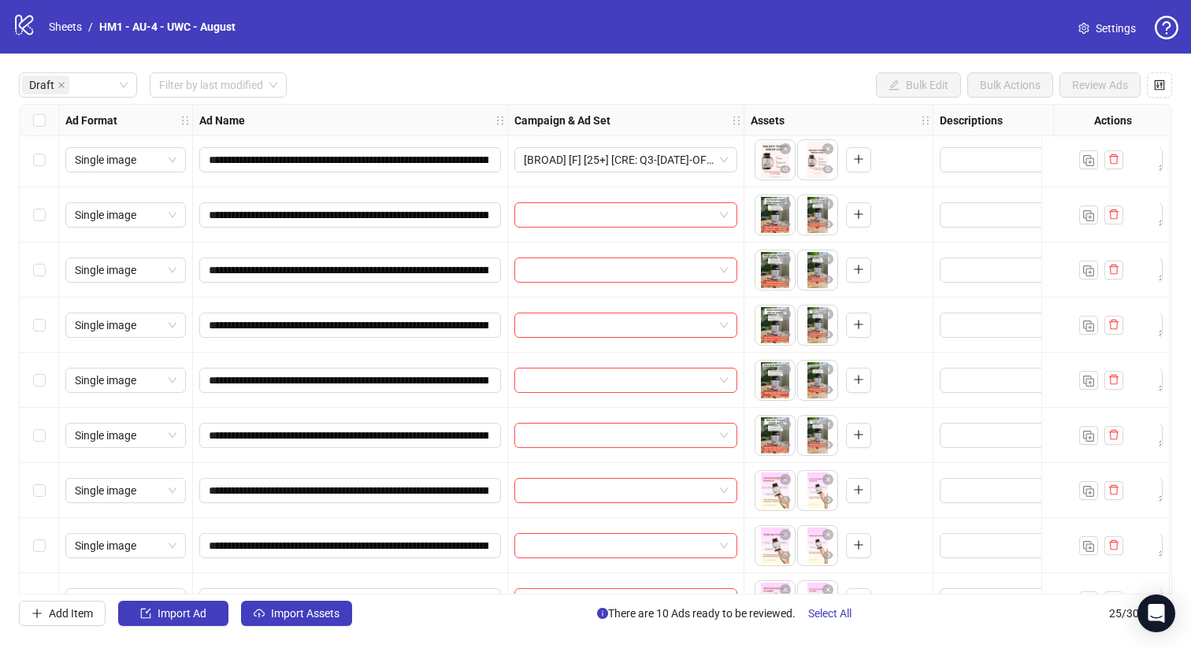
click at [30, 432] on div "Select row 16" at bounding box center [39, 435] width 39 height 55
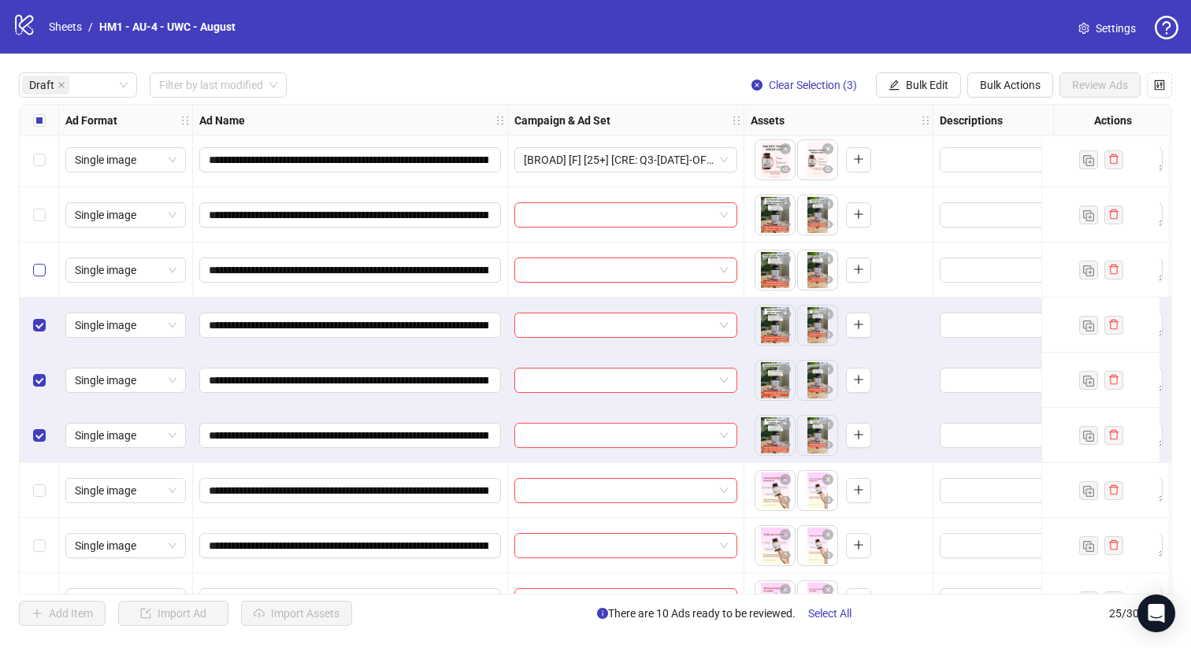
click at [43, 261] on label "Select row 13" at bounding box center [39, 269] width 13 height 17
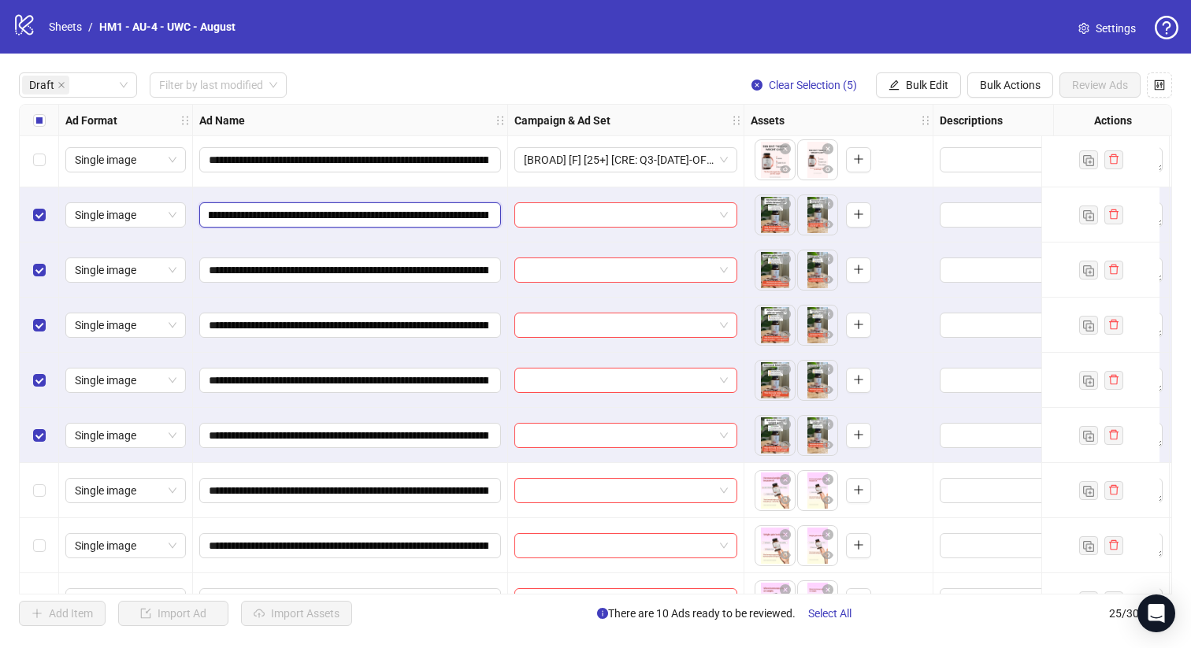
drag, startPoint x: 410, startPoint y: 216, endPoint x: 487, endPoint y: 214, distance: 78.0
click at [487, 214] on input "**********" at bounding box center [349, 214] width 280 height 17
click at [926, 73] on div "**********" at bounding box center [595, 349] width 1191 height 591
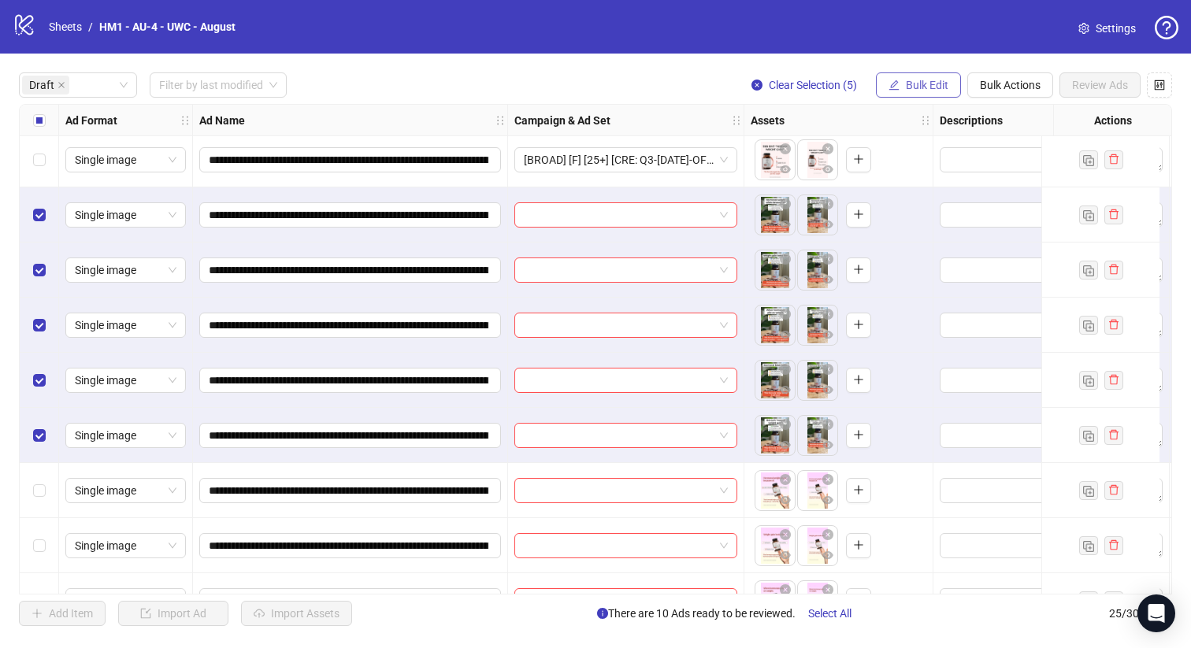
click at [924, 97] on button "Bulk Edit" at bounding box center [918, 84] width 85 height 25
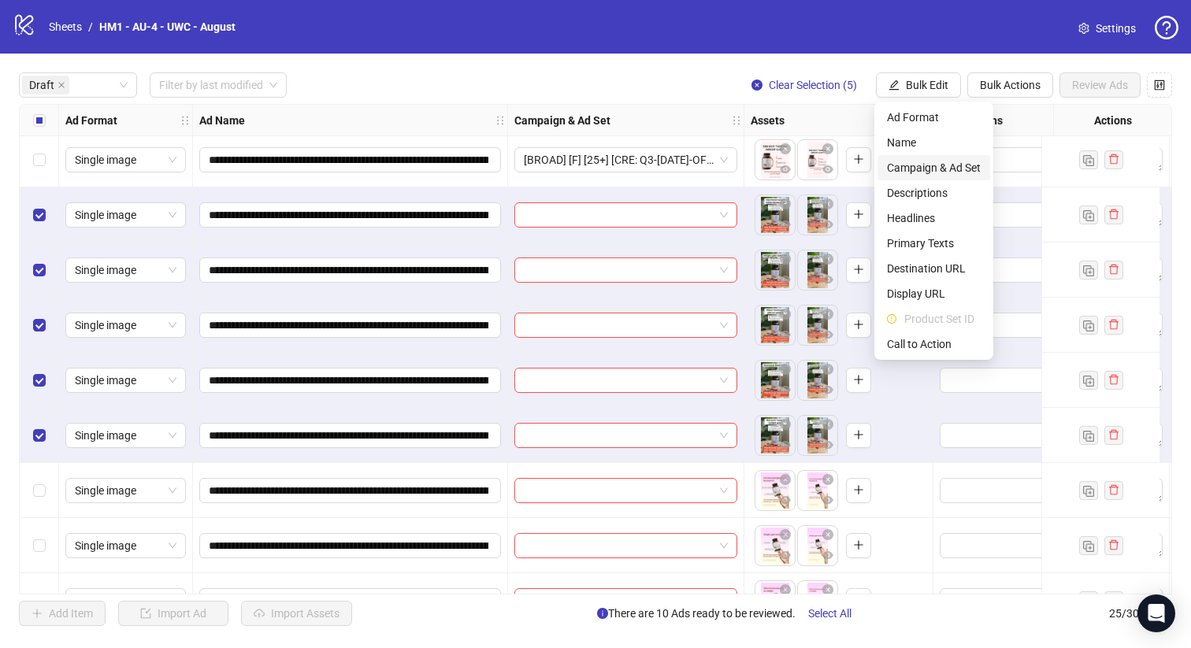
click at [942, 166] on span "Campaign & Ad Set" at bounding box center [934, 167] width 94 height 17
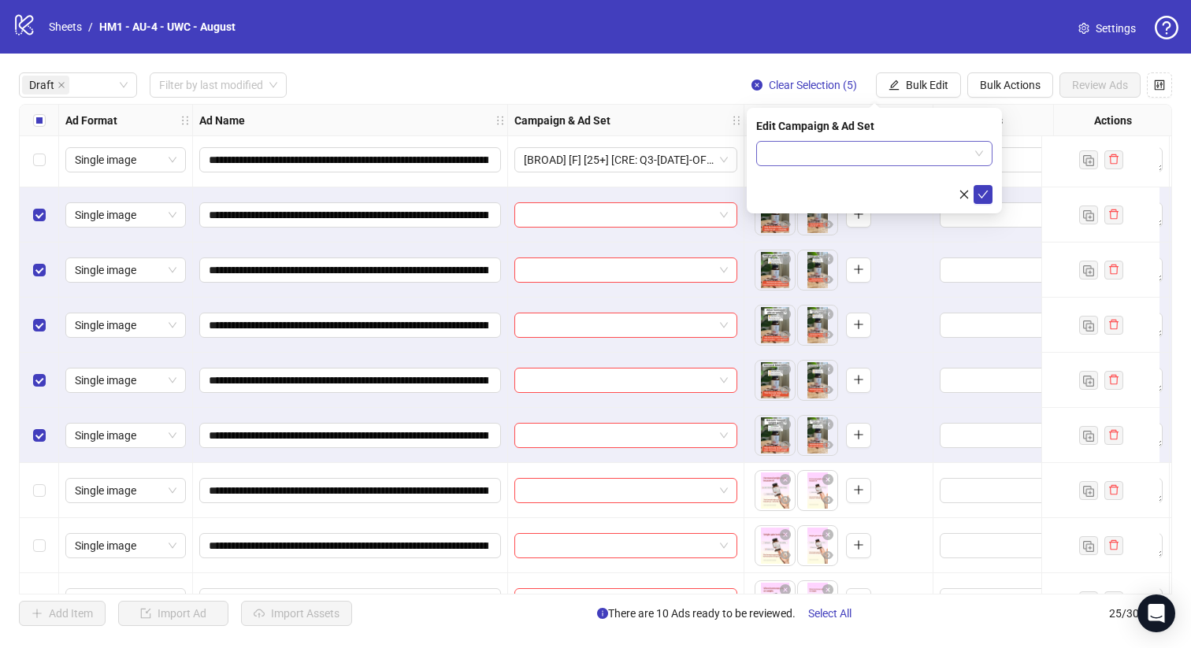
click at [870, 164] on input "search" at bounding box center [866, 154] width 203 height 24
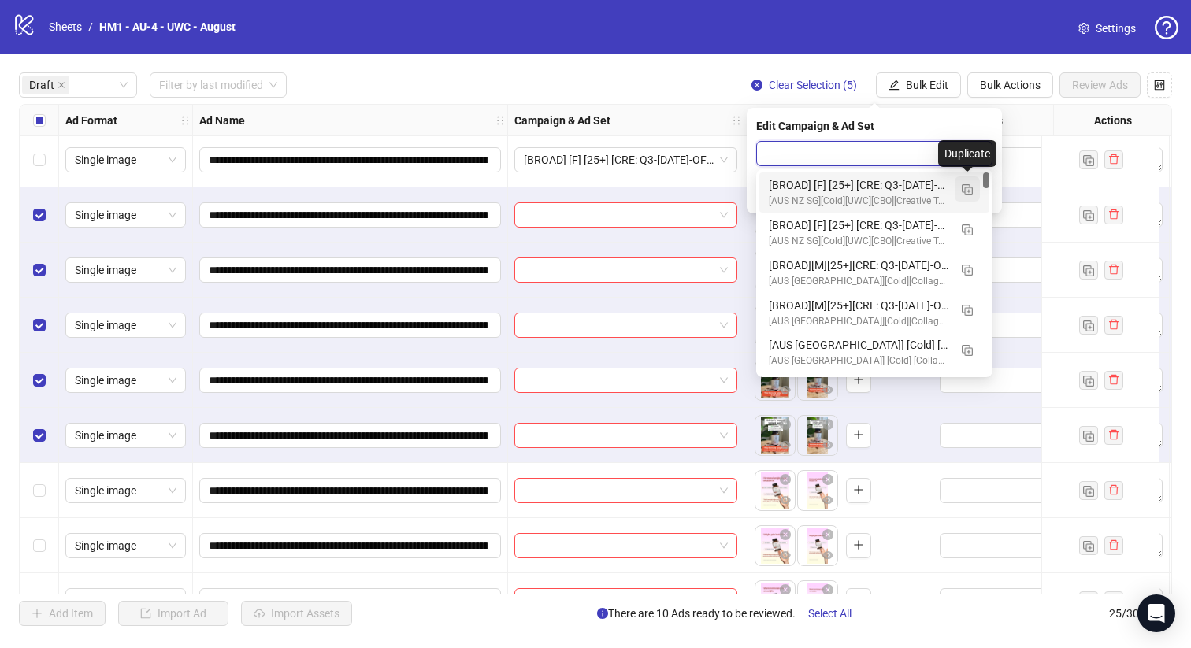
click at [962, 191] on img "button" at bounding box center [967, 189] width 11 height 11
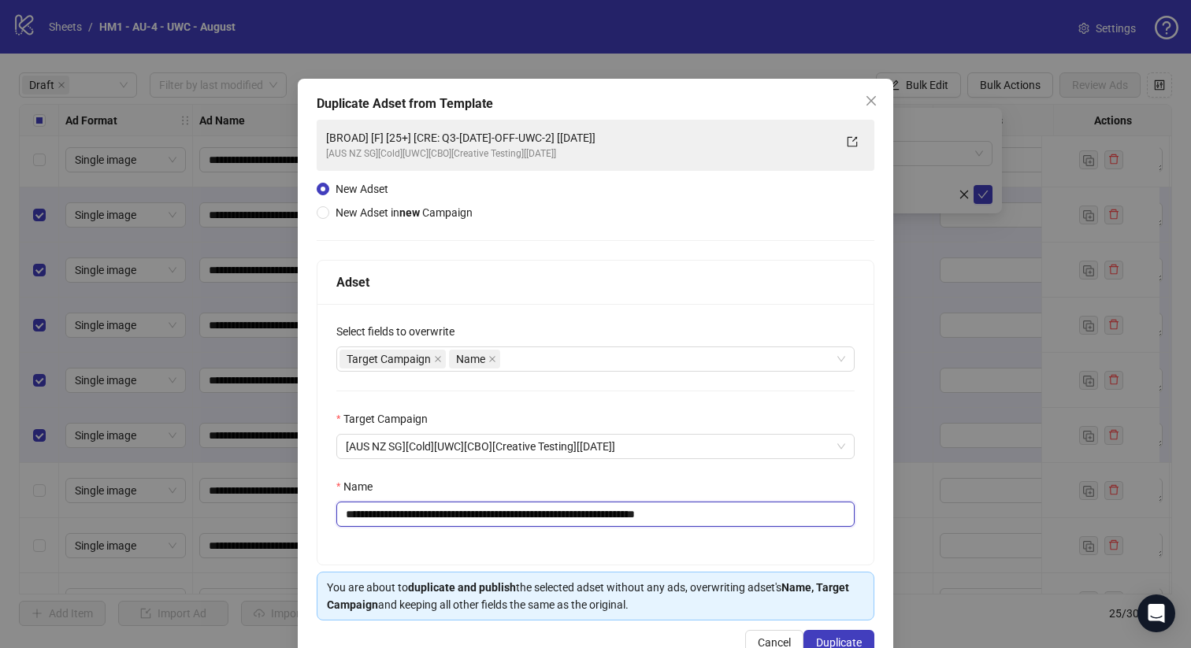
click at [593, 514] on input "**********" at bounding box center [595, 514] width 518 height 25
drag, startPoint x: 702, startPoint y: 517, endPoint x: 786, endPoint y: 517, distance: 83.5
click at [784, 518] on input "**********" at bounding box center [595, 514] width 518 height 25
type input "**********"
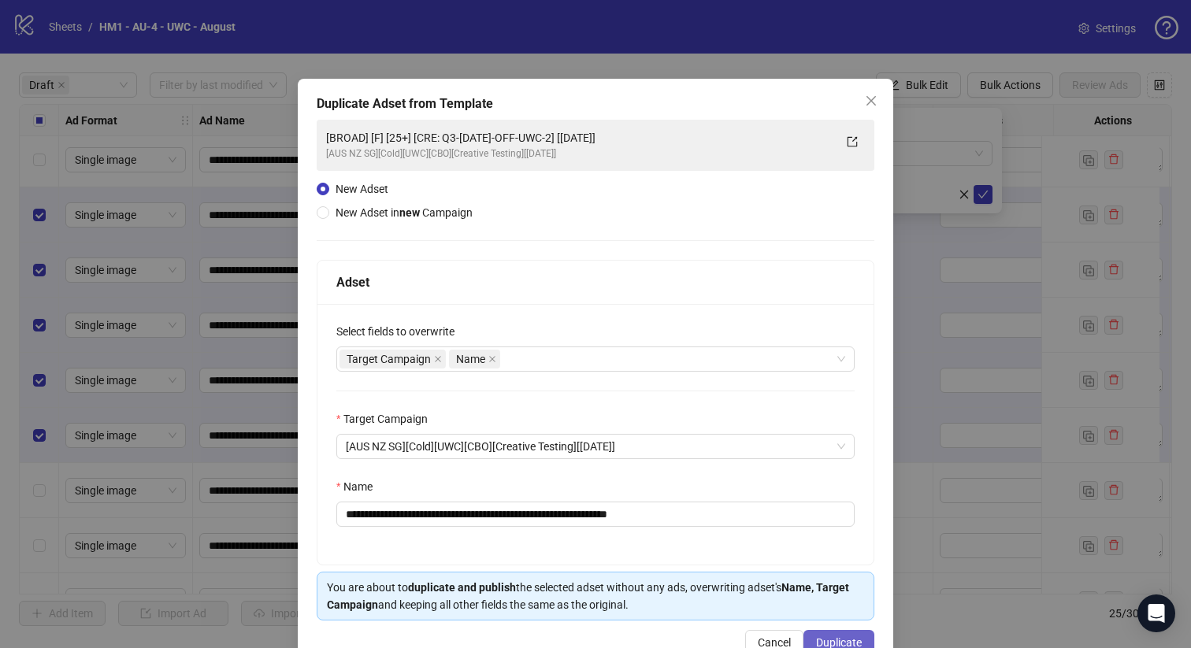
click at [843, 635] on button "Duplicate" at bounding box center [838, 642] width 71 height 25
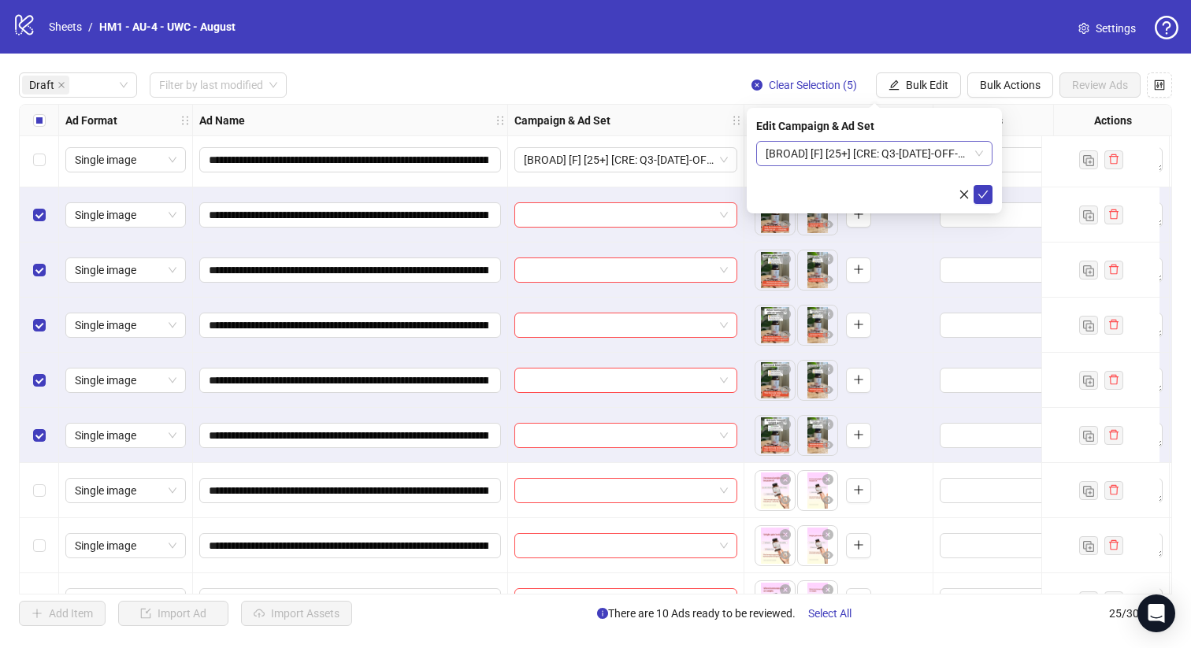
click at [817, 153] on span "[BROAD] [F] [25+] [CRE: Q3-[DATE]-OFF-UWC-3] [[DATE]]" at bounding box center [873, 154] width 217 height 24
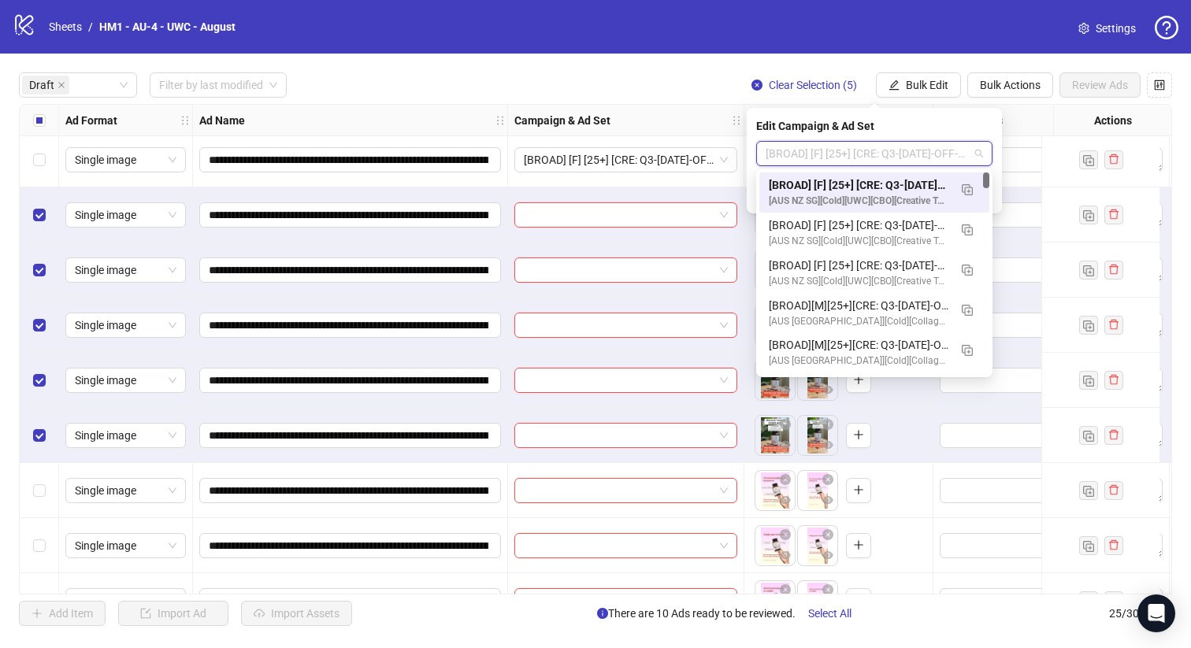
click at [836, 174] on div "[BROAD] [F] [25+] [CRE: Q3-[DATE]-OFF-UWC-3] [[DATE]] [AUS NZ SG][Cold][UWC][CB…" at bounding box center [874, 192] width 230 height 40
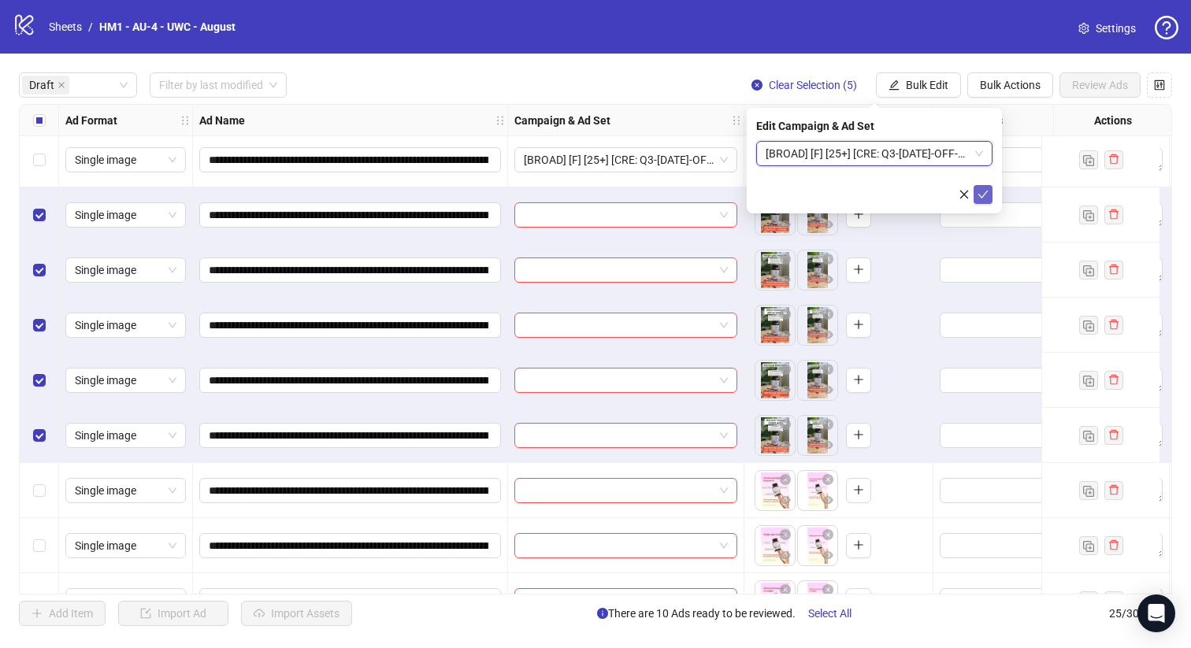
click at [979, 197] on icon "check" at bounding box center [982, 194] width 11 height 11
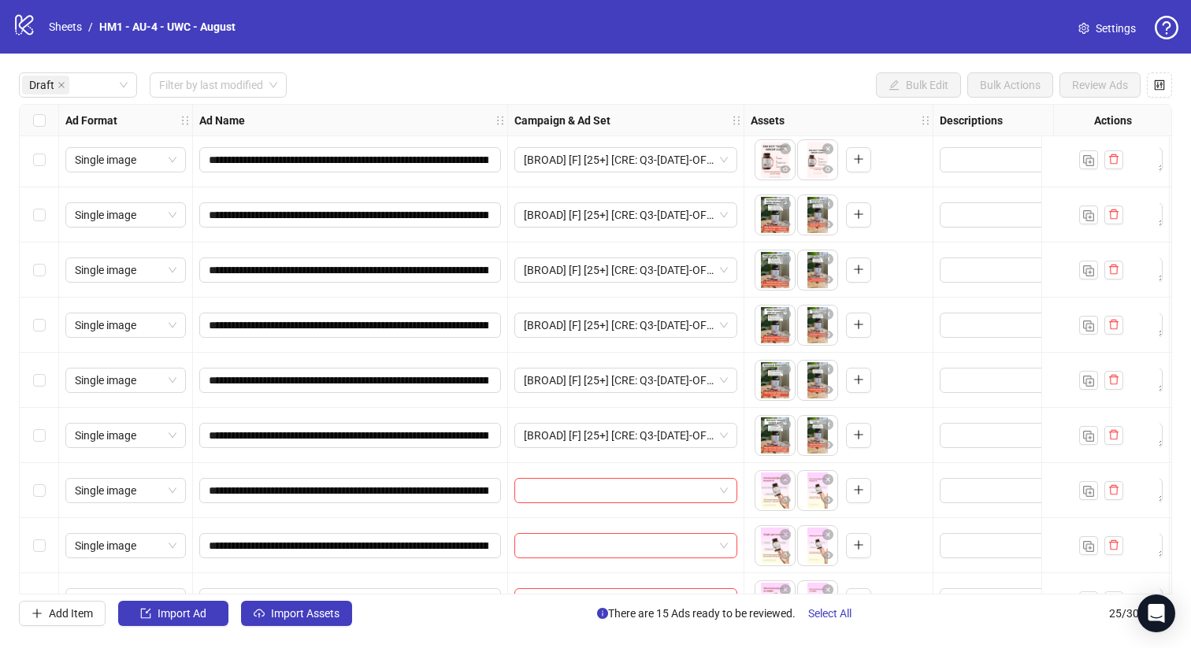
scroll to position [706, 0]
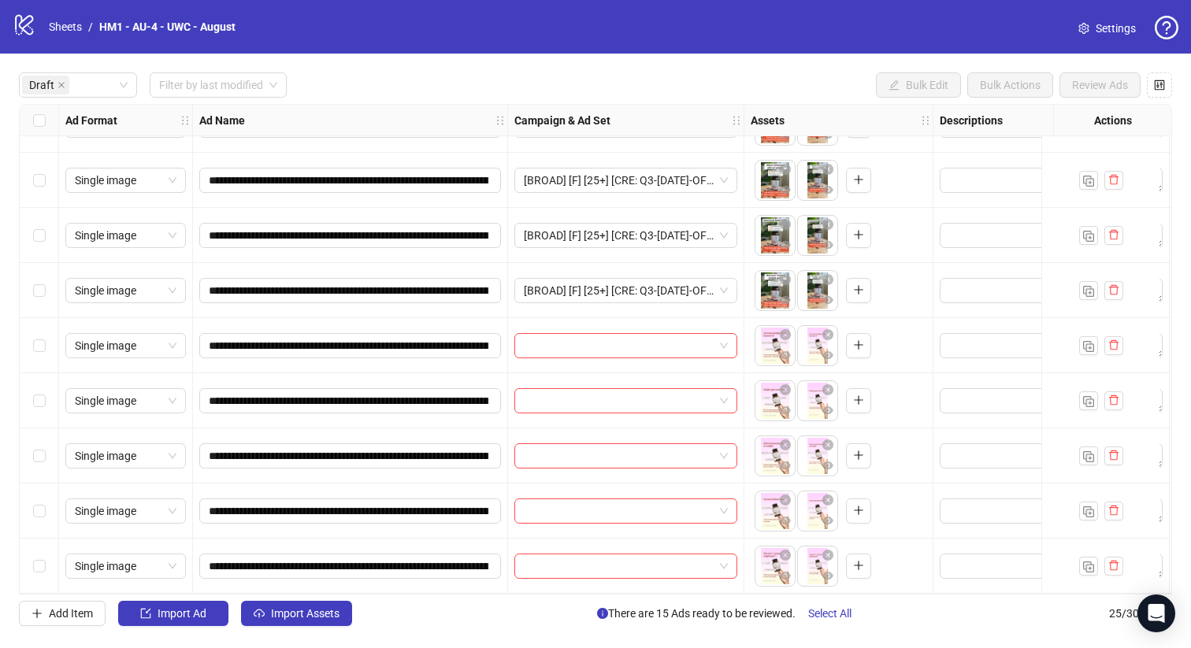
drag, startPoint x: 37, startPoint y: 550, endPoint x: 38, endPoint y: 543, distance: 7.9
click at [37, 550] on div "Select row 21" at bounding box center [39, 566] width 39 height 55
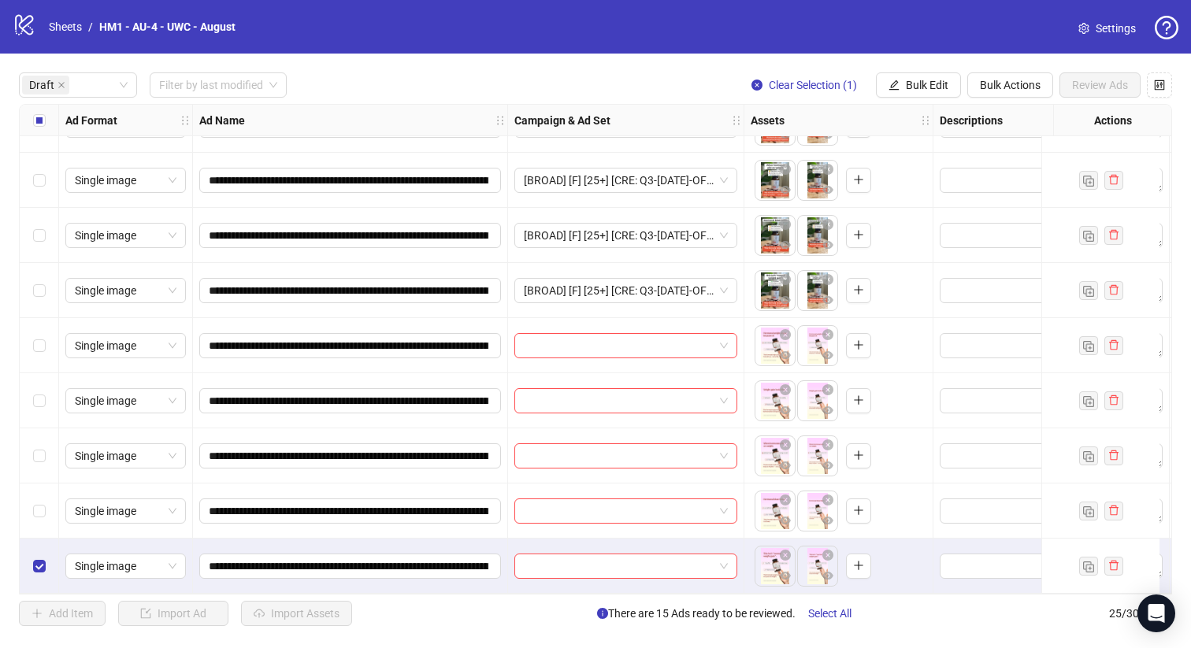
click at [40, 463] on div "Select row 19" at bounding box center [39, 455] width 39 height 55
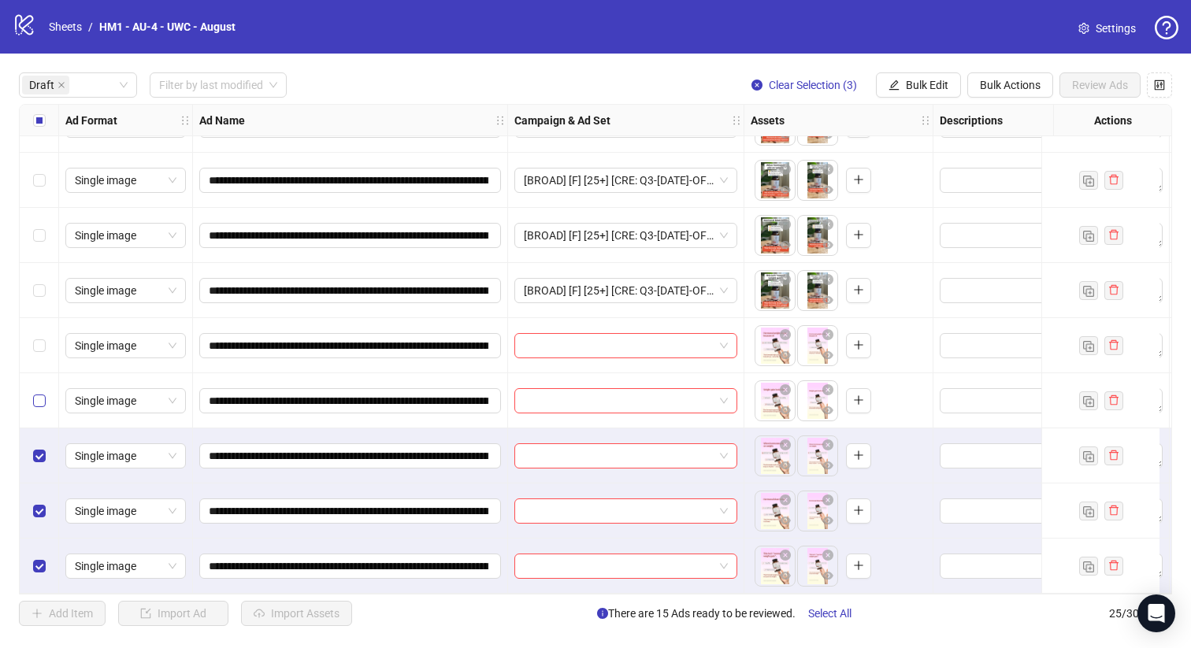
click at [39, 400] on label "Select row 18" at bounding box center [39, 400] width 13 height 17
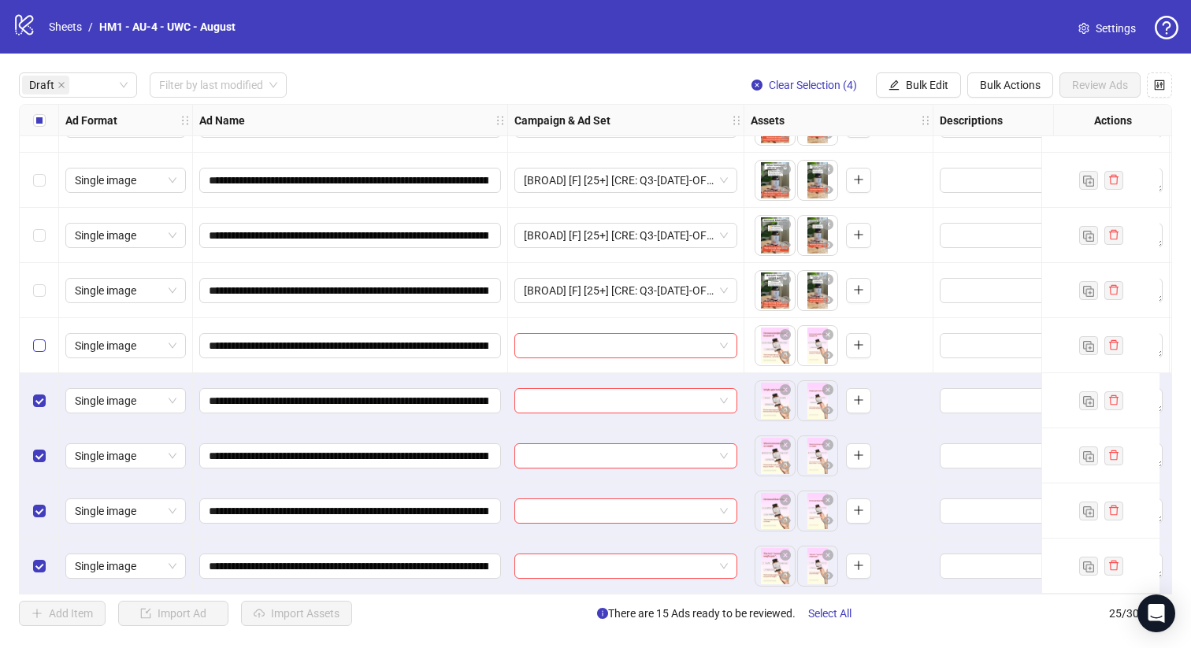
click at [39, 347] on label "Select row 17" at bounding box center [39, 345] width 13 height 17
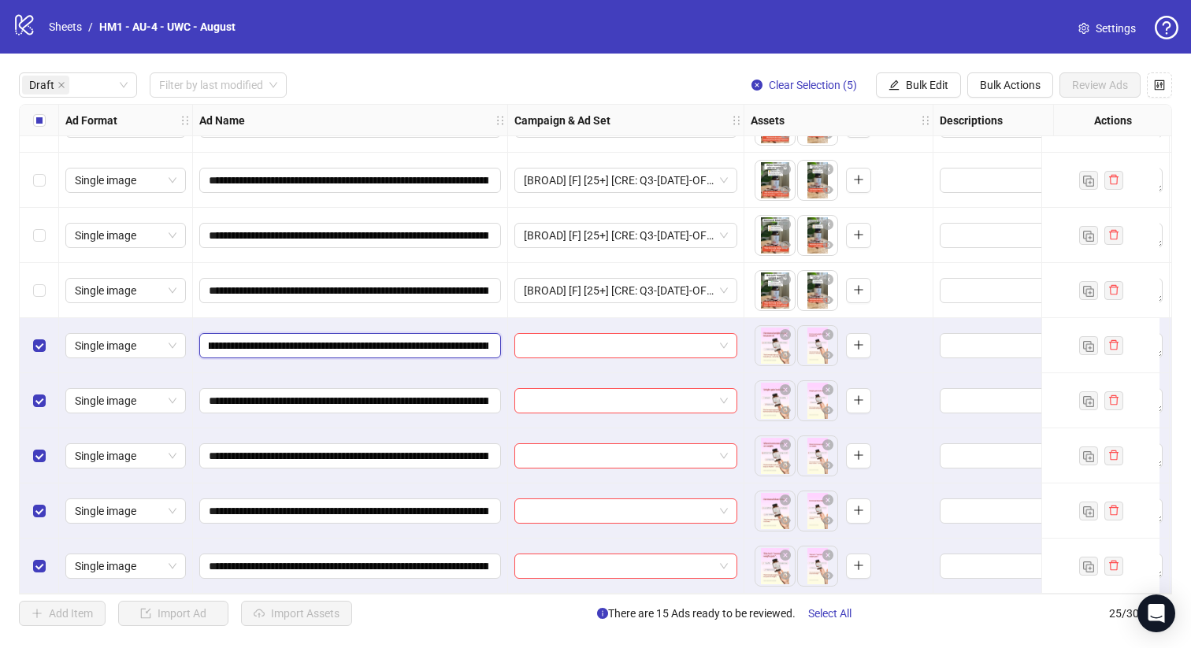
scroll to position [0, 244]
drag, startPoint x: 402, startPoint y: 339, endPoint x: 327, endPoint y: 335, distance: 74.9
click at [327, 337] on input "**********" at bounding box center [349, 345] width 280 height 17
click at [886, 84] on button "Bulk Edit" at bounding box center [918, 84] width 85 height 25
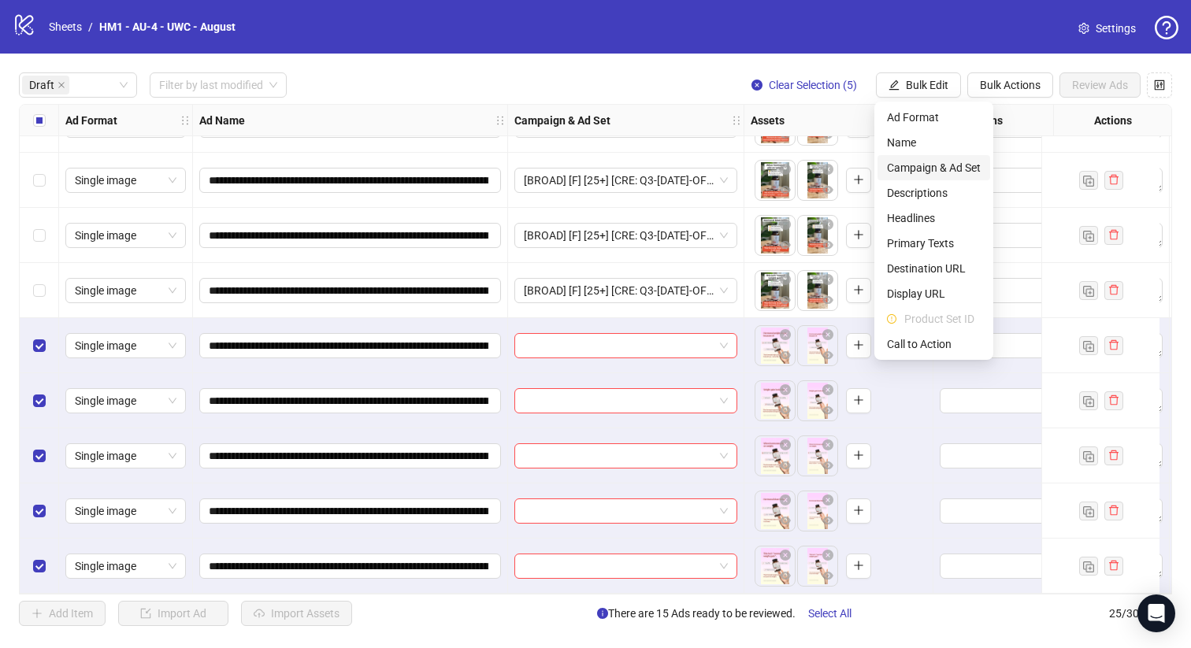
click at [926, 171] on span "Campaign & Ad Set" at bounding box center [934, 167] width 94 height 17
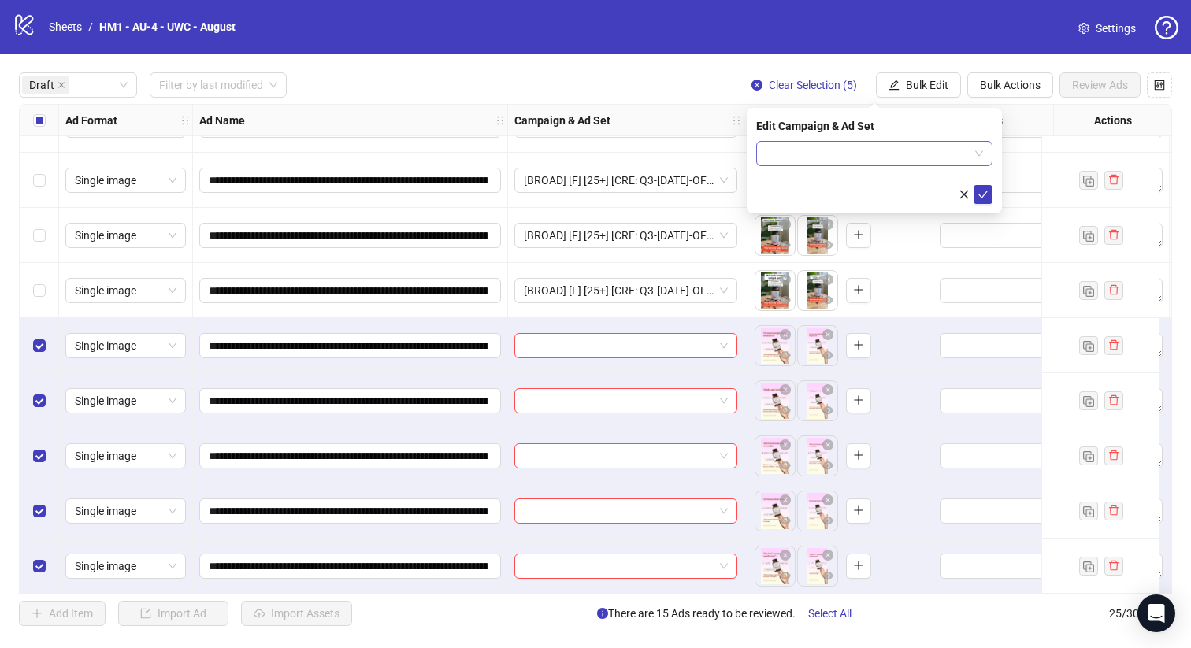
click at [895, 149] on input "search" at bounding box center [866, 154] width 203 height 24
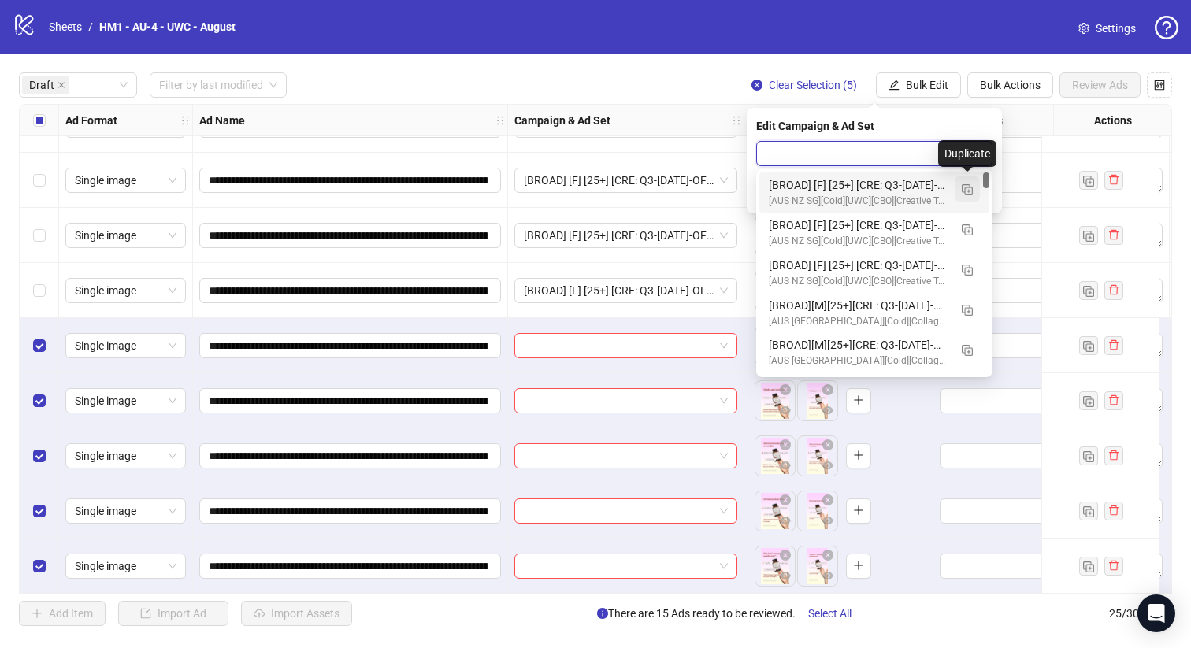
click at [970, 193] on img "button" at bounding box center [967, 189] width 11 height 11
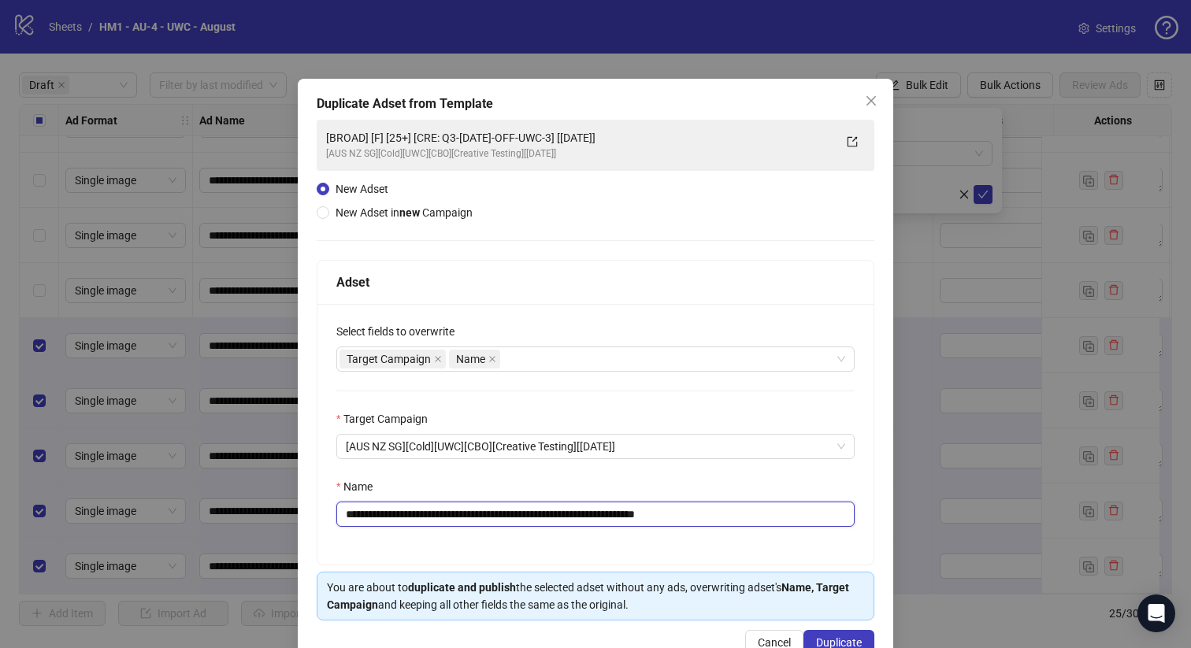
drag, startPoint x: 598, startPoint y: 514, endPoint x: 460, endPoint y: 513, distance: 137.8
click at [460, 513] on input "**********" at bounding box center [595, 514] width 518 height 25
paste input "****"
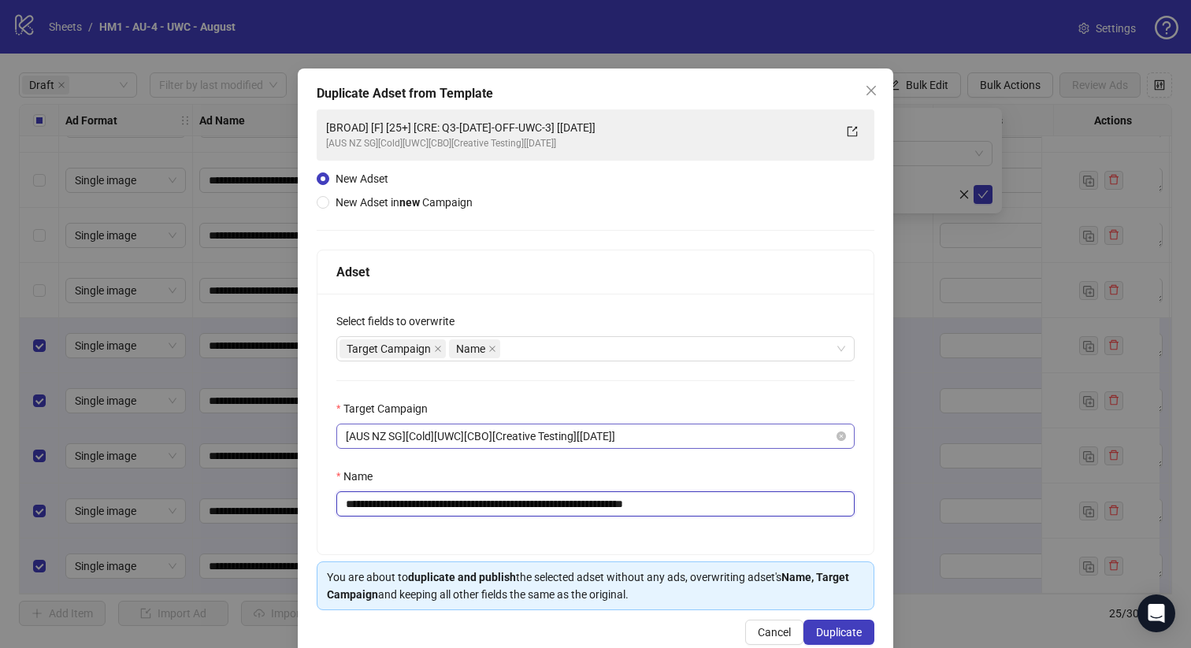
scroll to position [43, 0]
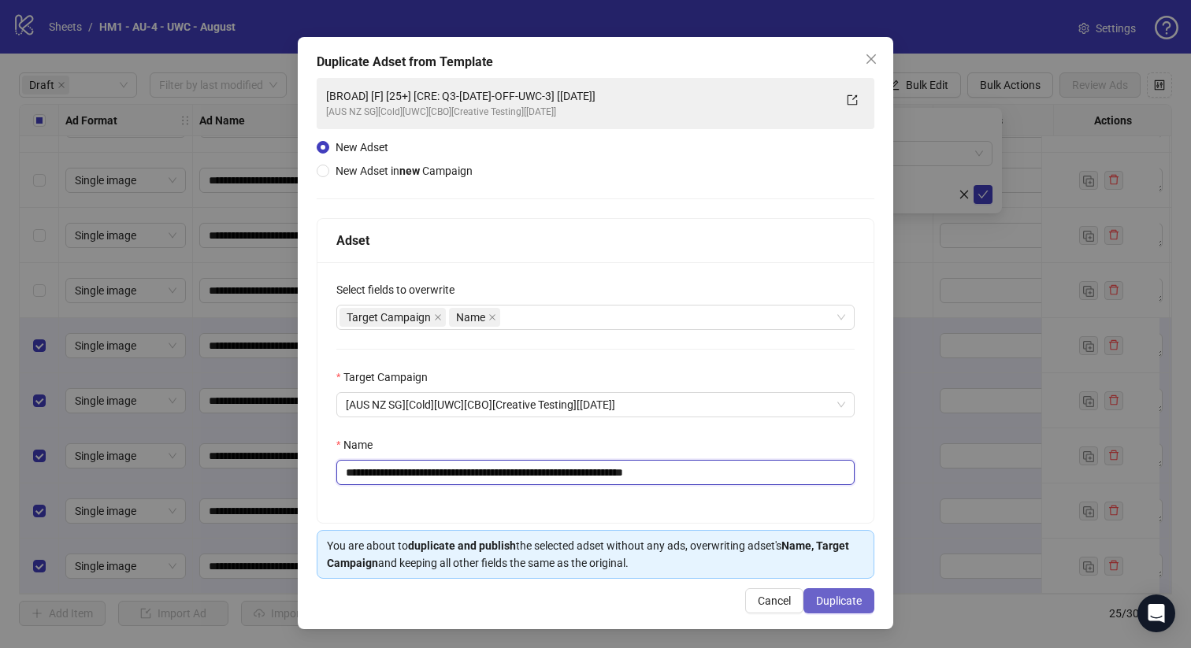
type input "**********"
click at [830, 596] on span "Duplicate" at bounding box center [839, 601] width 46 height 13
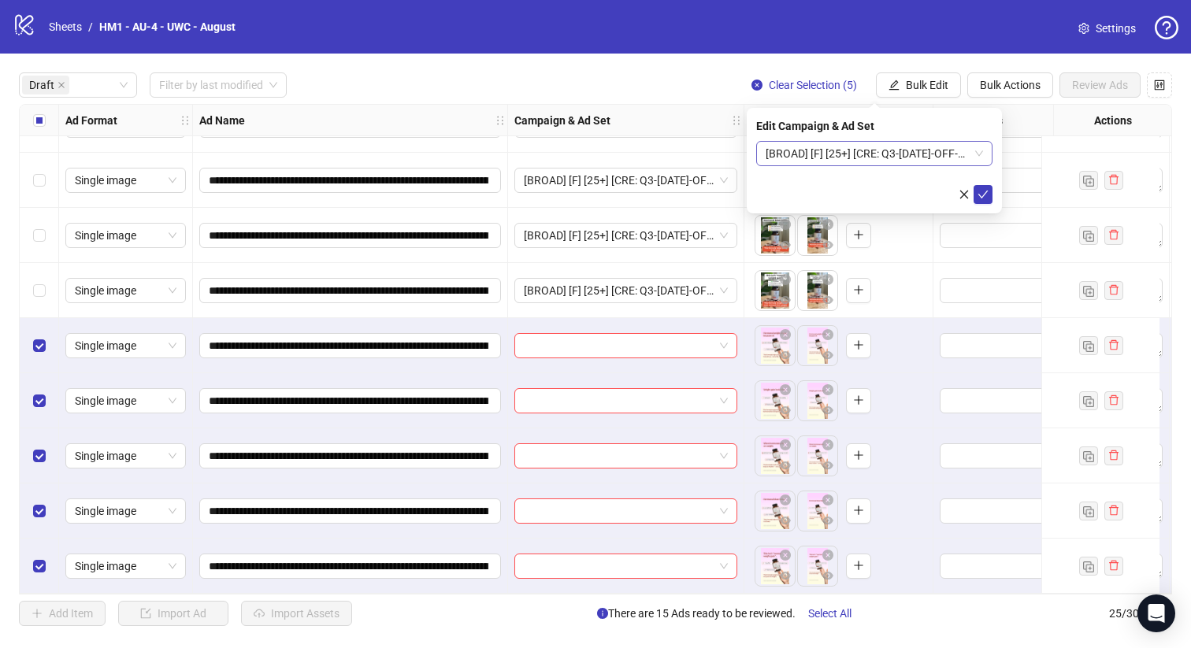
click at [881, 158] on span "[BROAD] [F] [25+] [CRE: Q3-[DATE]-OFF-BRAND-UWC] [[DATE]]" at bounding box center [873, 154] width 217 height 24
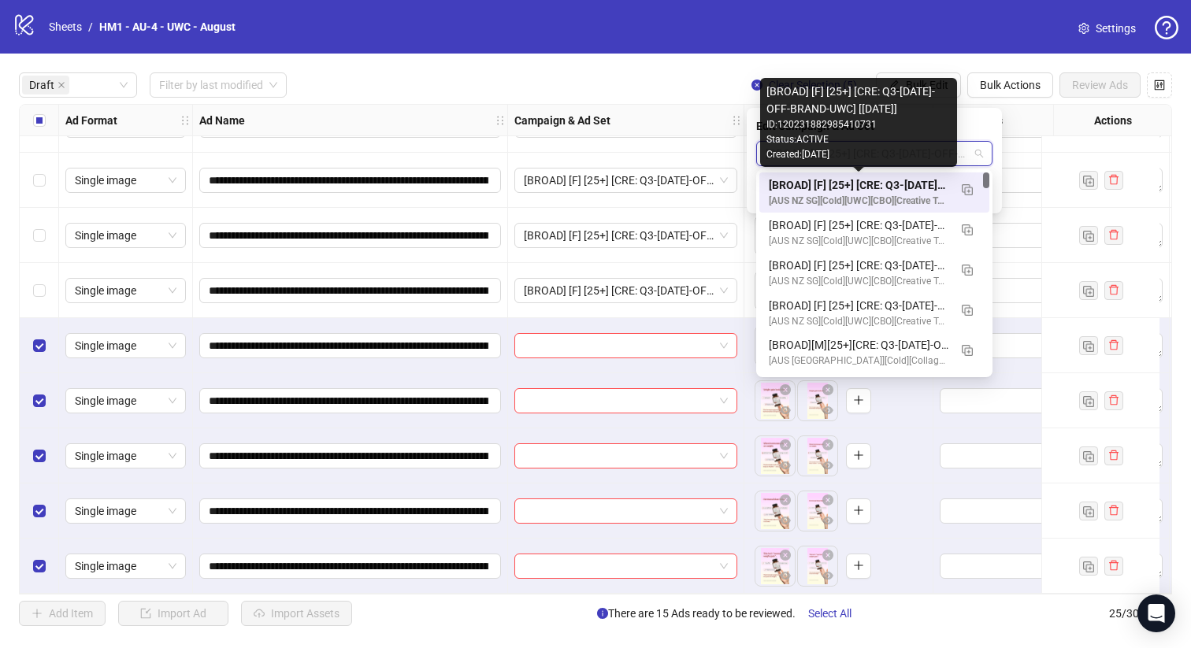
click at [887, 182] on div "[BROAD] [F] [25+] [CRE: Q3-[DATE]-OFF-BRAND-UWC] [[DATE]]" at bounding box center [859, 184] width 180 height 17
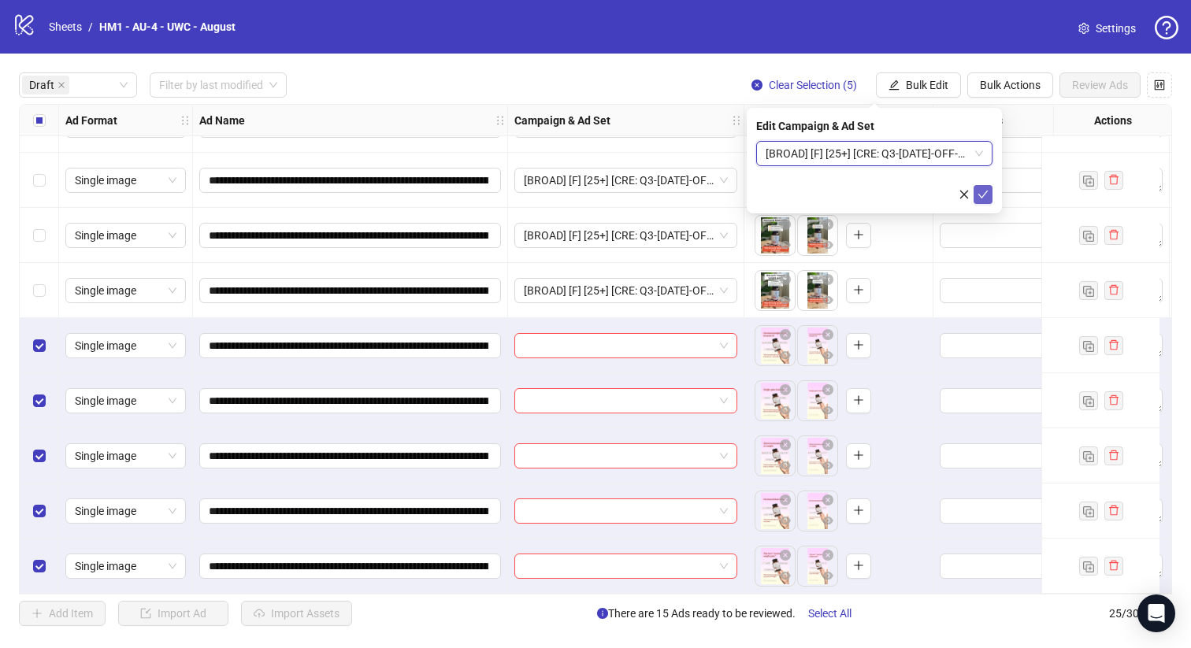
click at [981, 191] on icon "check" at bounding box center [982, 194] width 11 height 11
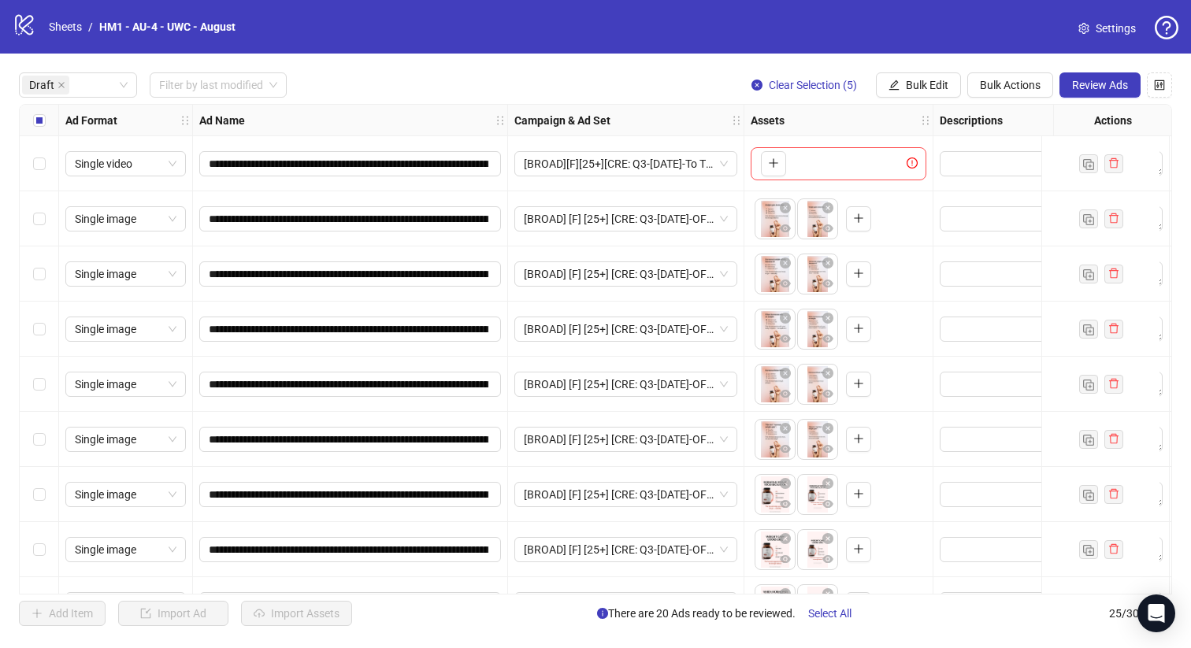
click at [45, 126] on div "Select all rows" at bounding box center [39, 121] width 39 height 32
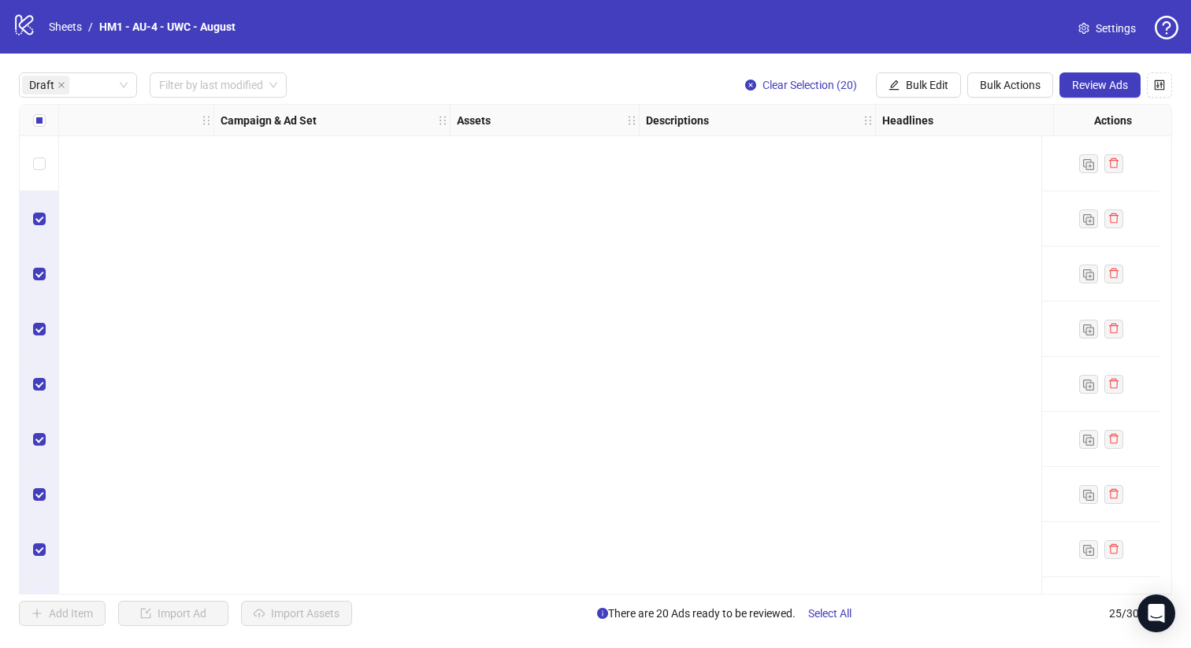
scroll to position [706, 294]
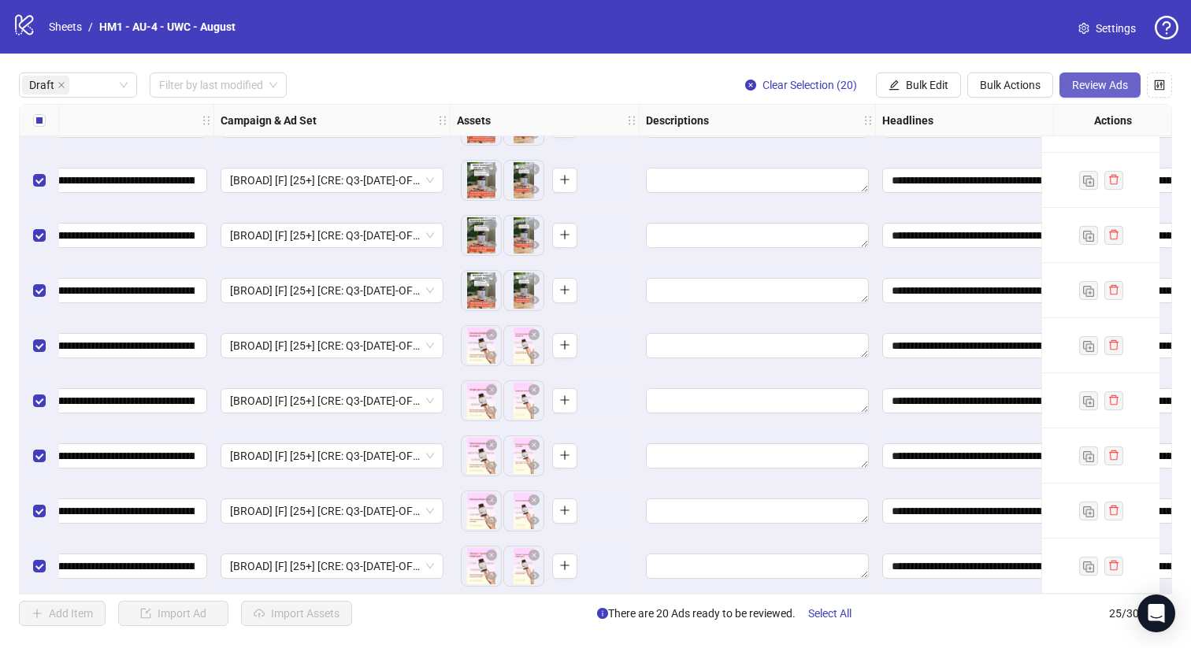
click at [1094, 85] on span "Review Ads" at bounding box center [1100, 85] width 56 height 13
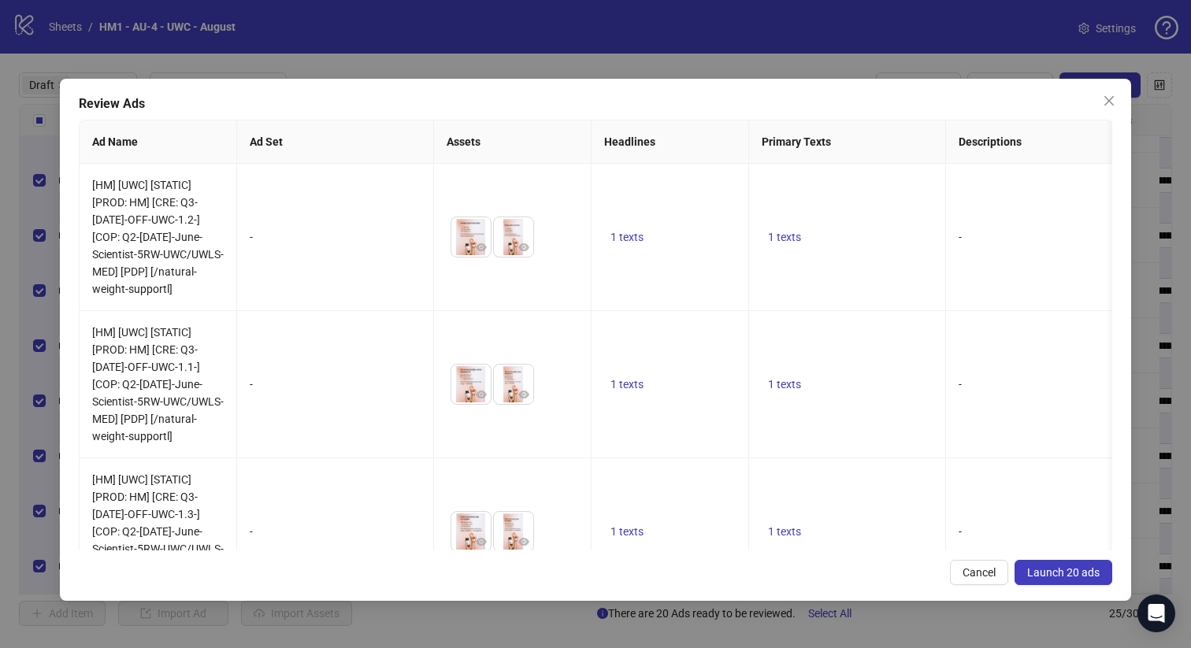
click at [1036, 573] on span "Launch 20 ads" at bounding box center [1063, 572] width 72 height 13
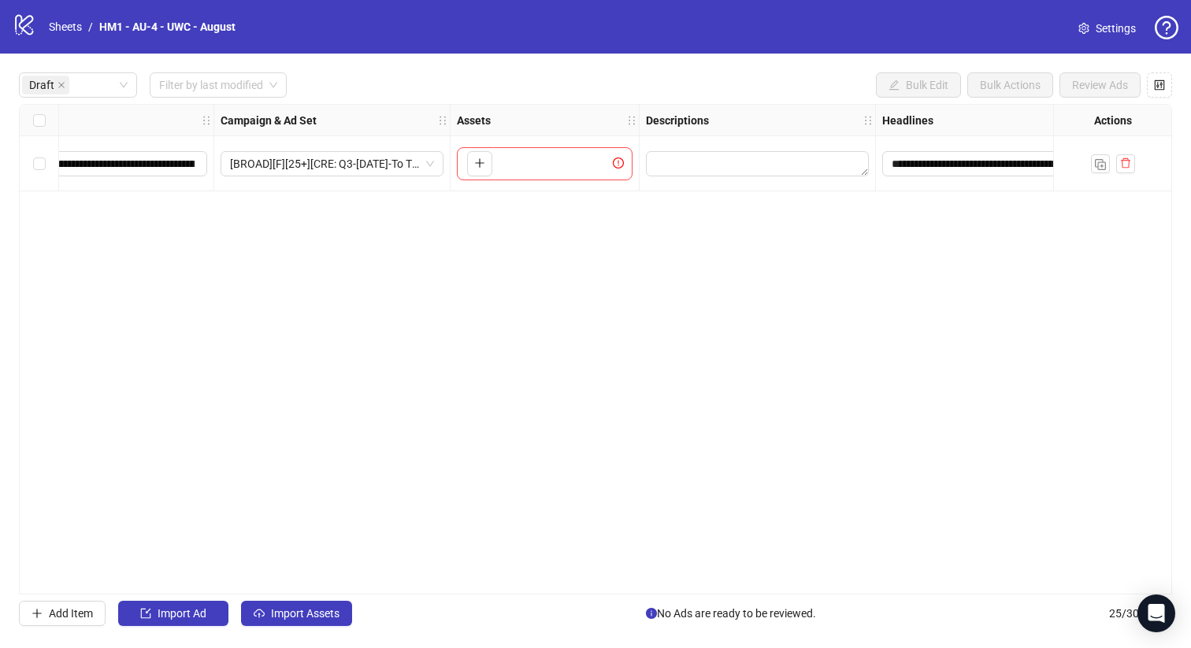
scroll to position [0, 294]
